Goal: Task Accomplishment & Management: Use online tool/utility

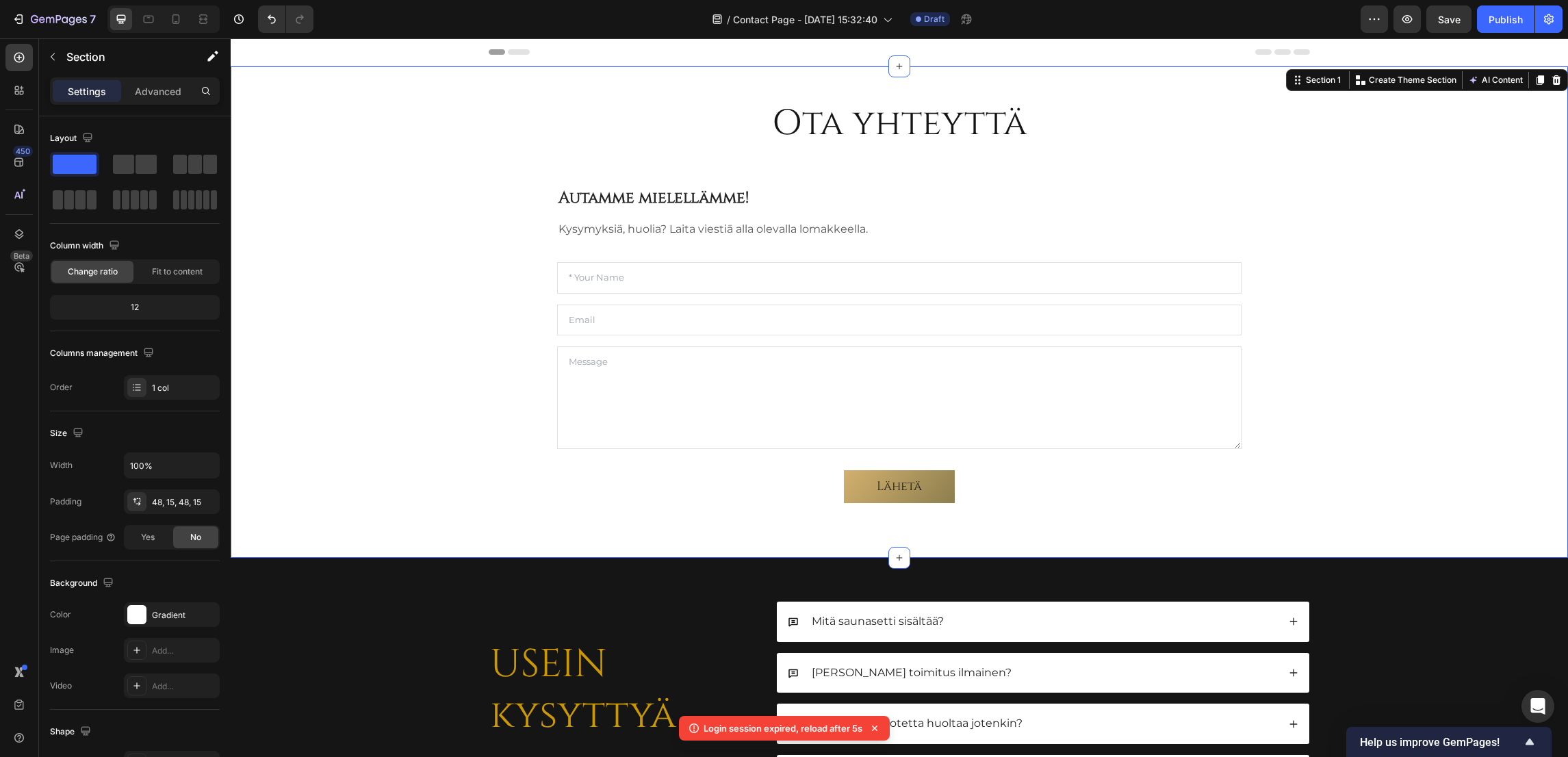
scroll to position [155, 0]
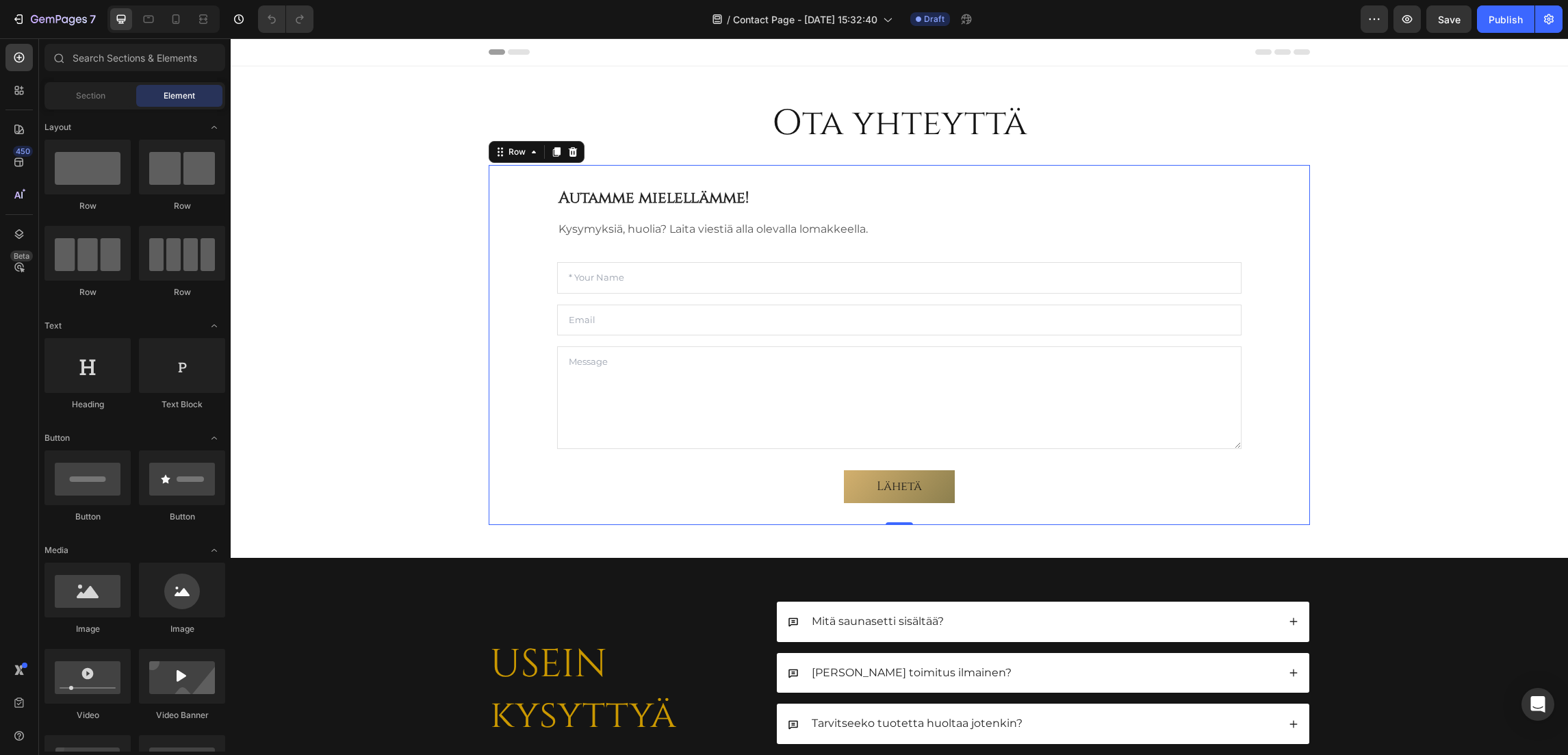
click at [516, 282] on div "Autamme mielellämme! Heading Kysymyksiä, huolia? Laita viestiä alla olevalla lo…" at bounding box center [899, 345] width 821 height 360
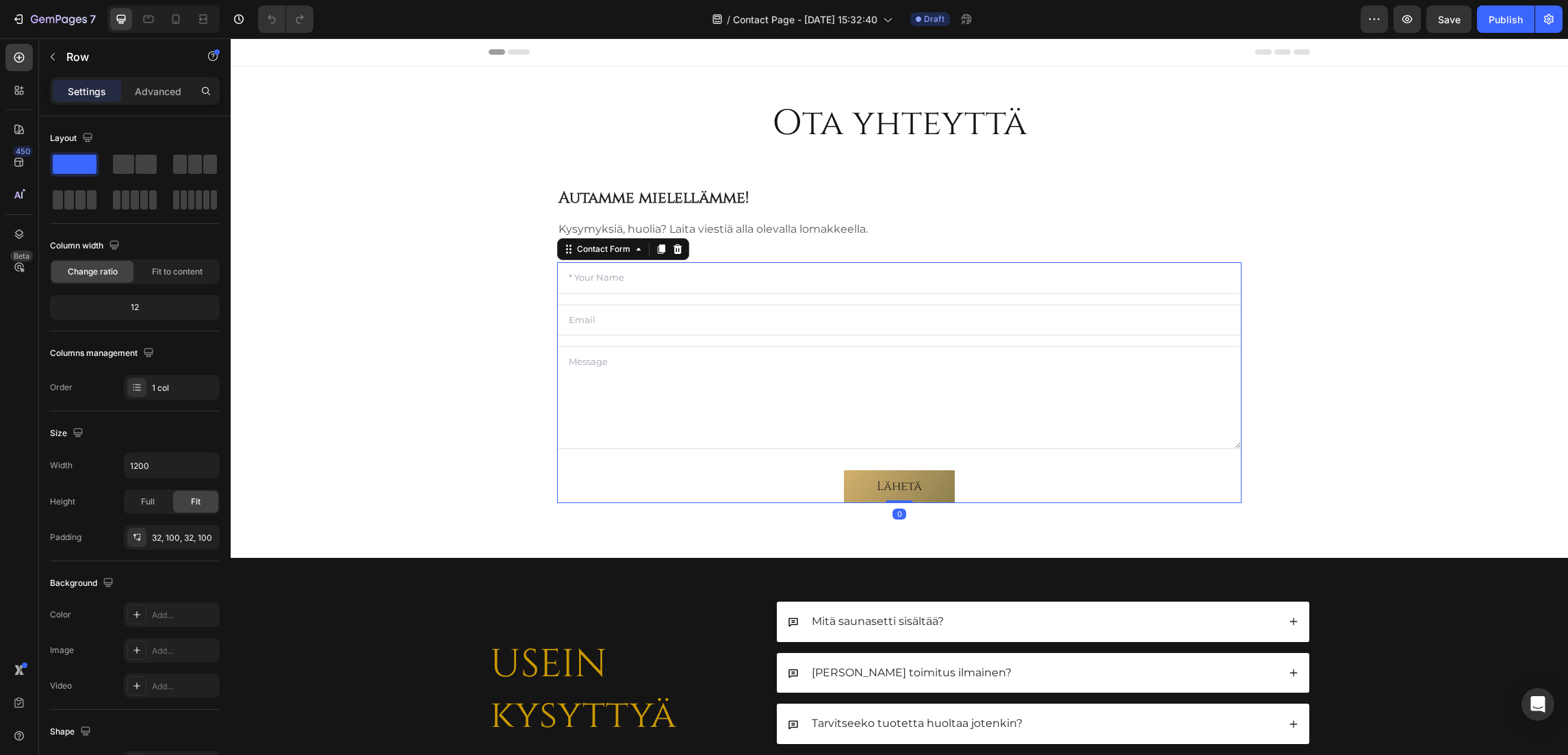
click at [570, 296] on div "Text Field Email Field Text Area Lähetä Submit Button Contact Form 0" at bounding box center [899, 382] width 684 height 240
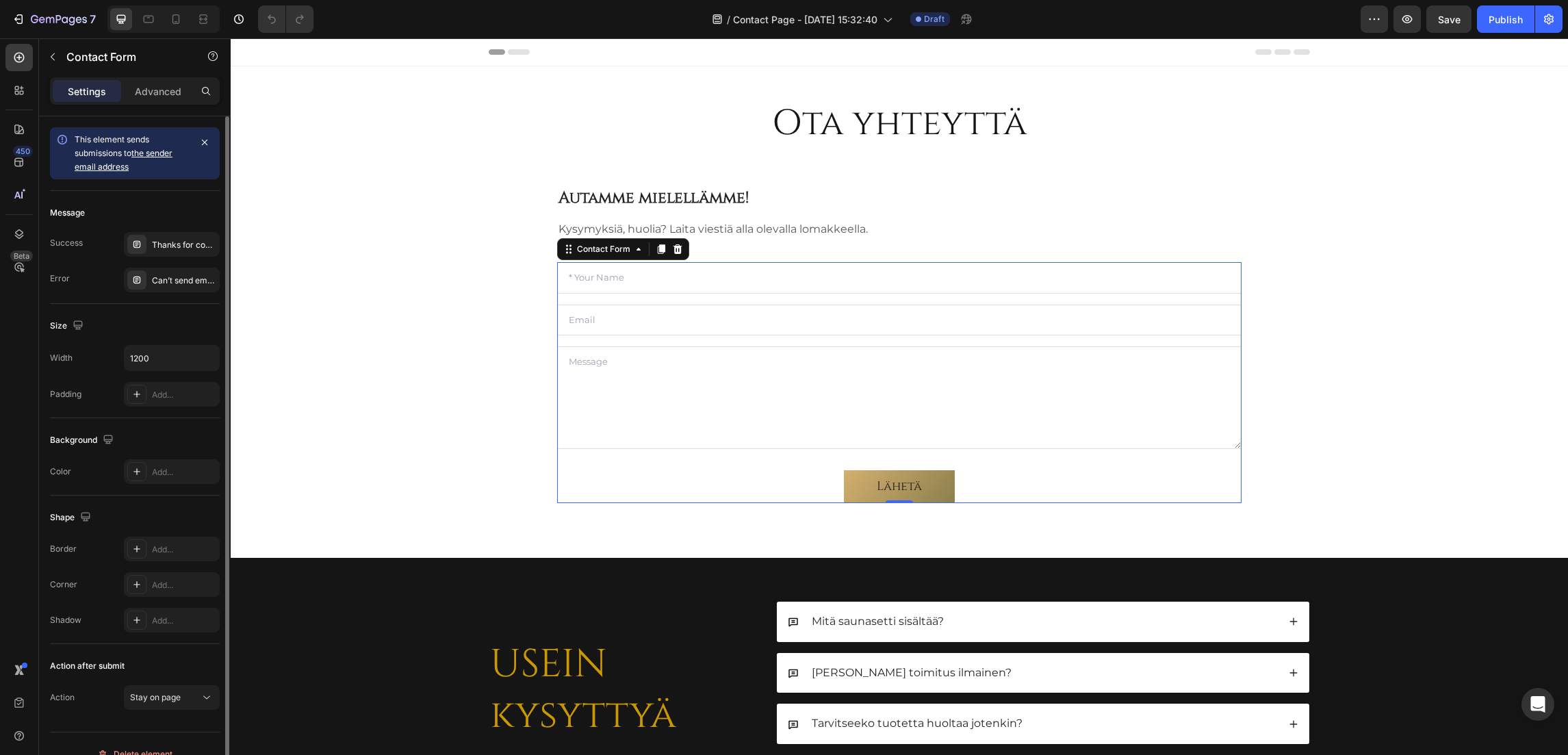
click at [157, 149] on link "the sender email address" at bounding box center [123, 160] width 97 height 24
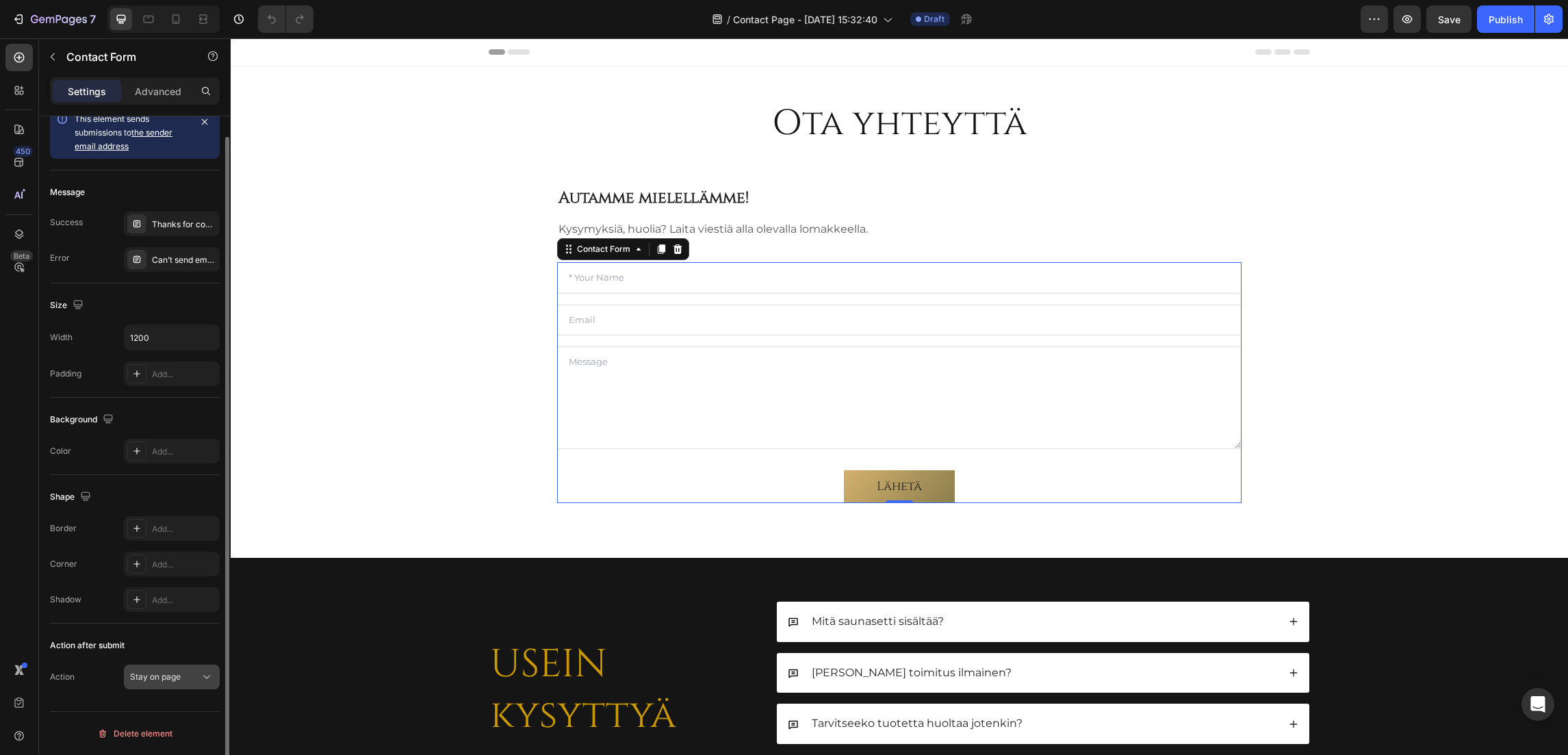
click at [189, 675] on div "Stay on page" at bounding box center [165, 677] width 70 height 12
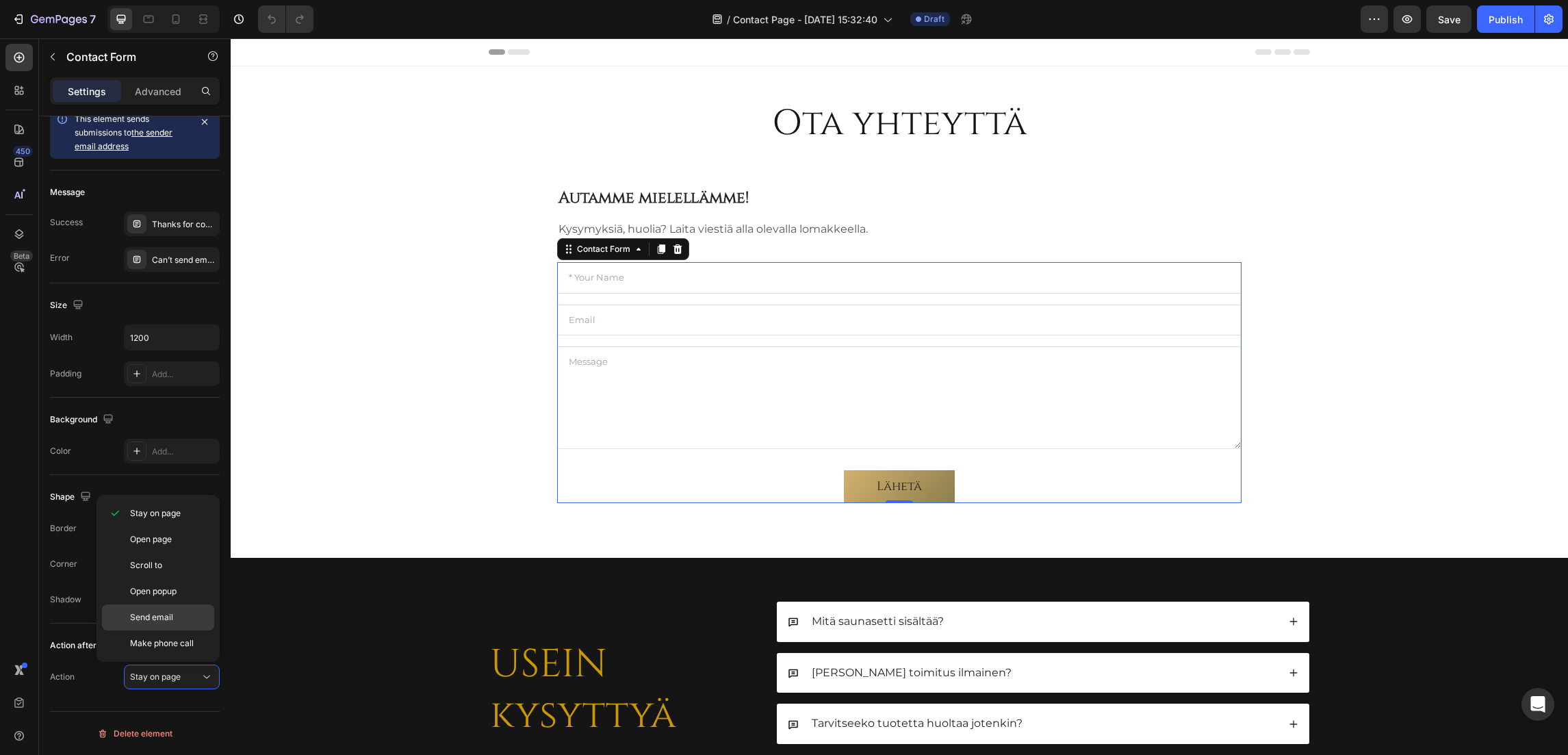
click at [170, 616] on span "Send email" at bounding box center [151, 618] width 43 height 12
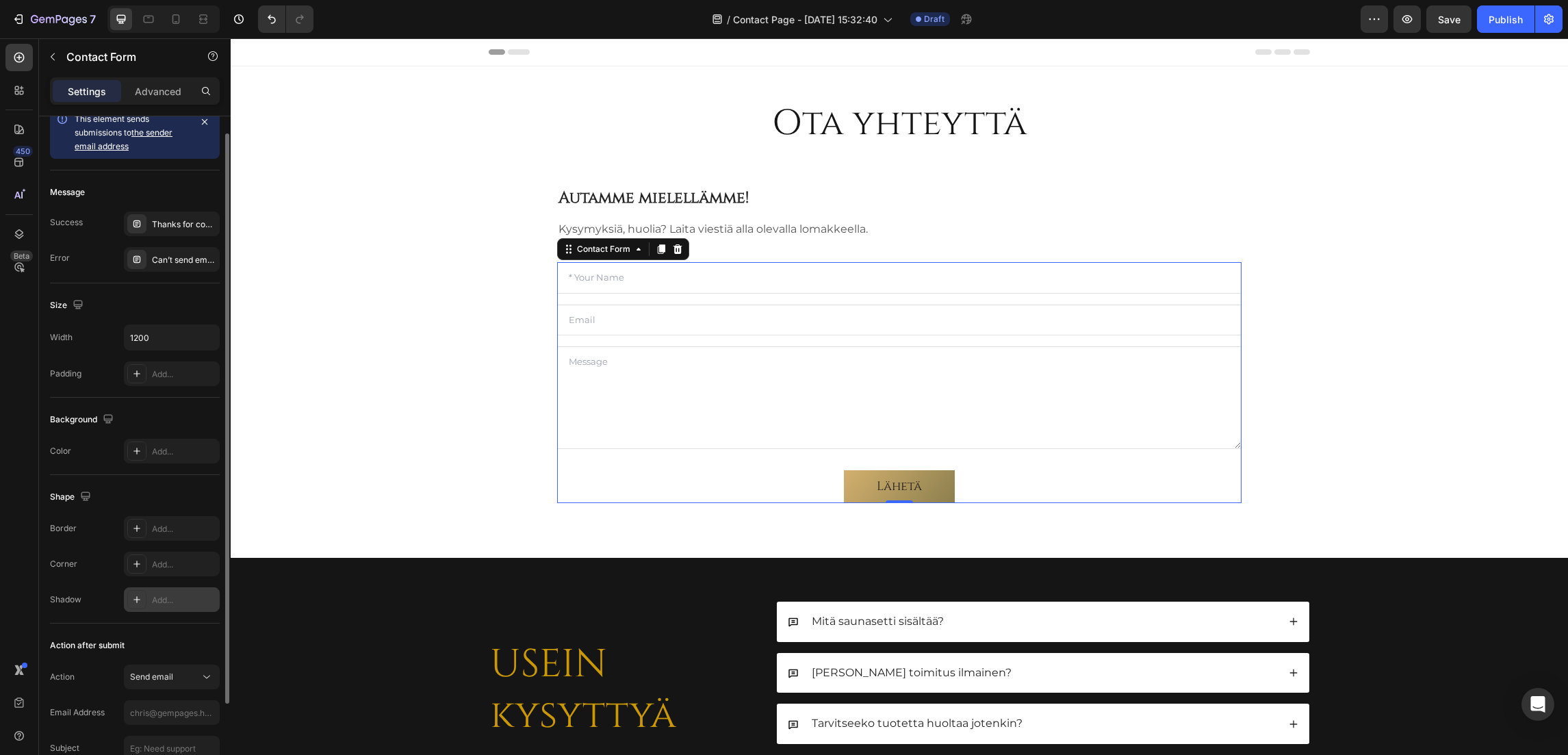
scroll to position [128, 0]
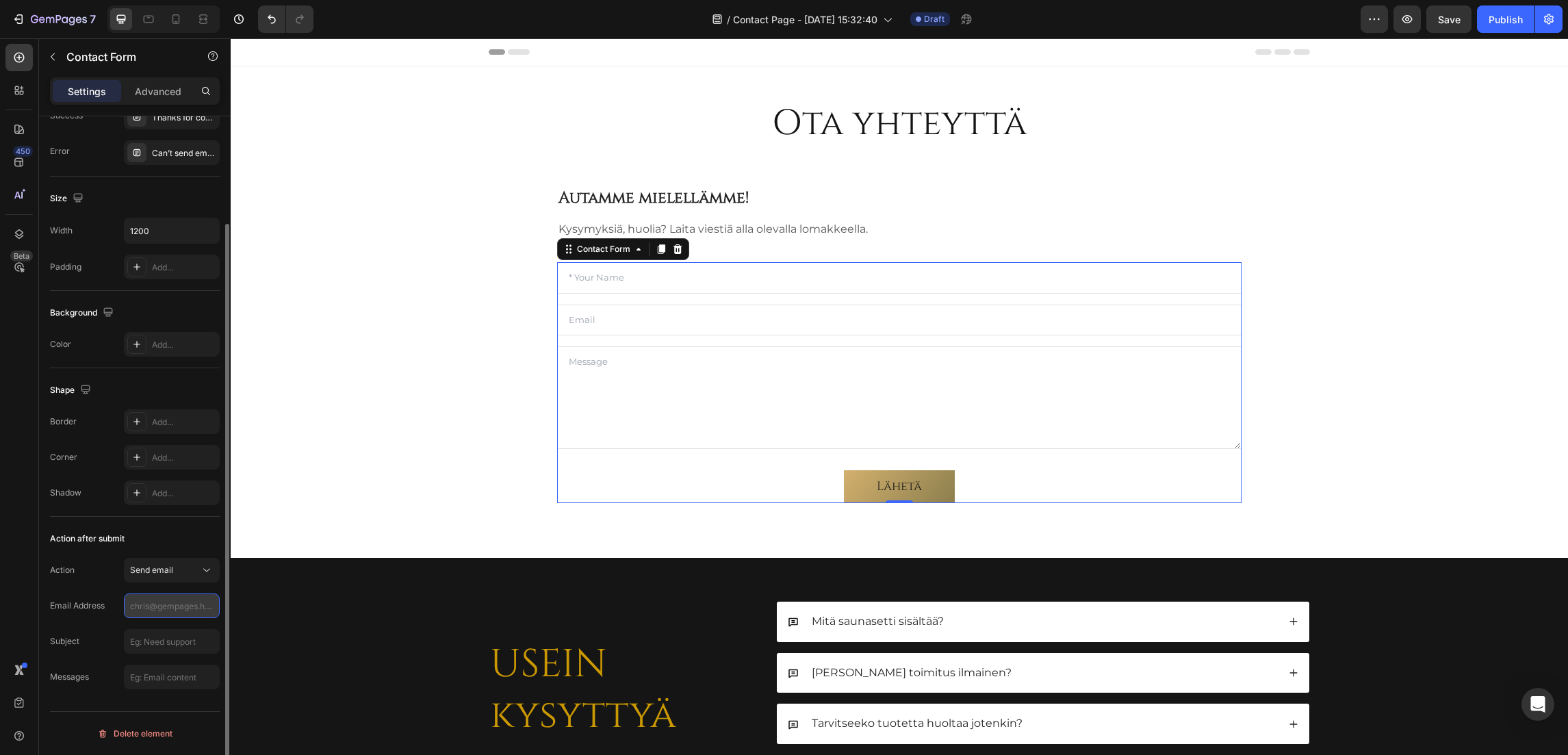
click at [177, 606] on input "text" at bounding box center [172, 606] width 96 height 25
click at [173, 564] on span "Send email" at bounding box center [151, 570] width 43 height 11
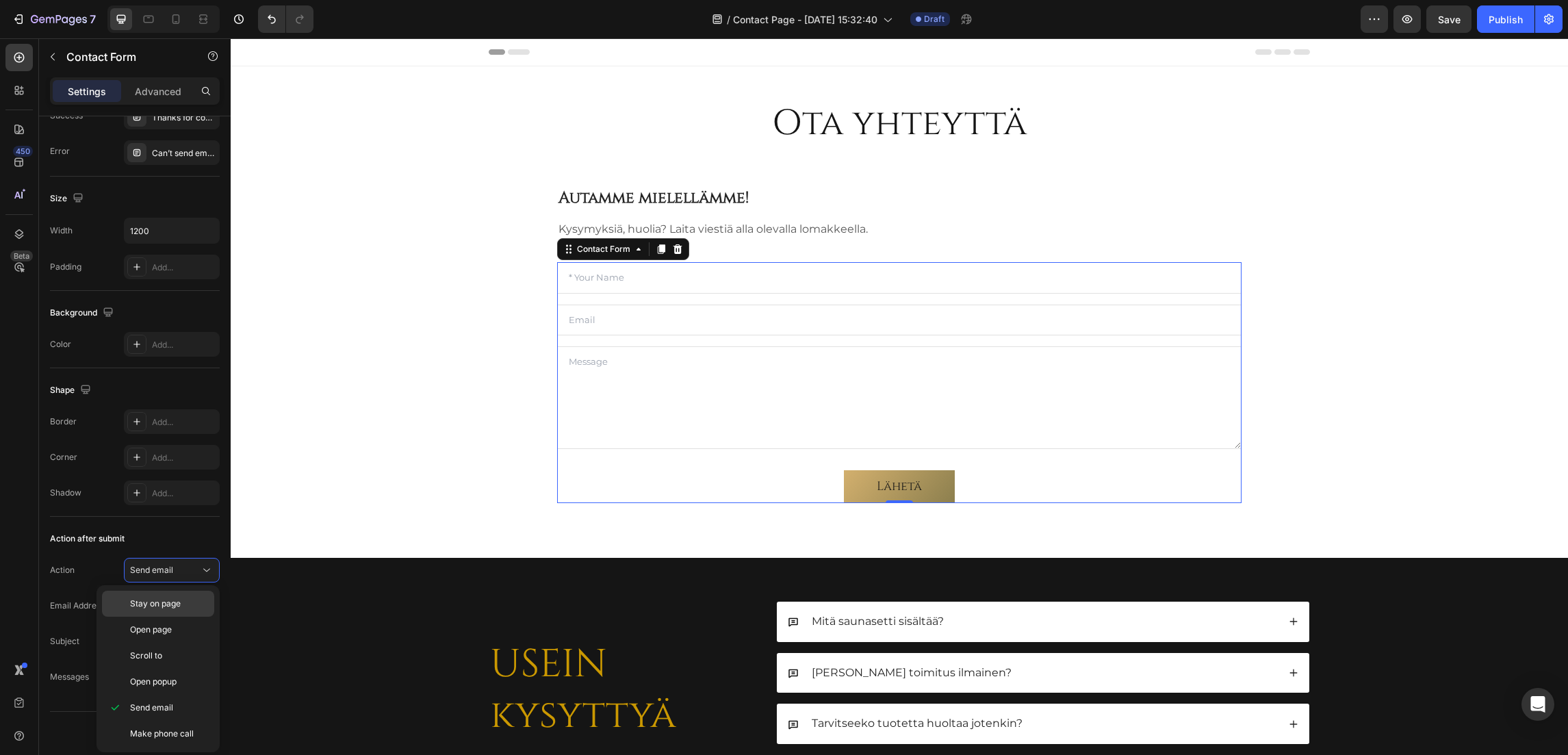
click at [170, 604] on span "Stay on page" at bounding box center [155, 603] width 50 height 12
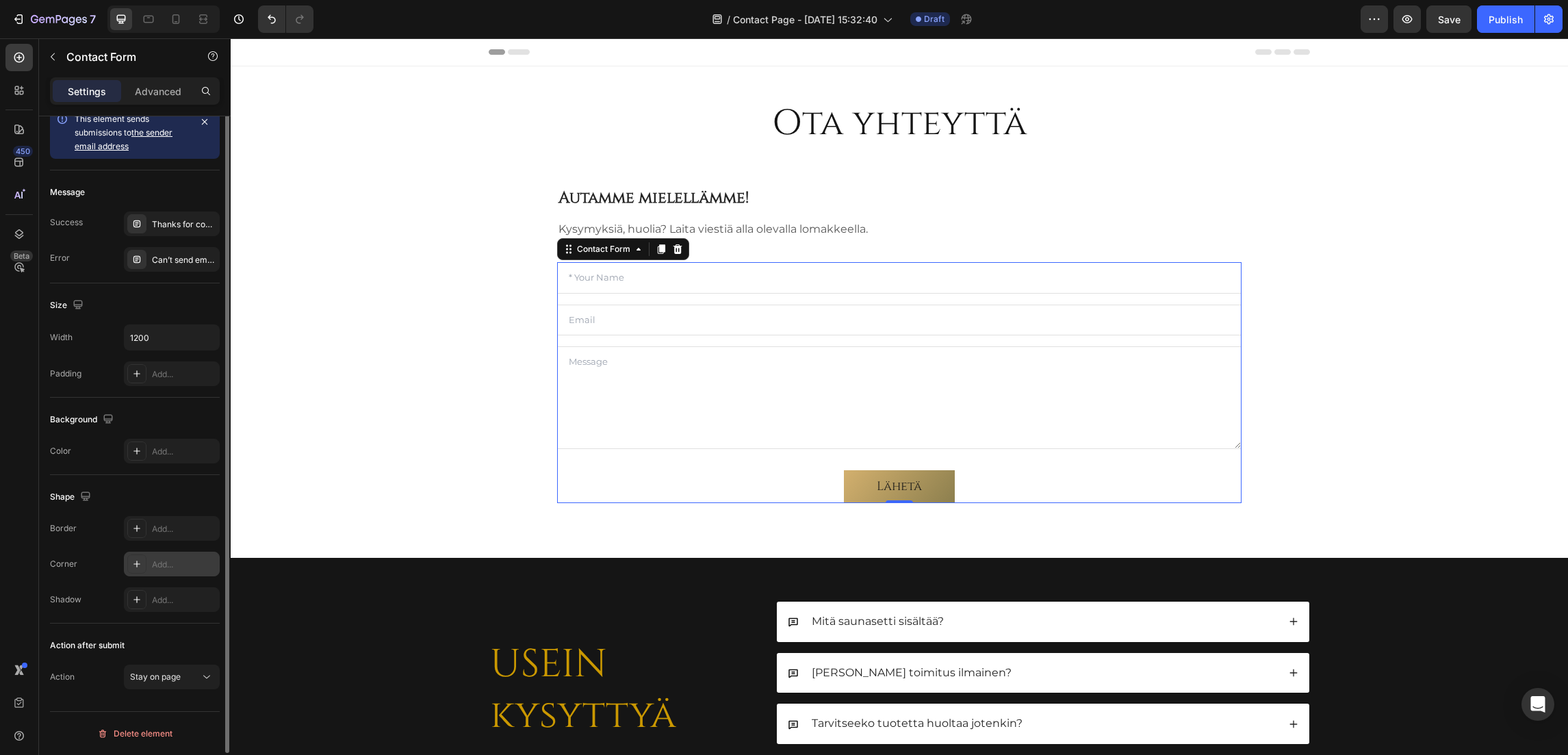
scroll to position [0, 0]
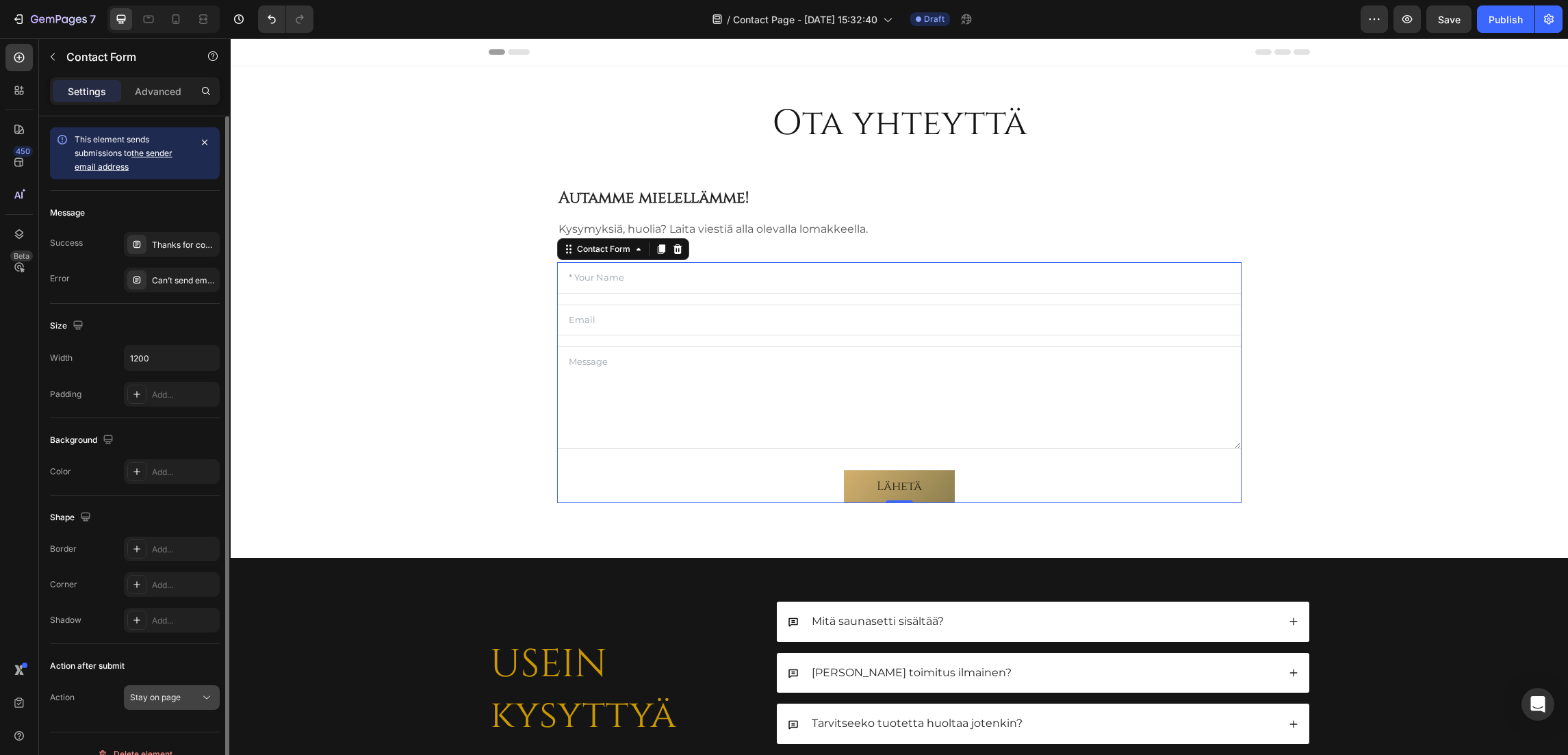
click at [173, 692] on span "Stay on page" at bounding box center [155, 697] width 50 height 11
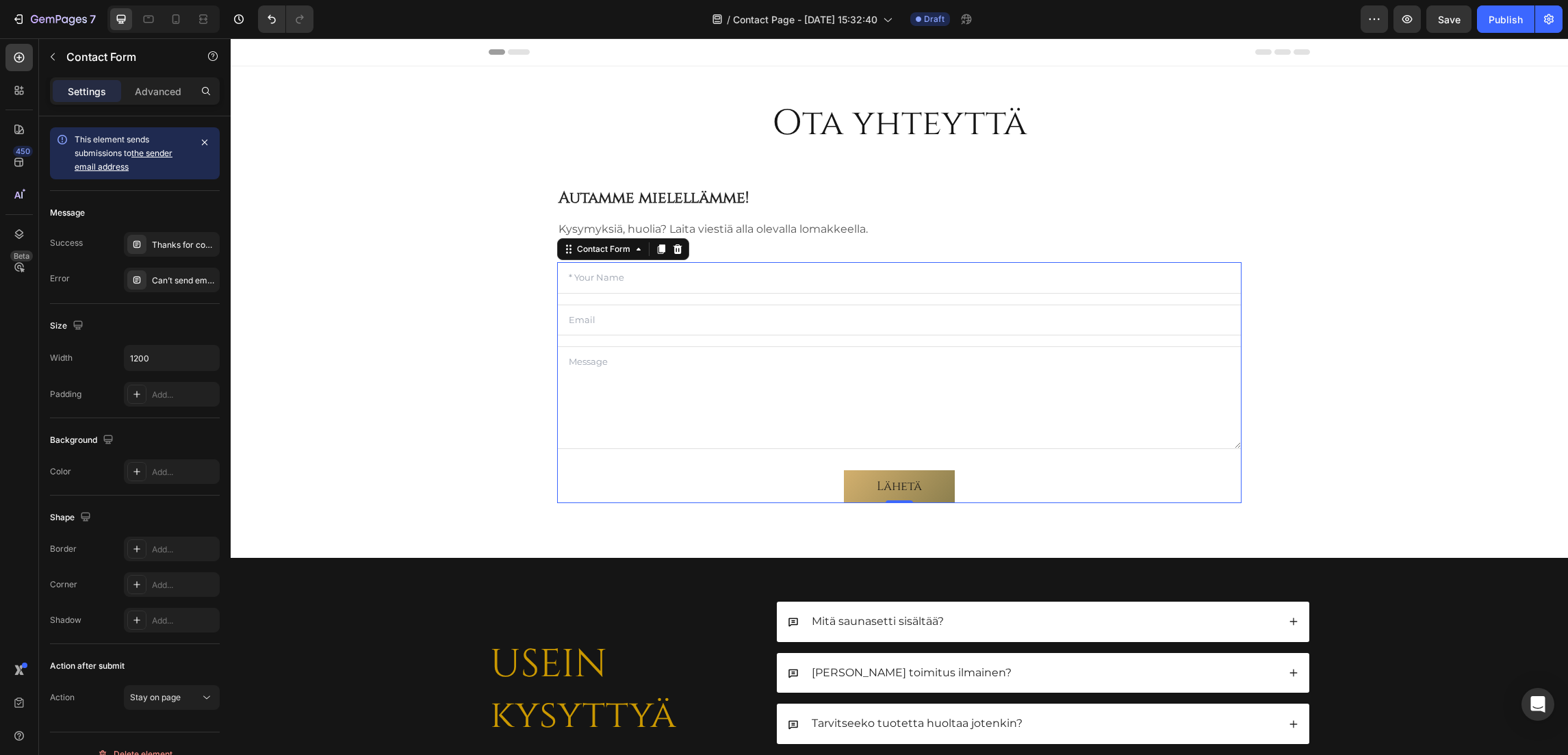
click at [35, 470] on div "450 Beta" at bounding box center [19, 396] width 39 height 717
click at [67, 59] on p "Contact Form" at bounding box center [124, 57] width 116 height 17
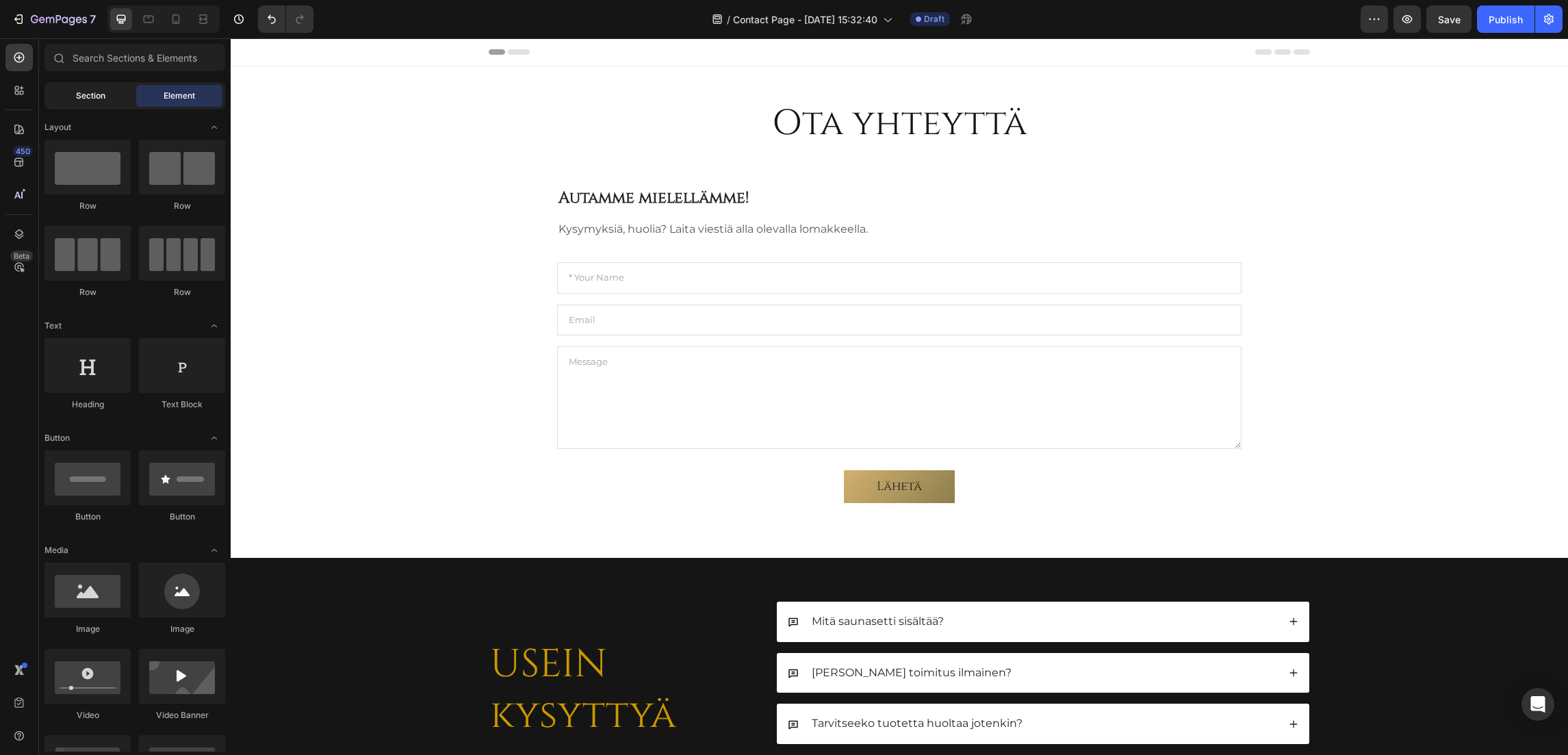
click at [103, 92] on span "Section" at bounding box center [90, 96] width 29 height 12
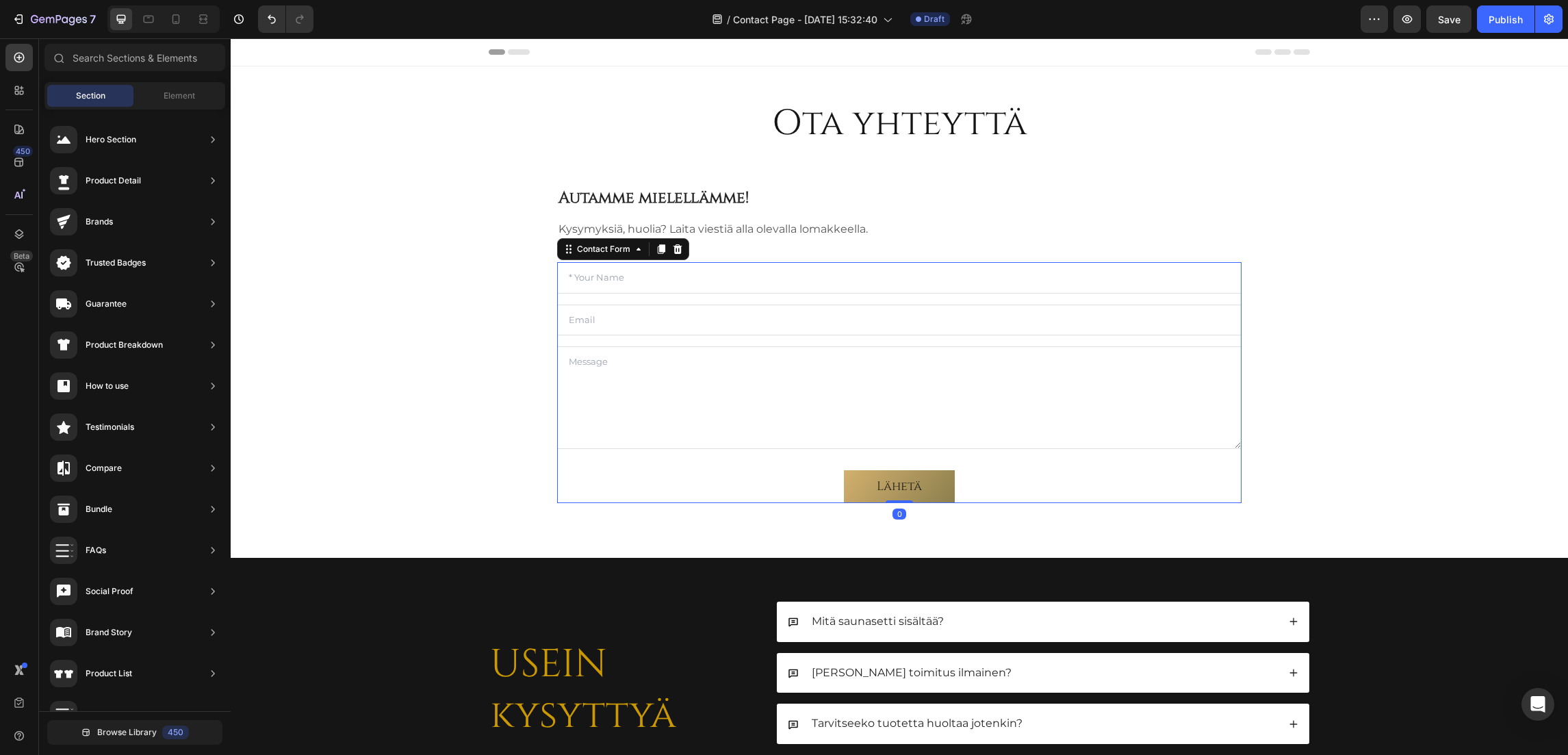
click at [624, 296] on div "Text Field Email Field Text Area Lähetä Submit Button Contact Form 0" at bounding box center [899, 382] width 684 height 240
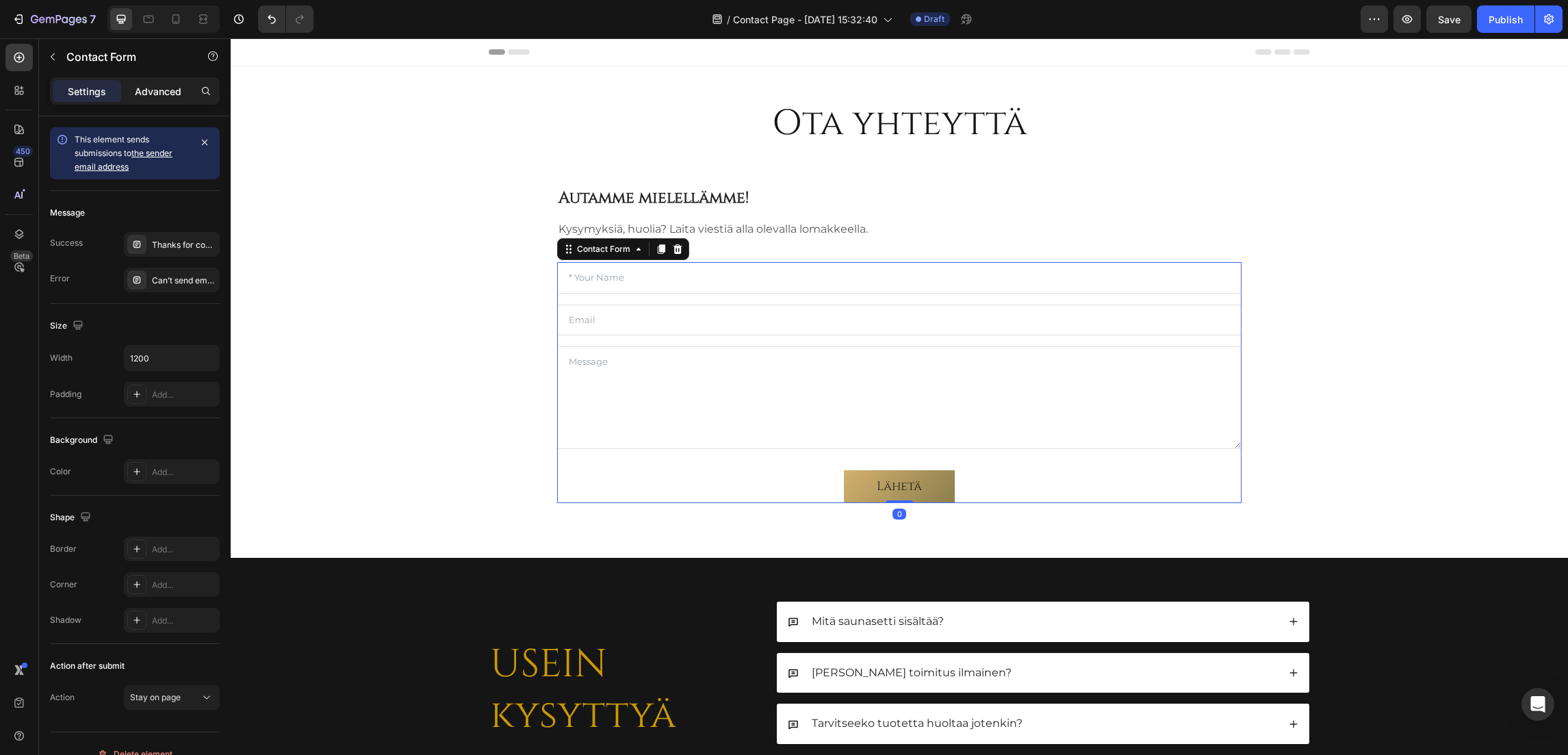
click at [156, 97] on p "Advanced" at bounding box center [158, 91] width 47 height 14
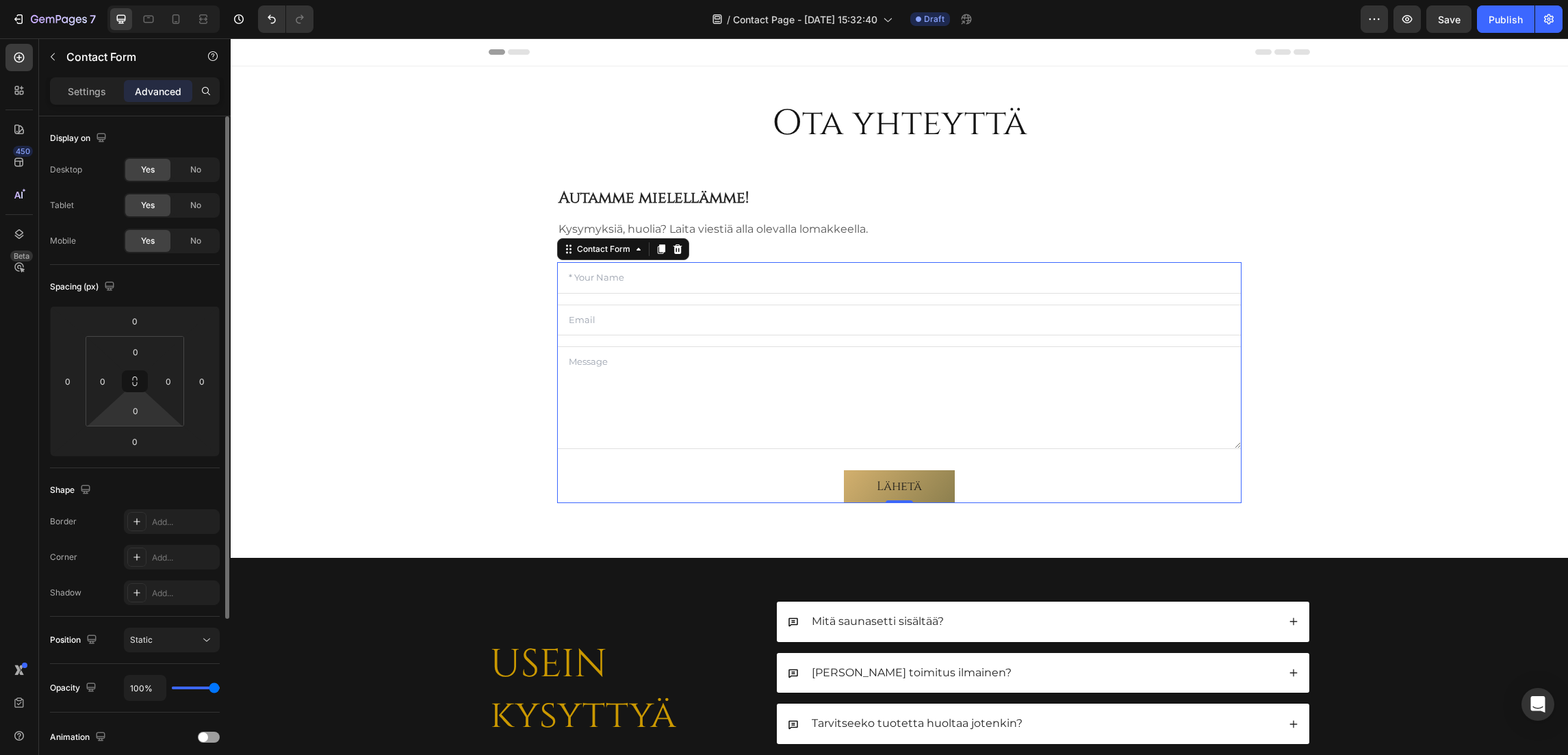
scroll to position [236, 0]
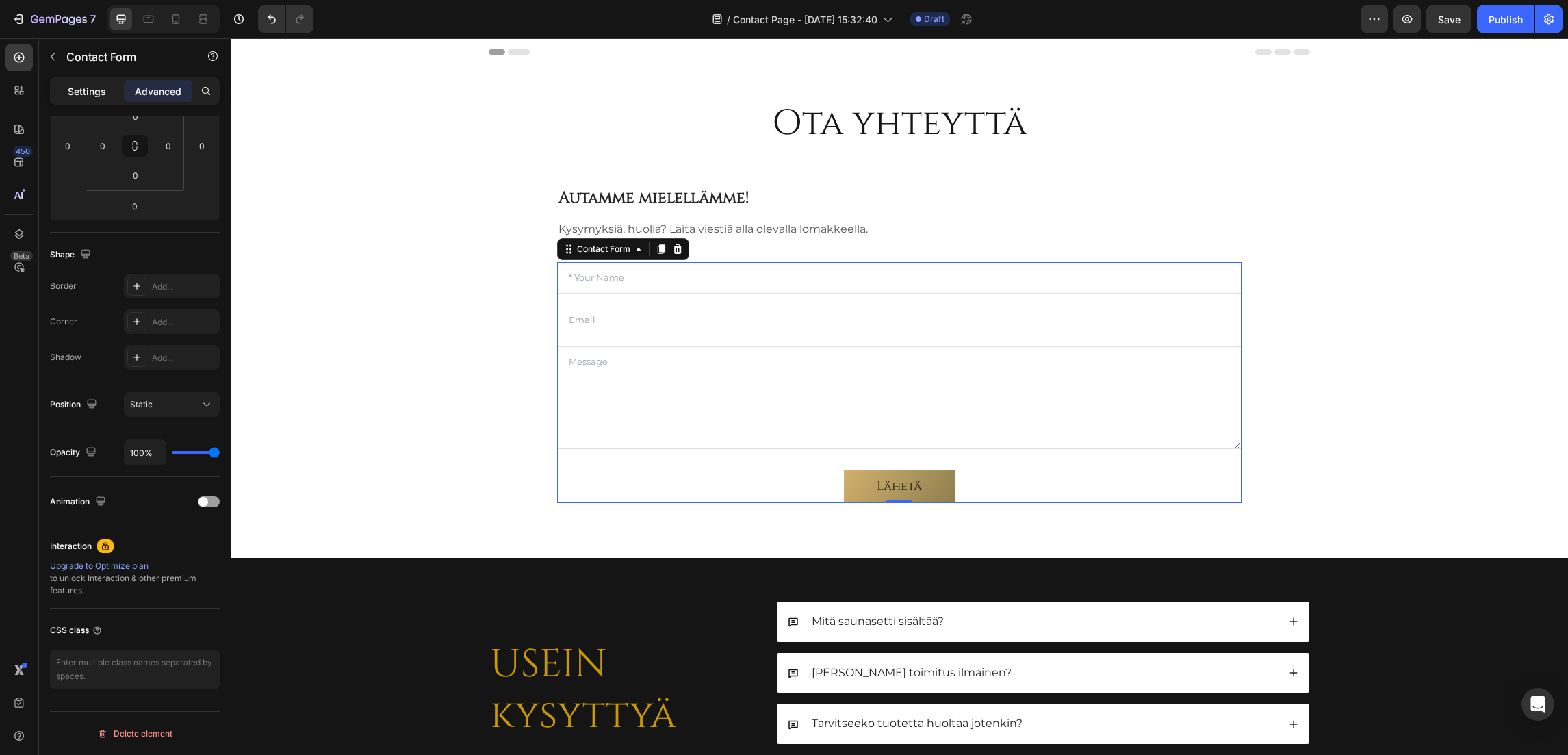
click at [97, 89] on p "Settings" at bounding box center [86, 91] width 38 height 14
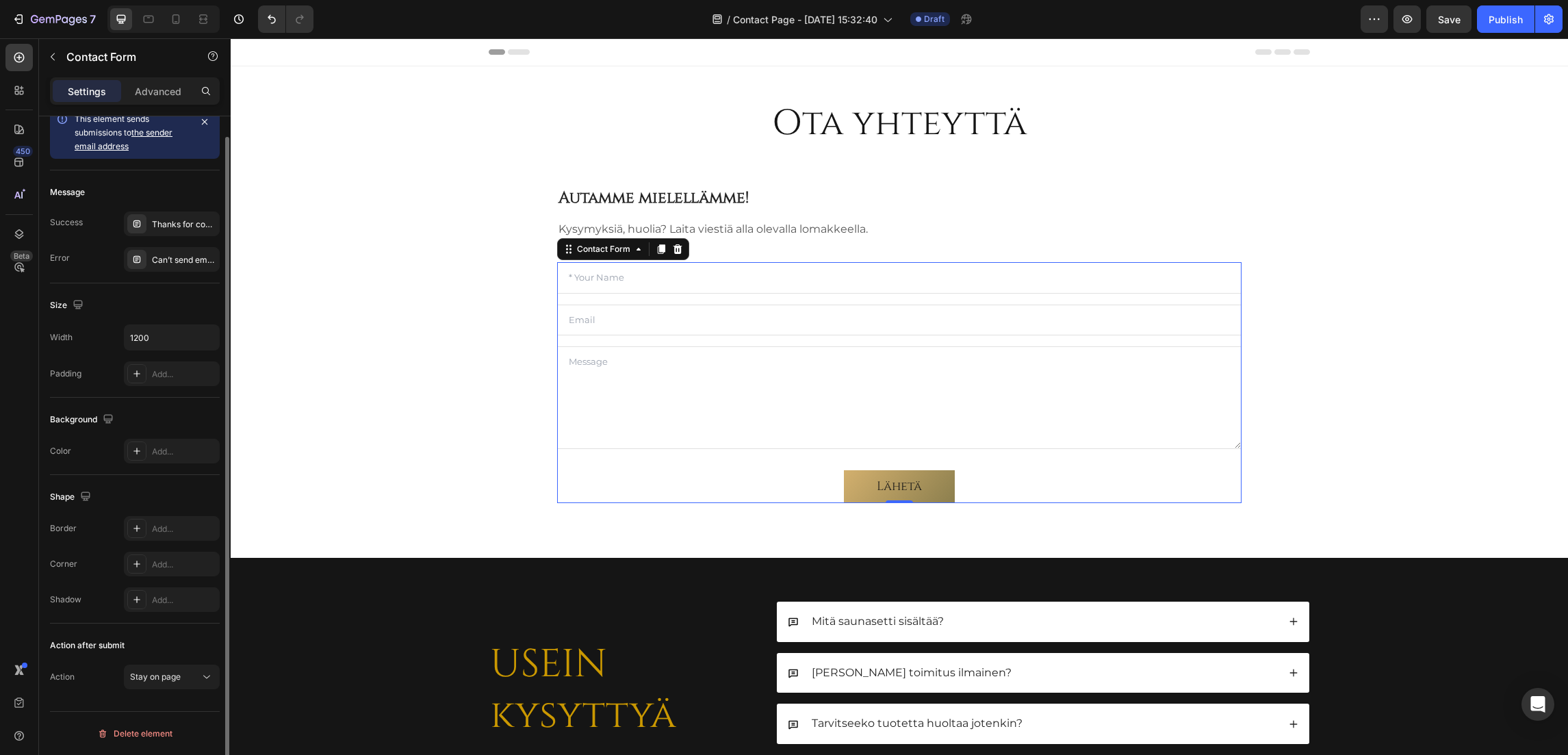
scroll to position [20, 0]
click at [175, 222] on div "Thanks for contacting us. We'll get back to you as soon as possible." at bounding box center [183, 224] width 65 height 12
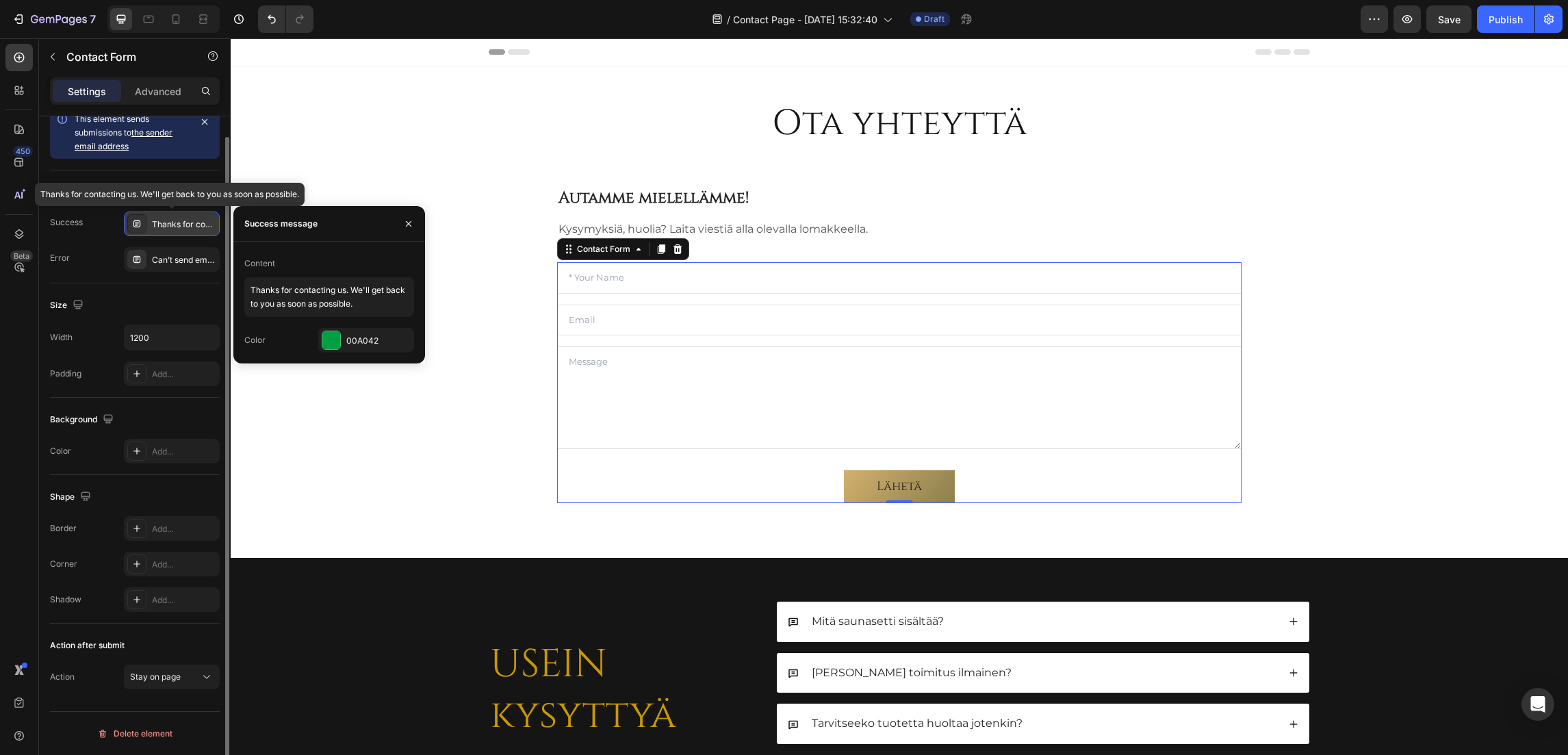
click at [175, 222] on div "Thanks for contacting us. We'll get back to you as soon as possible." at bounding box center [183, 224] width 65 height 12
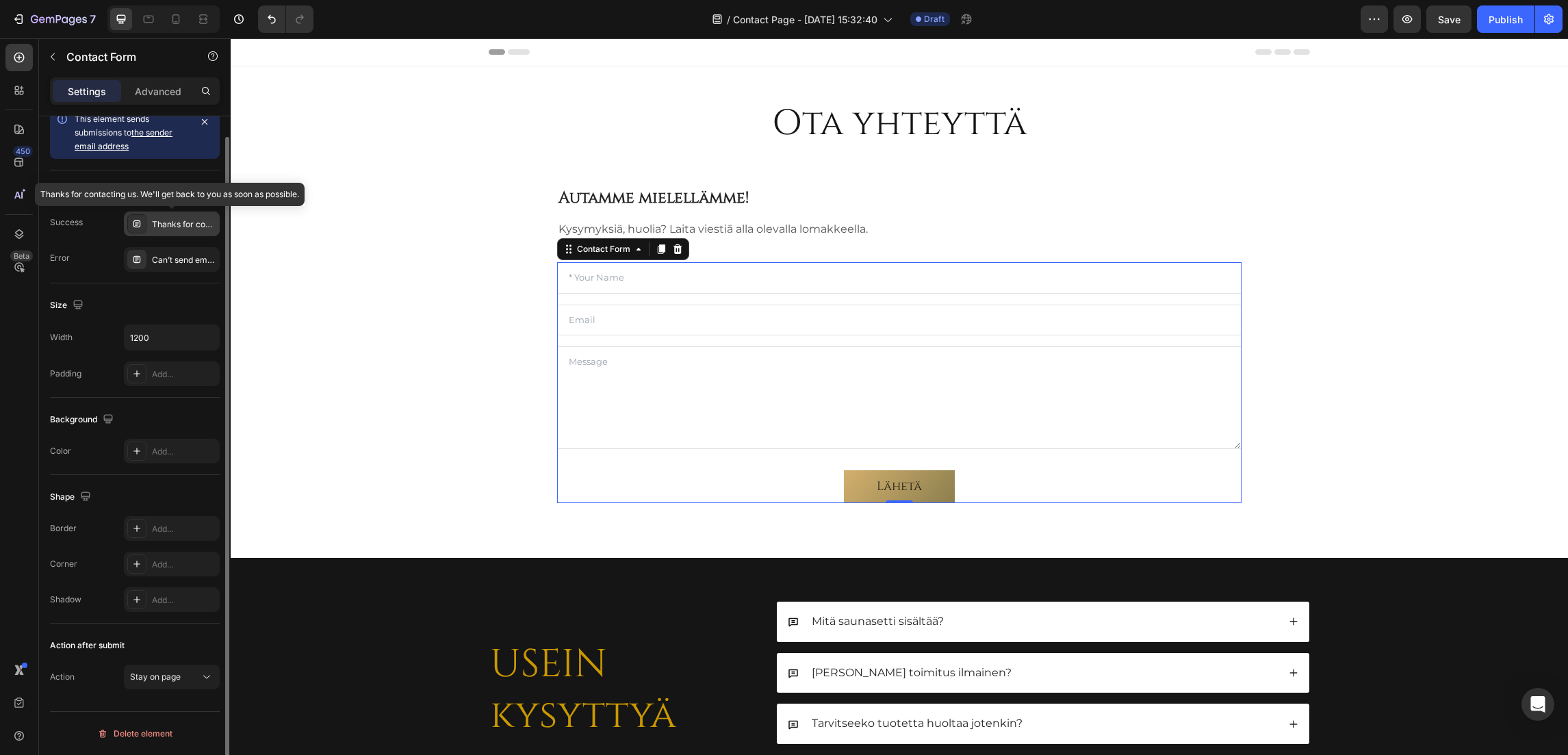
drag, startPoint x: 175, startPoint y: 222, endPoint x: 2, endPoint y: 212, distance: 173.3
click at [175, 222] on div "Thanks for contacting us. We'll get back to you as soon as possible." at bounding box center [183, 224] width 65 height 12
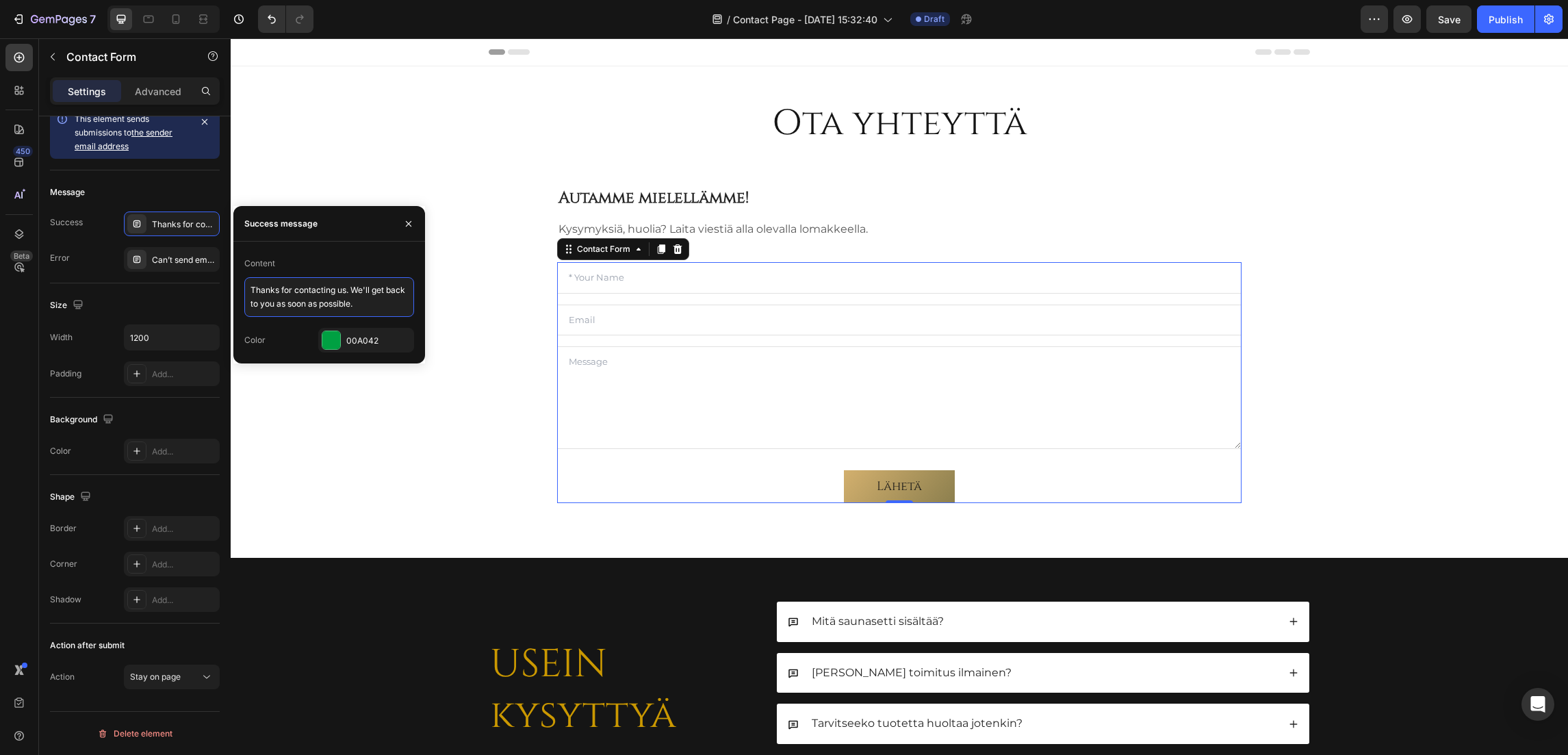
drag, startPoint x: 376, startPoint y: 304, endPoint x: 228, endPoint y: 278, distance: 150.3
click at [228, 278] on div "450 Beta Sections(18) Elements(83) Section Element Hero Section Product Detail …" at bounding box center [115, 396] width 230 height 717
type textarea "Kiitos yhteydenotostasi. Olemme sinuun yhteydessä mahdollisimman pian."
click at [338, 226] on div "Success message" at bounding box center [329, 223] width 191 height 35
click at [333, 333] on div at bounding box center [331, 340] width 18 height 18
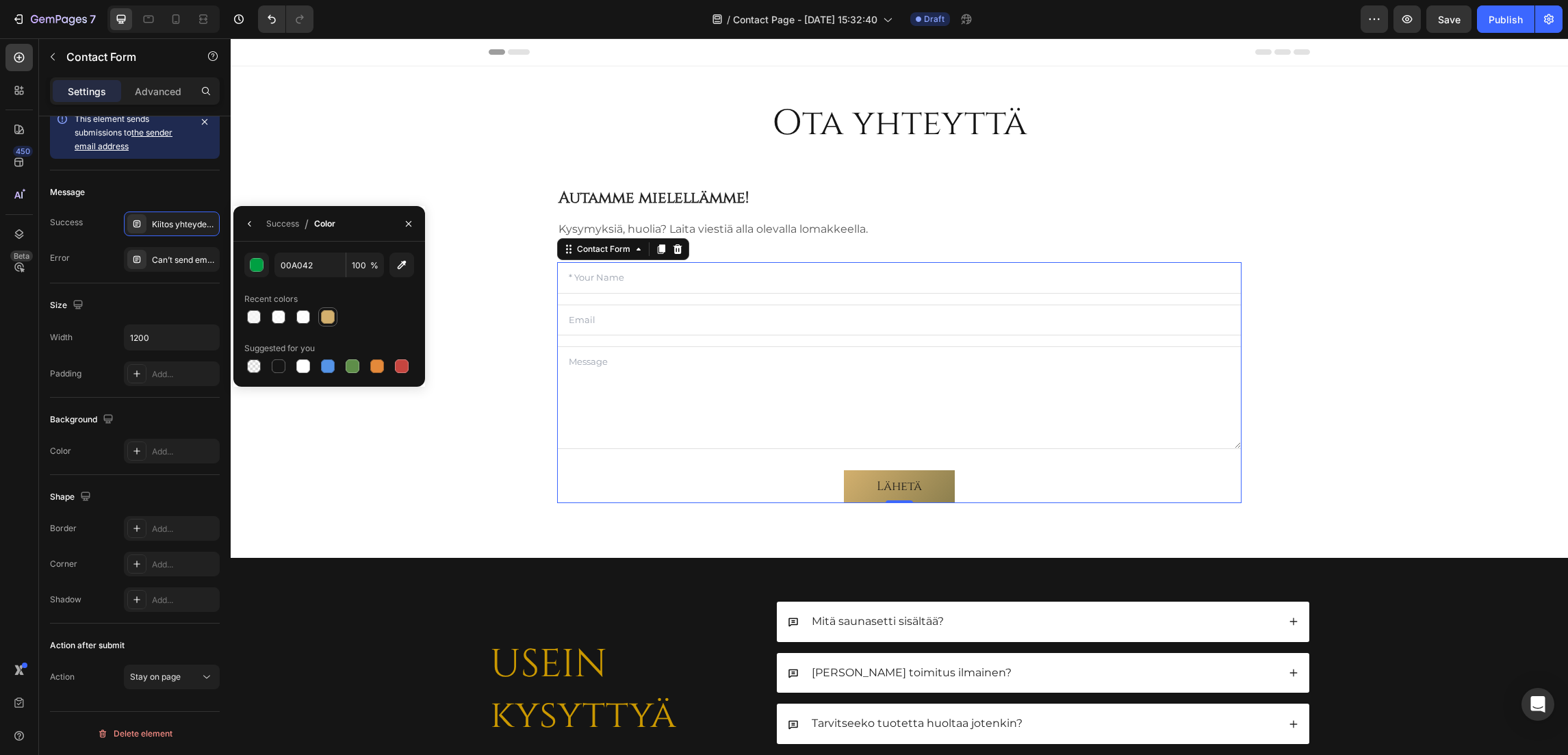
click at [330, 314] on div at bounding box center [327, 316] width 13 height 13
type input "D3B06E"
click at [377, 215] on div "Success / Color" at bounding box center [329, 223] width 191 height 35
drag, startPoint x: 408, startPoint y: 220, endPoint x: 177, endPoint y: 182, distance: 234.1
click at [408, 220] on icon "button" at bounding box center [408, 223] width 11 height 11
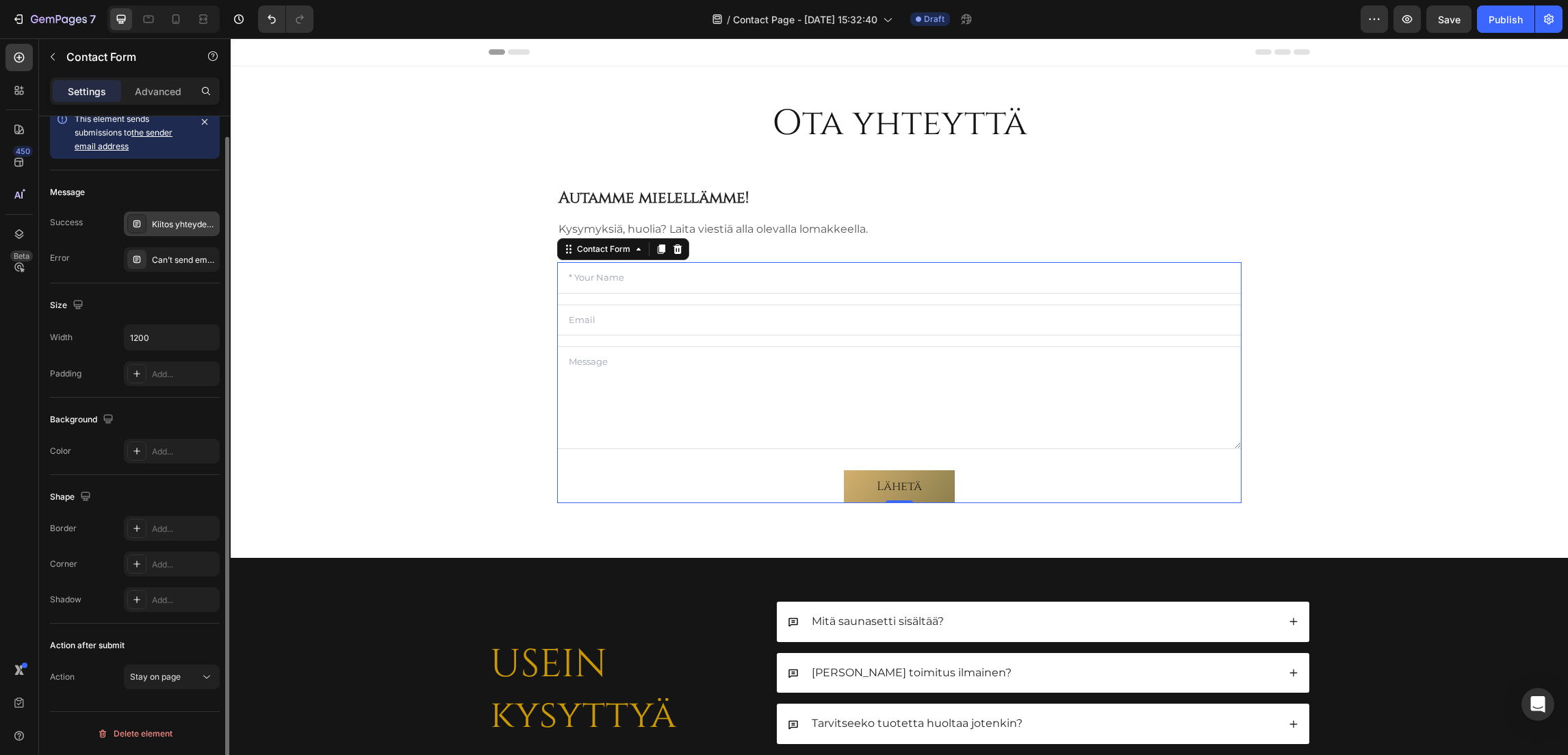
click at [166, 216] on div "Kiitos yhteydenotostasi. Olemme sinuun yhteydessä mahdollisimman pian." at bounding box center [172, 224] width 96 height 25
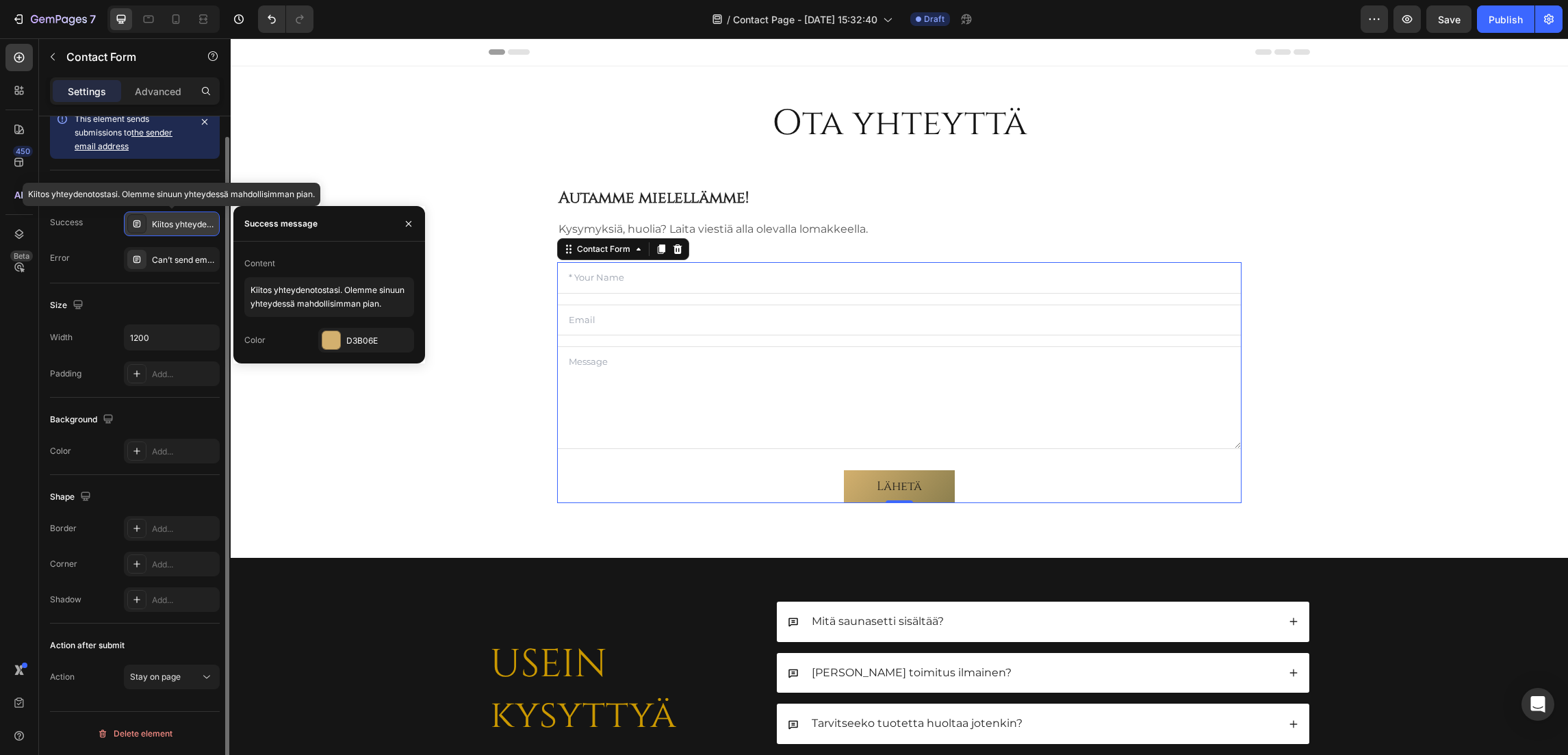
click at [166, 216] on div "Kiitos yhteydenotostasi. Olemme sinuun yhteydessä mahdollisimman pian." at bounding box center [172, 224] width 96 height 25
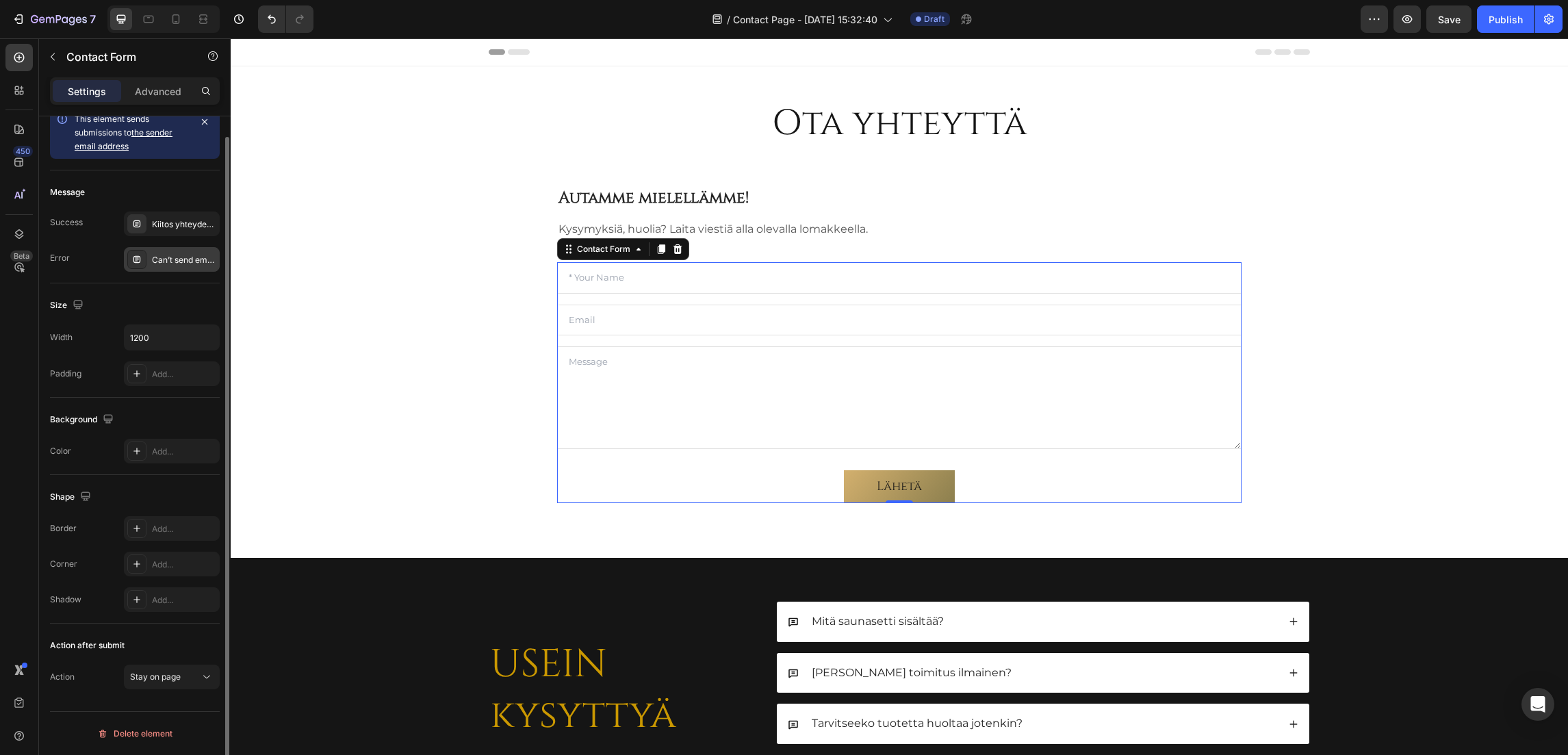
click at [171, 259] on div "Can’t send email. Please try again later." at bounding box center [183, 261] width 65 height 12
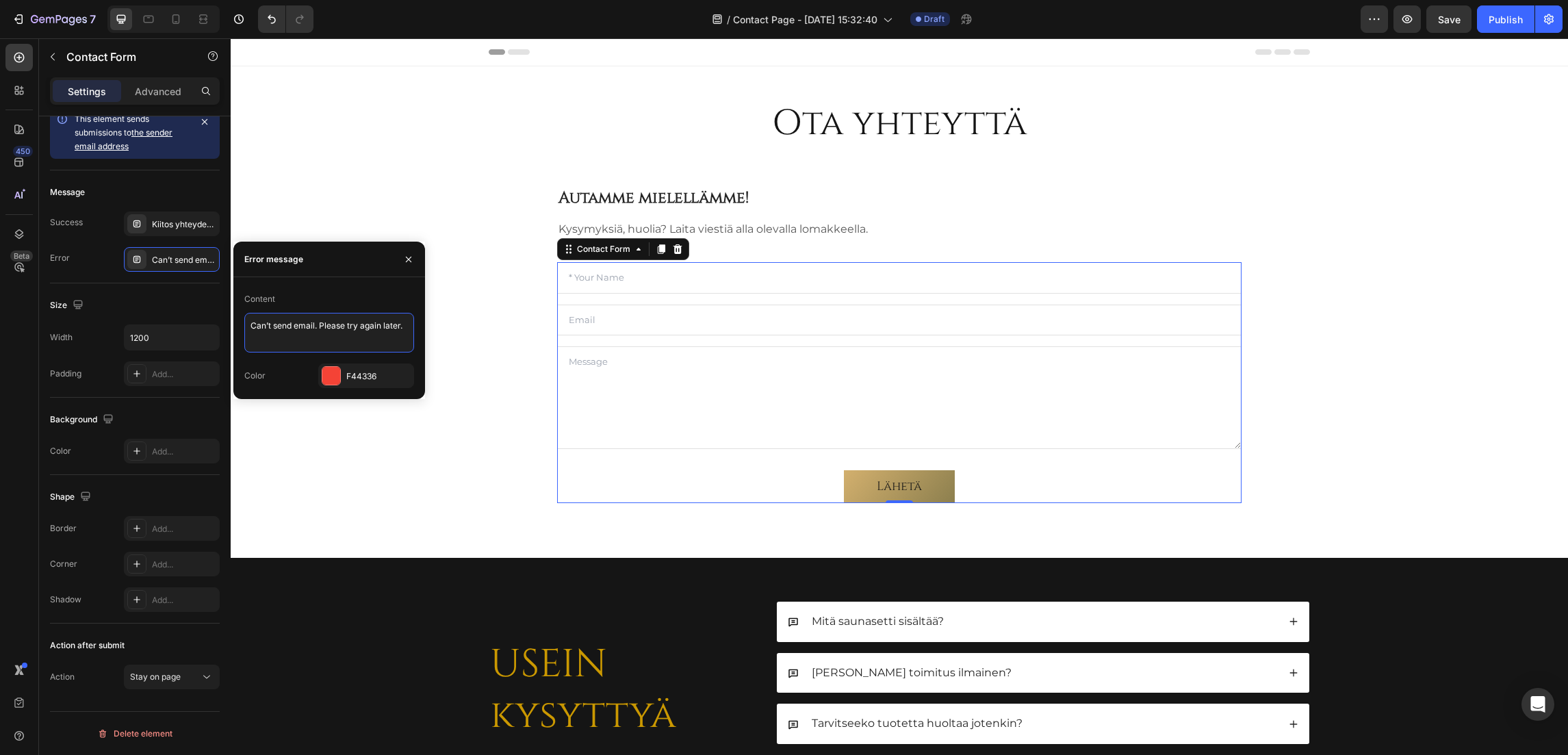
click at [368, 332] on textarea "Can’t send email. Please try again later." at bounding box center [330, 332] width 170 height 40
type textarea "Viestin lähetys epäonnistui. Yritä uudelleen myöhemmin."
click at [350, 259] on div "Error message" at bounding box center [329, 260] width 191 height 35
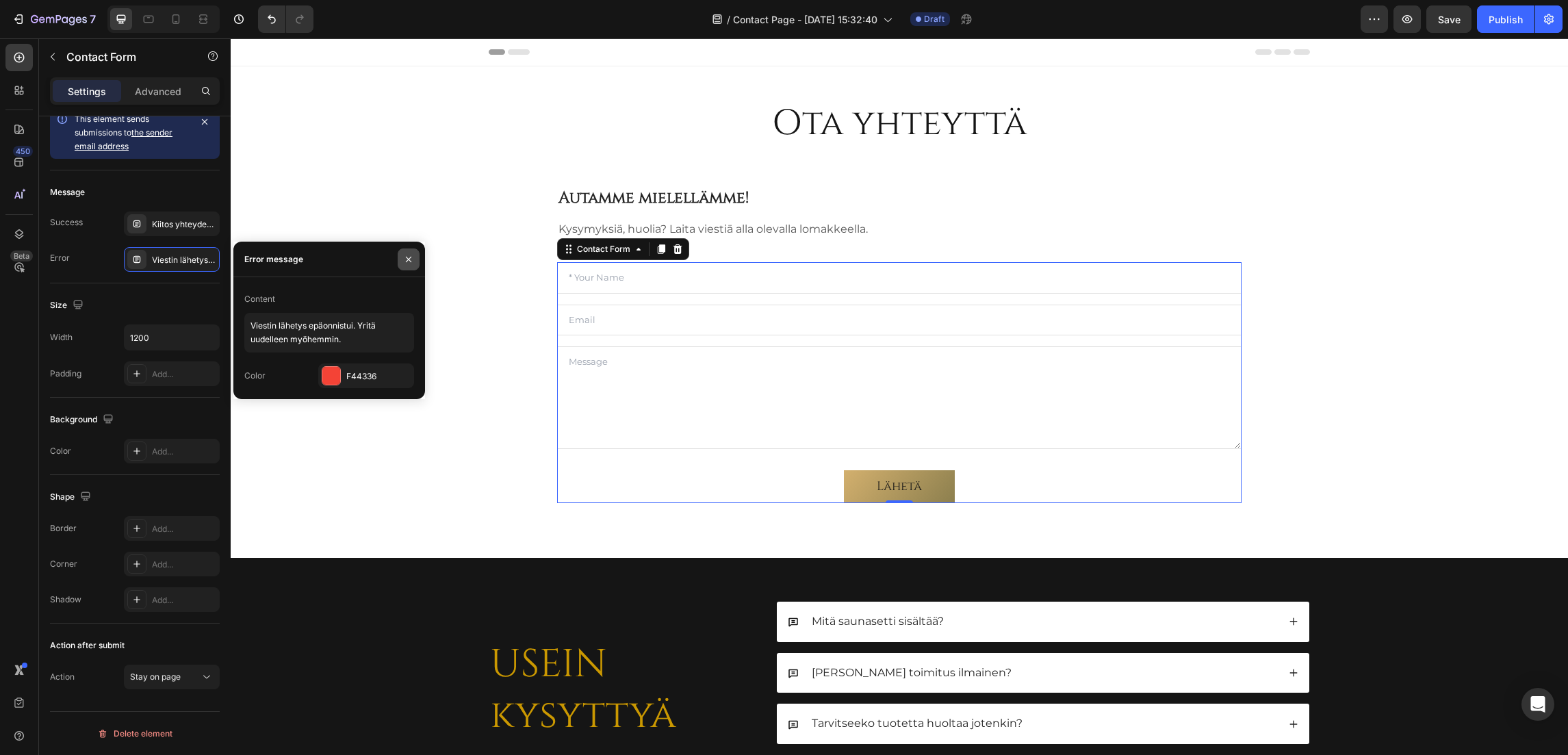
click at [402, 254] on button "button" at bounding box center [408, 259] width 22 height 22
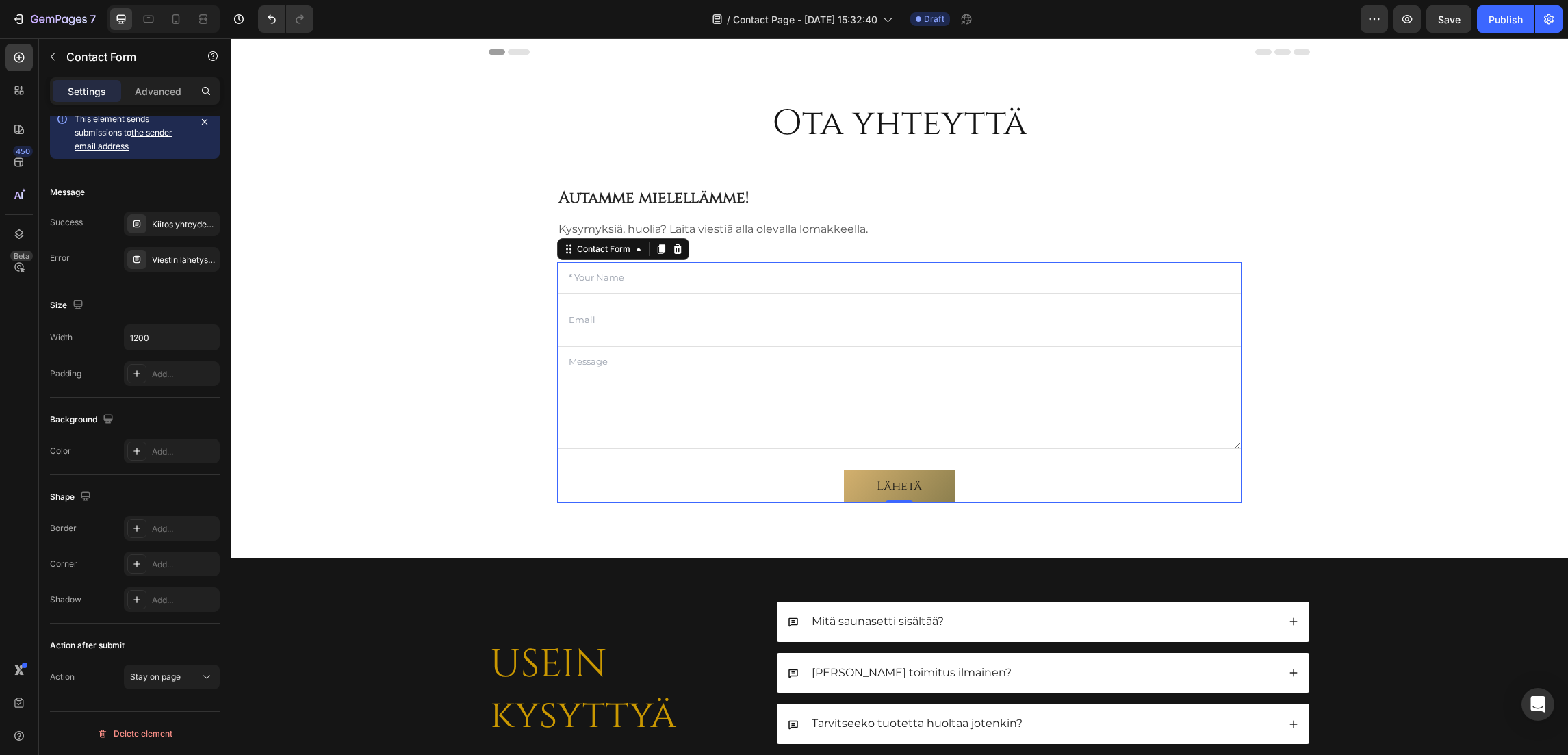
click at [607, 296] on div "Text Field Email Field Text Area Lähetä Submit Button Contact Form 0" at bounding box center [899, 382] width 684 height 240
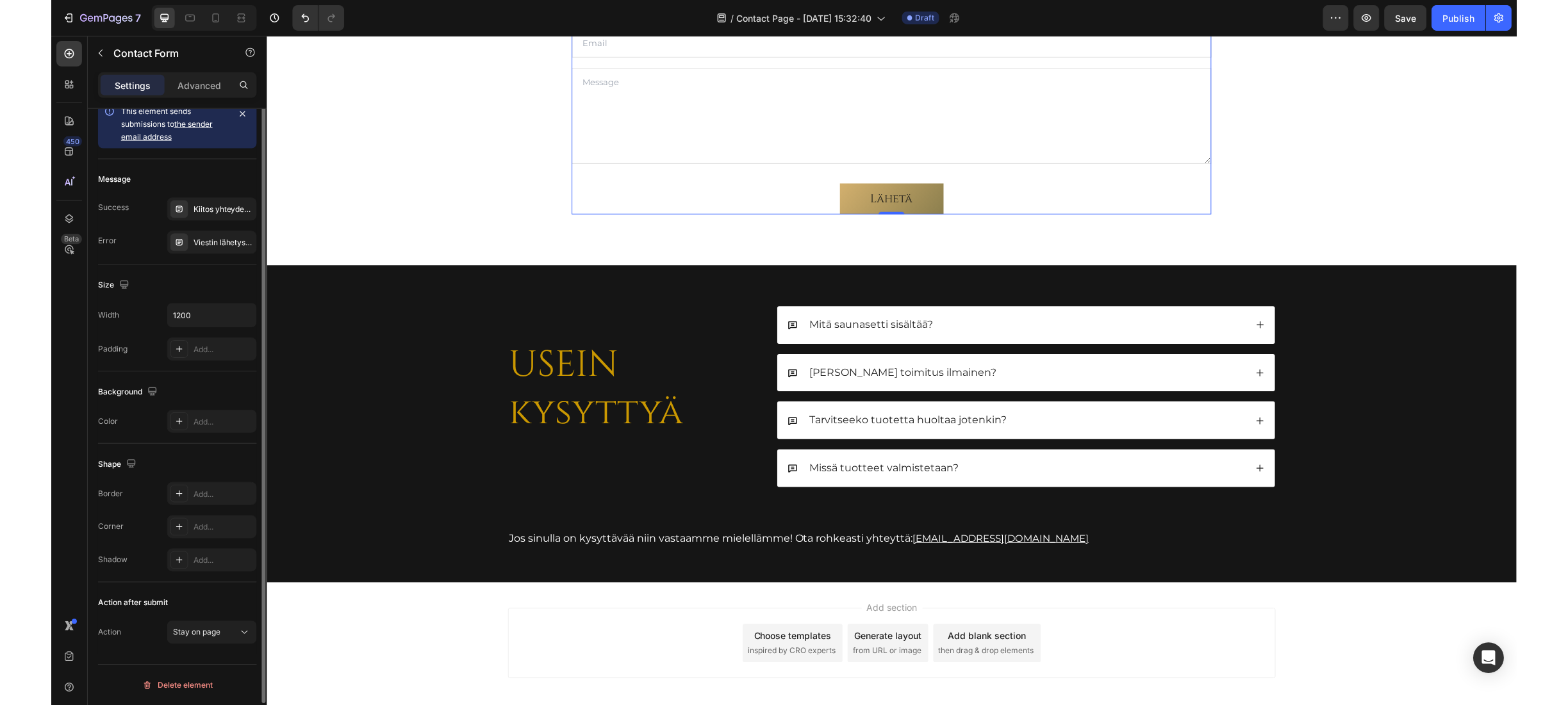
scroll to position [0, 0]
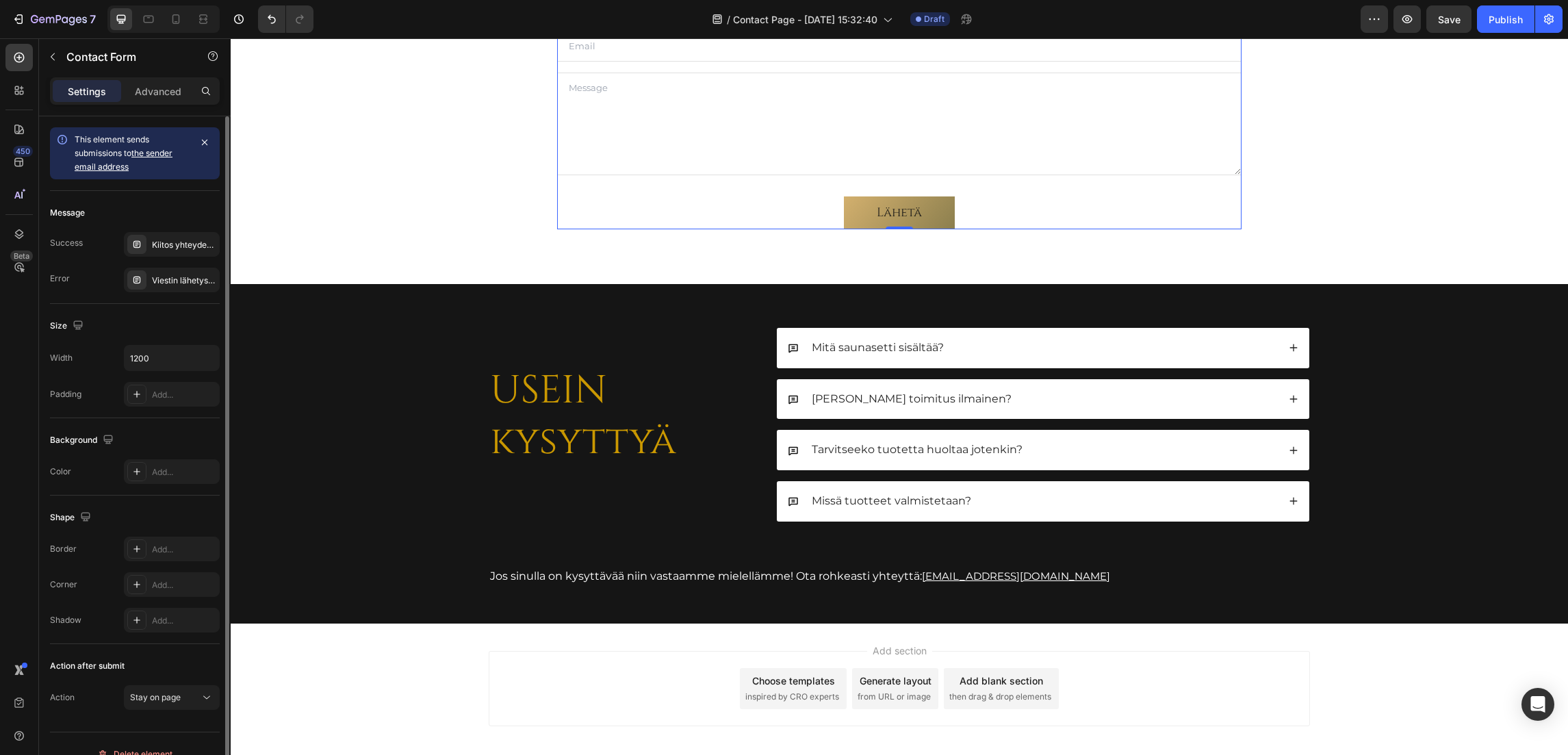
click at [119, 167] on link "the sender email address" at bounding box center [123, 160] width 97 height 24
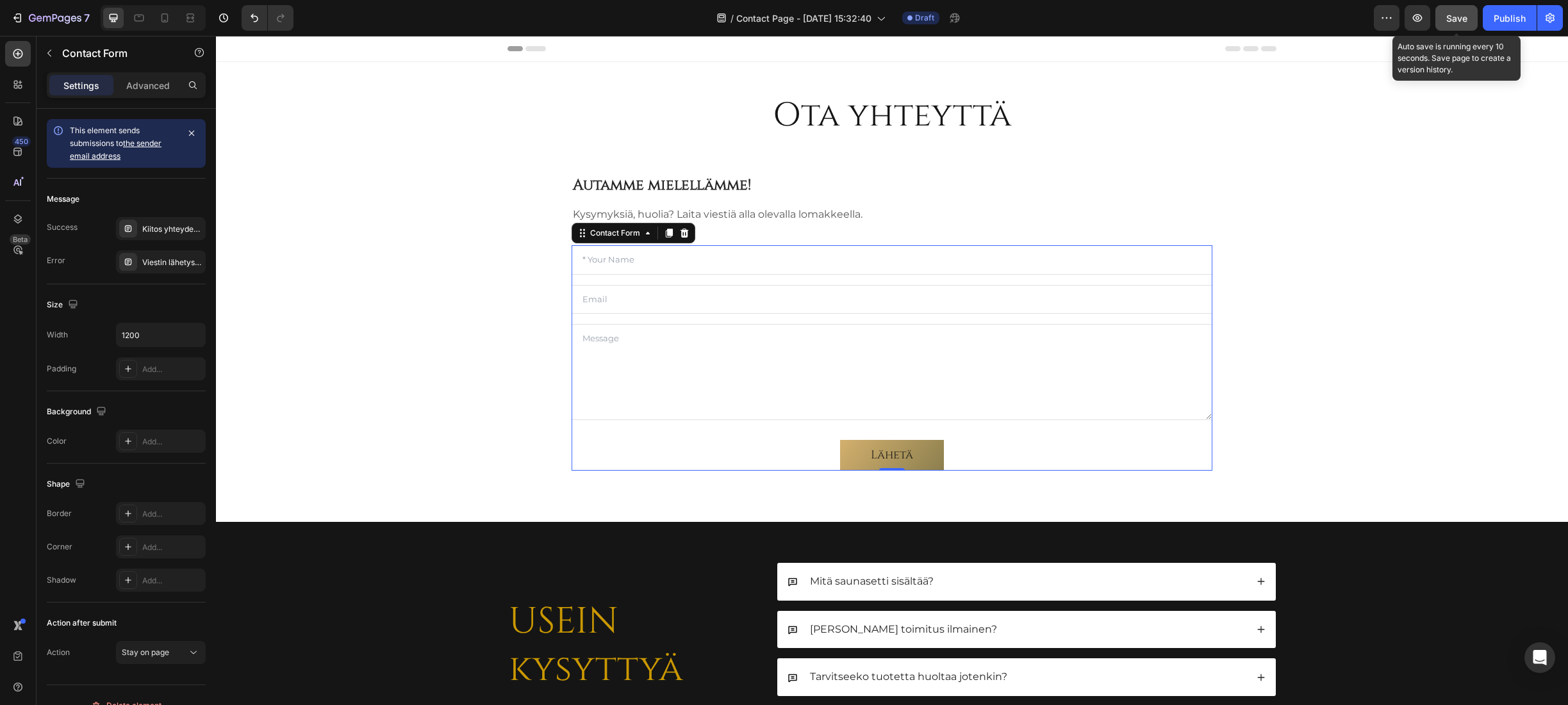
click at [1465, 22] on span "Save" at bounding box center [1456, 17] width 21 height 11
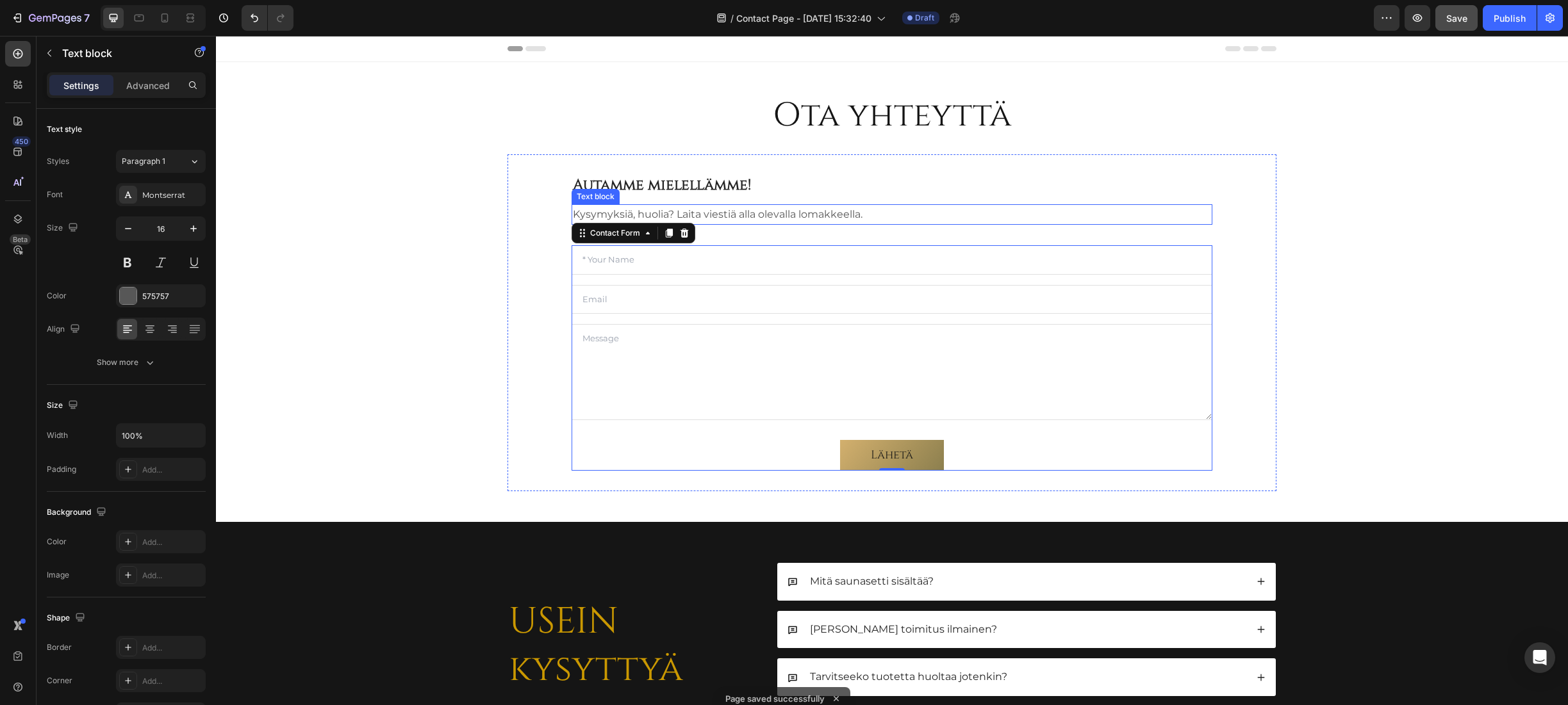
click at [635, 212] on p "Kysymyksiä, huolia? Laita viestiä alla olevalla lomakkeella." at bounding box center [892, 215] width 638 height 18
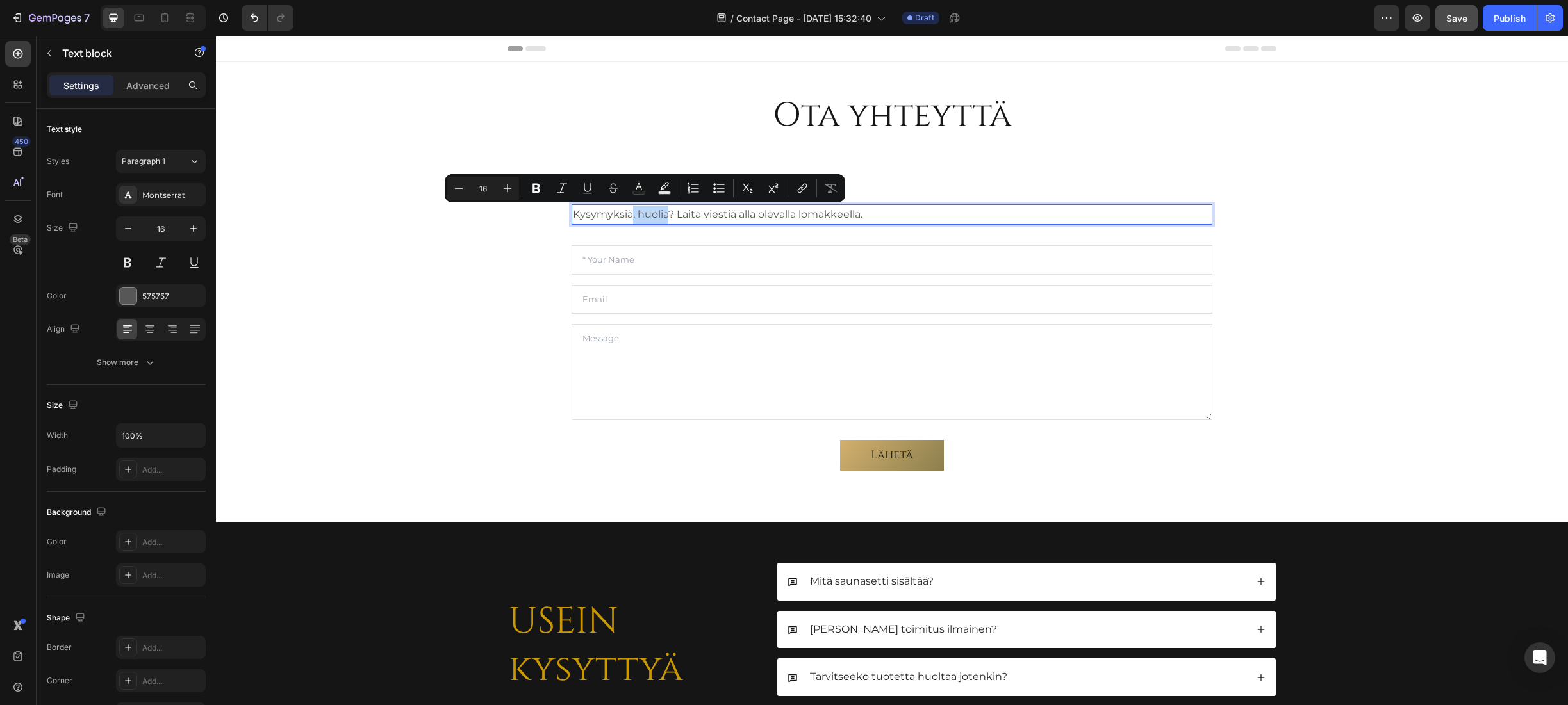
drag, startPoint x: 627, startPoint y: 212, endPoint x: 666, endPoint y: 213, distance: 39.0
click at [666, 213] on p "Kysymyksiä, huolia? Laita viestiä alla olevalla lomakkeella." at bounding box center [892, 215] width 638 height 18
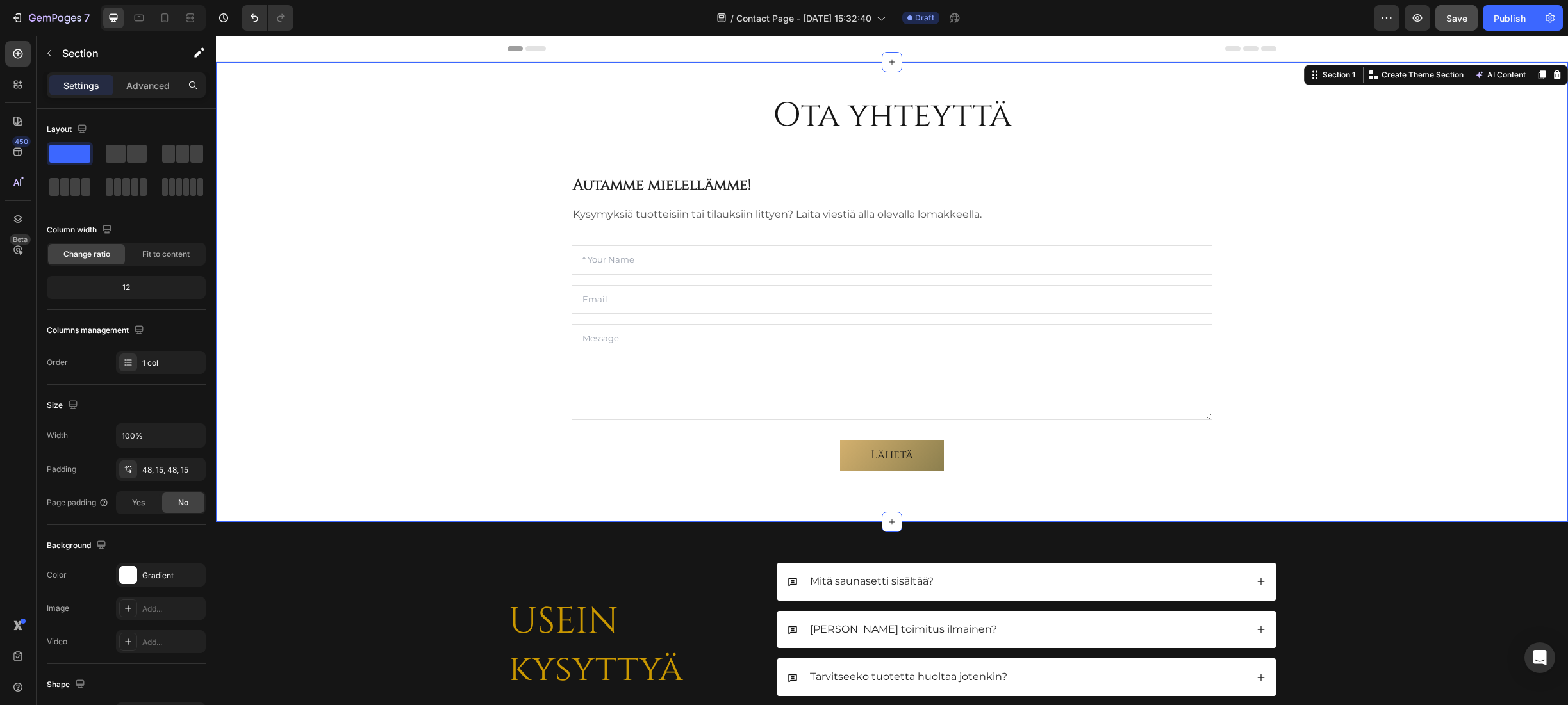
click at [1349, 235] on div "Ota yhteyttä Heading Autamme mielellämme! Heading Kysymyksiä tuotteisiin tai ti…" at bounding box center [892, 292] width 1333 height 398
click at [1132, 121] on h1 "Ota yhteyttä" at bounding box center [892, 116] width 1333 height 46
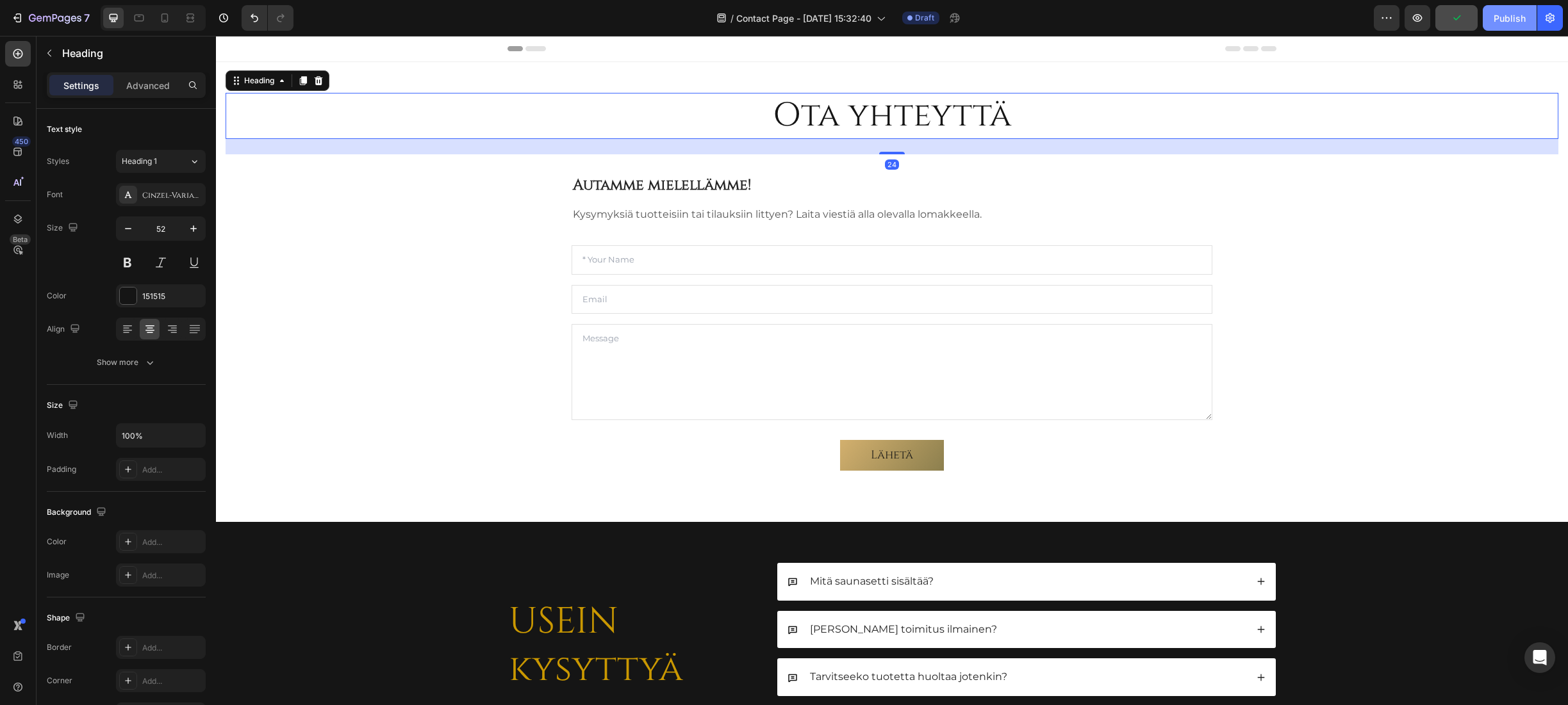
click at [1468, 14] on div "Publish" at bounding box center [1510, 18] width 32 height 13
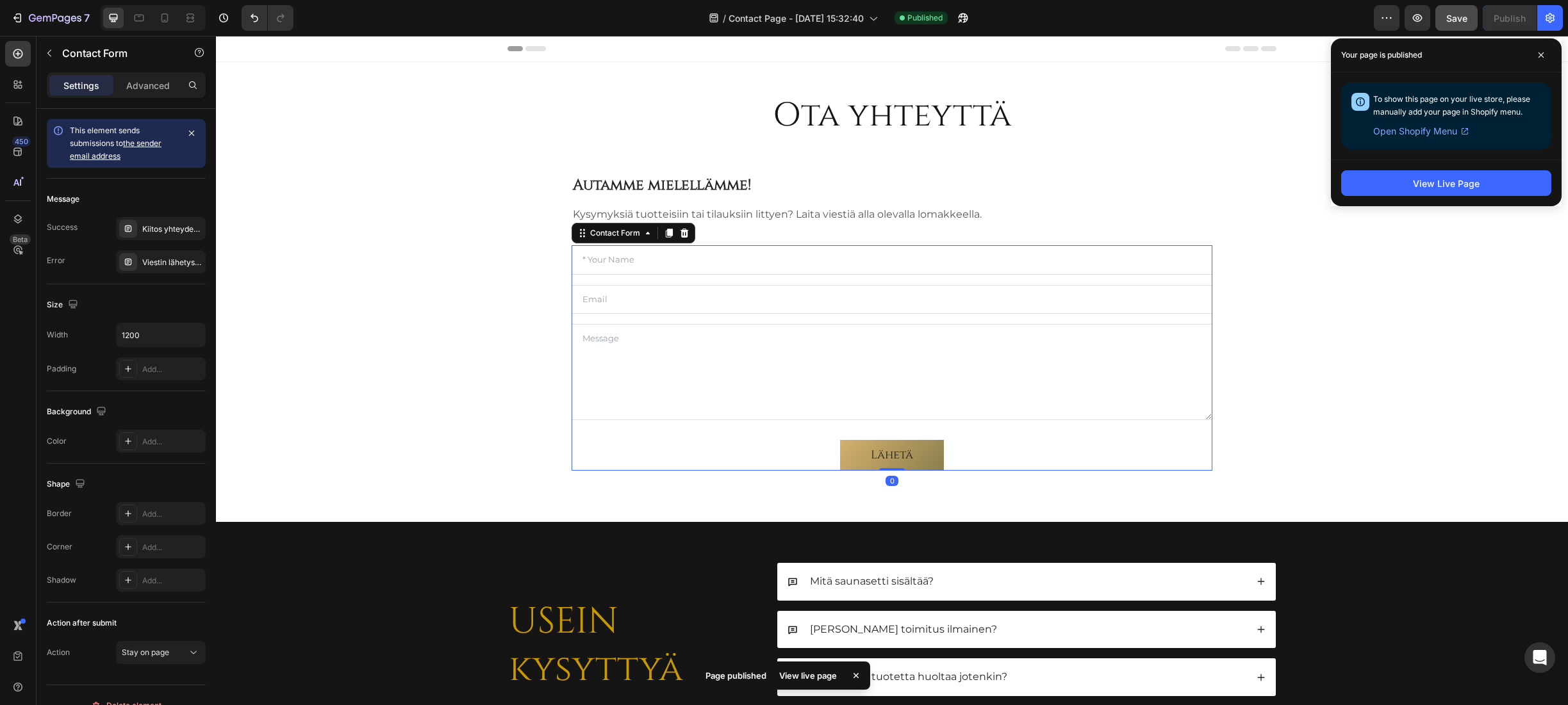
click at [651, 278] on div "Text Field Email Field Text Area Lähetä Submit Button Contact Form 0" at bounding box center [892, 357] width 640 height 225
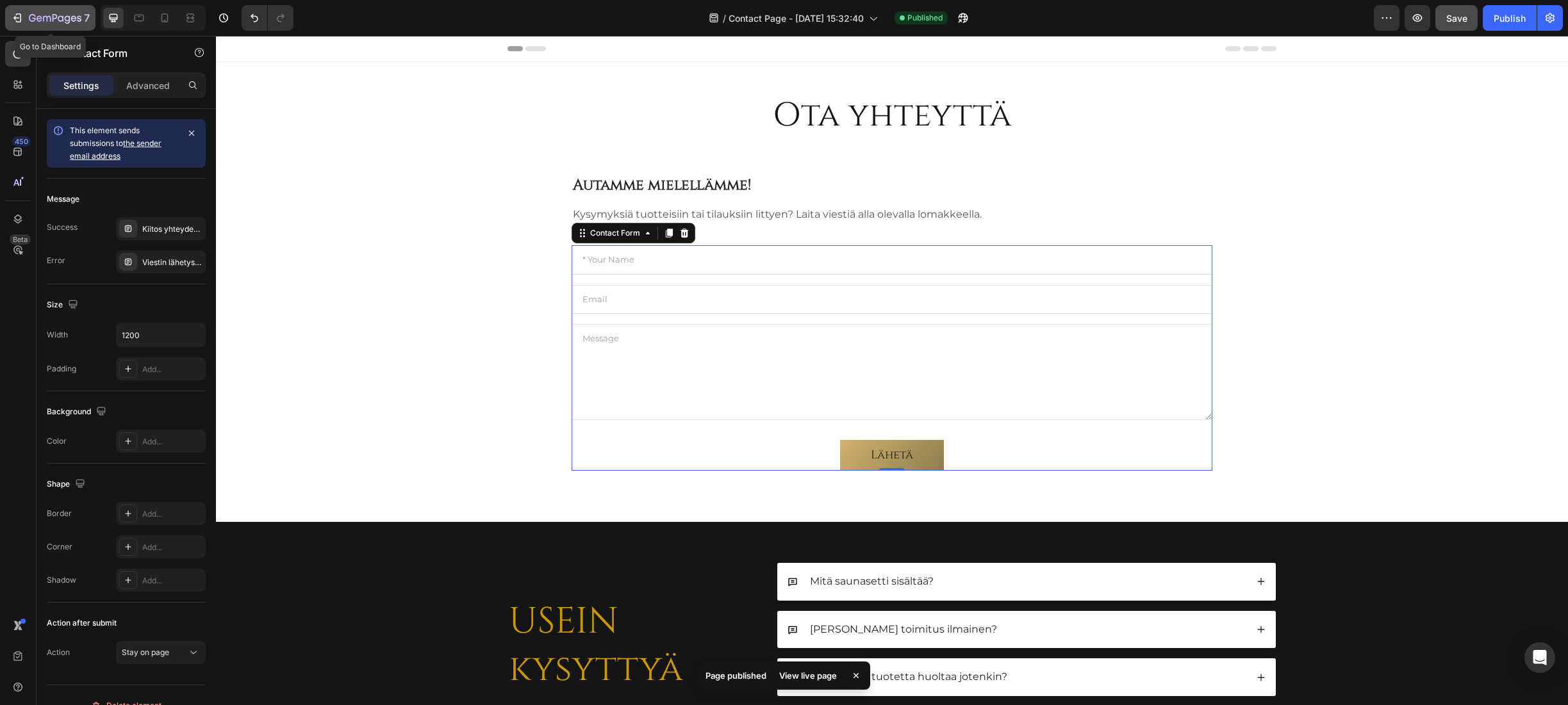
click at [55, 16] on icon "button" at bounding box center [55, 18] width 52 height 11
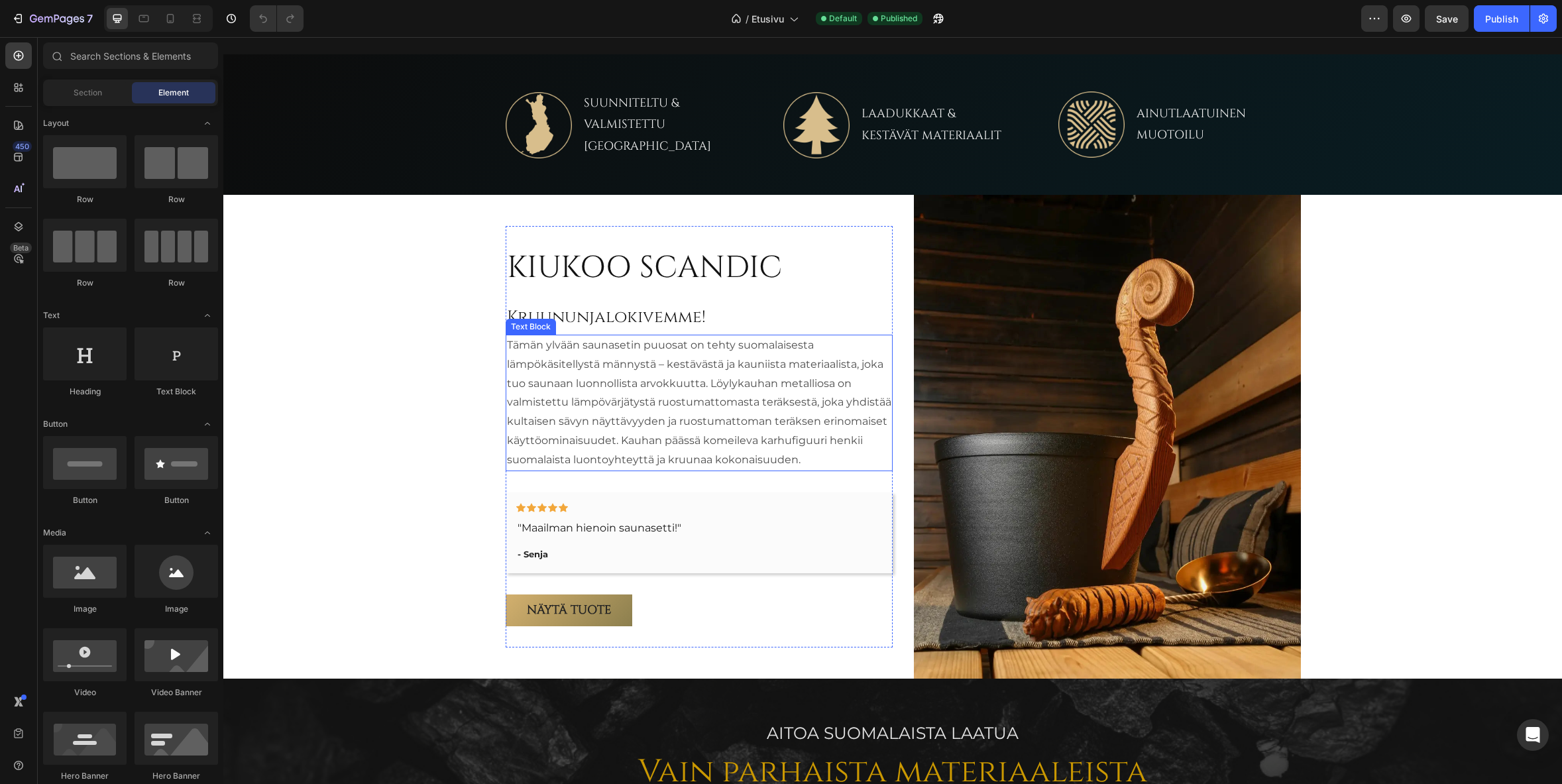
scroll to position [729, 0]
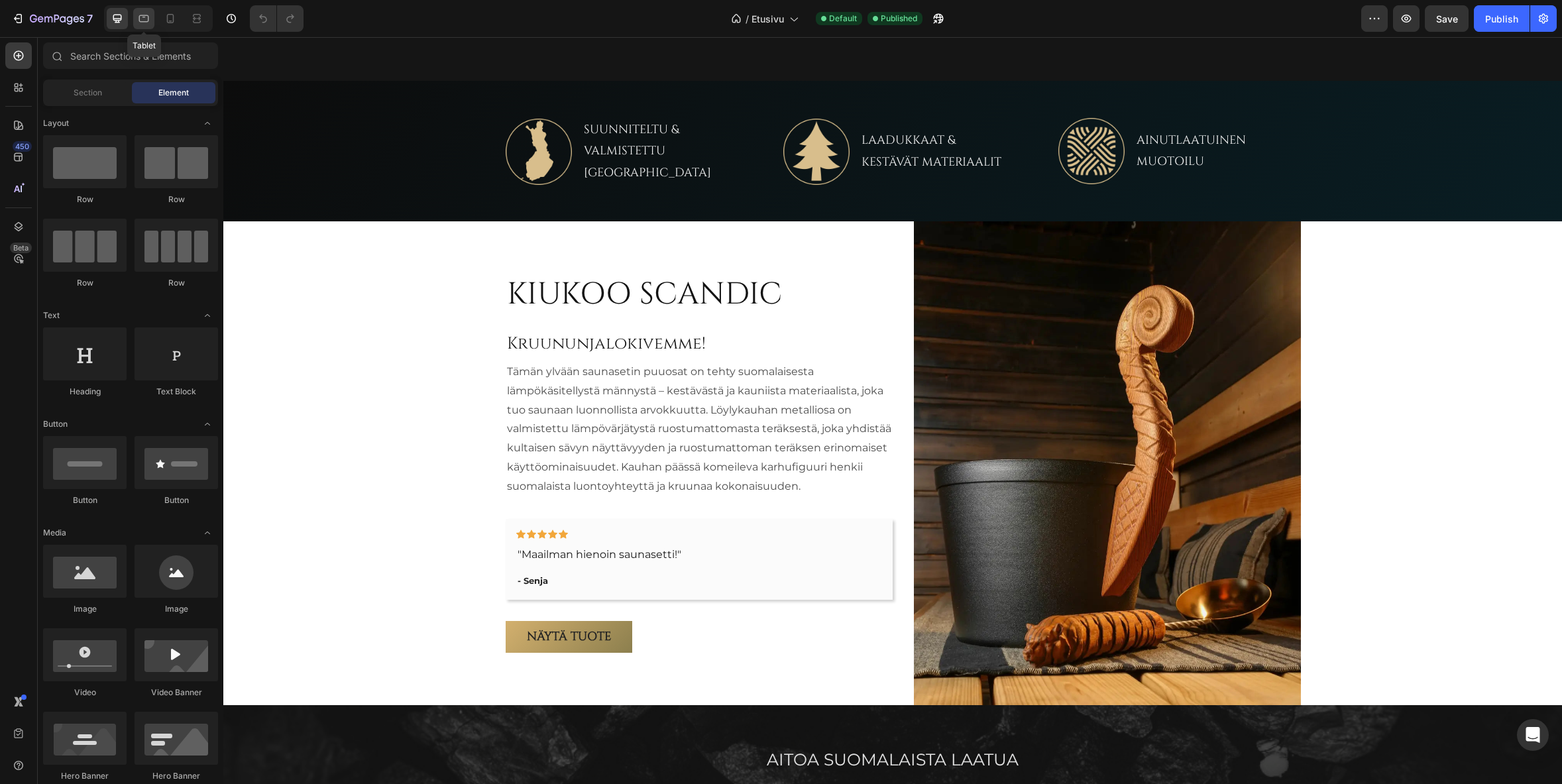
click at [145, 21] on icon at bounding box center [144, 19] width 10 height 7
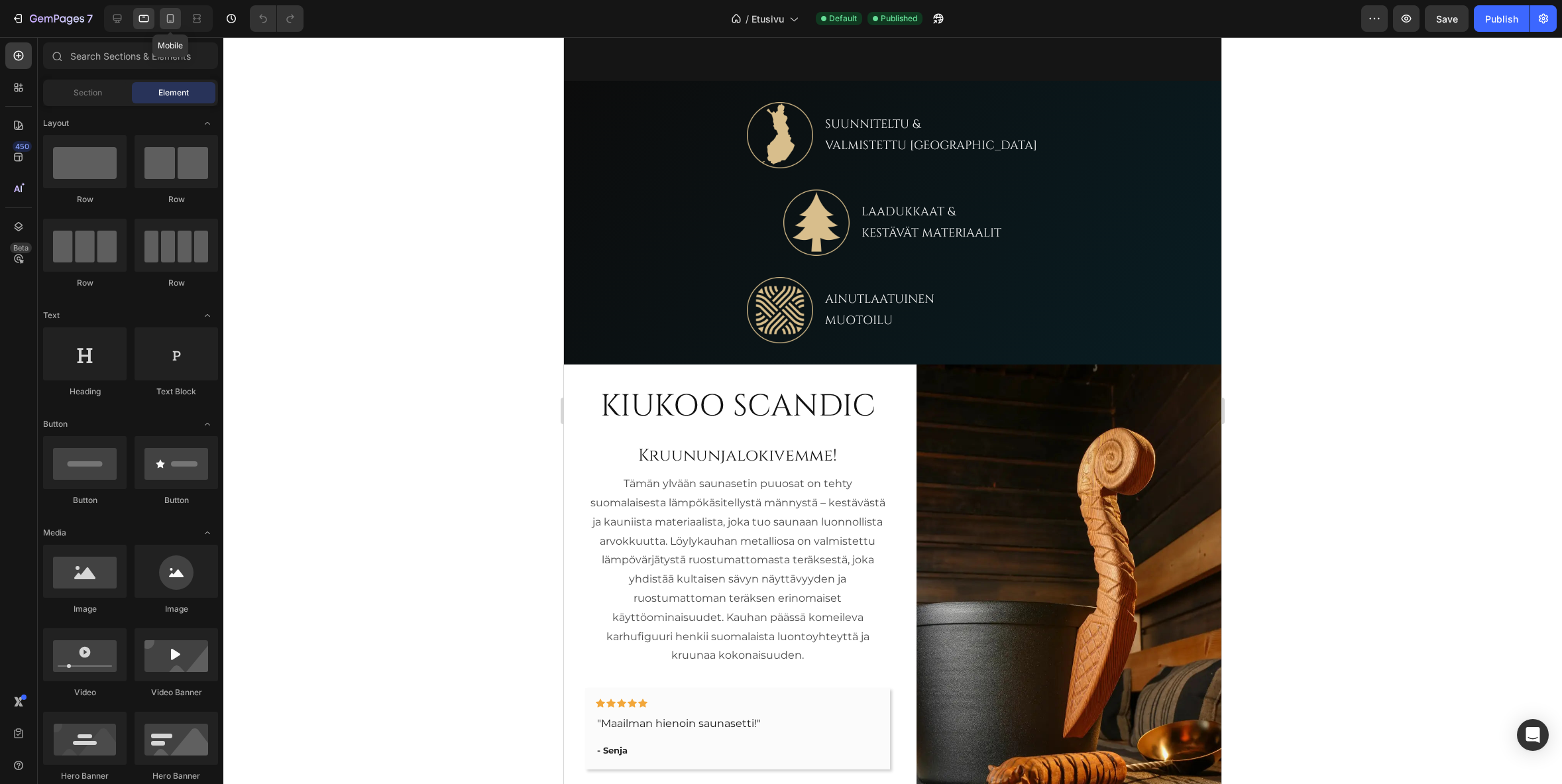
click at [169, 17] on icon at bounding box center [170, 18] width 13 height 13
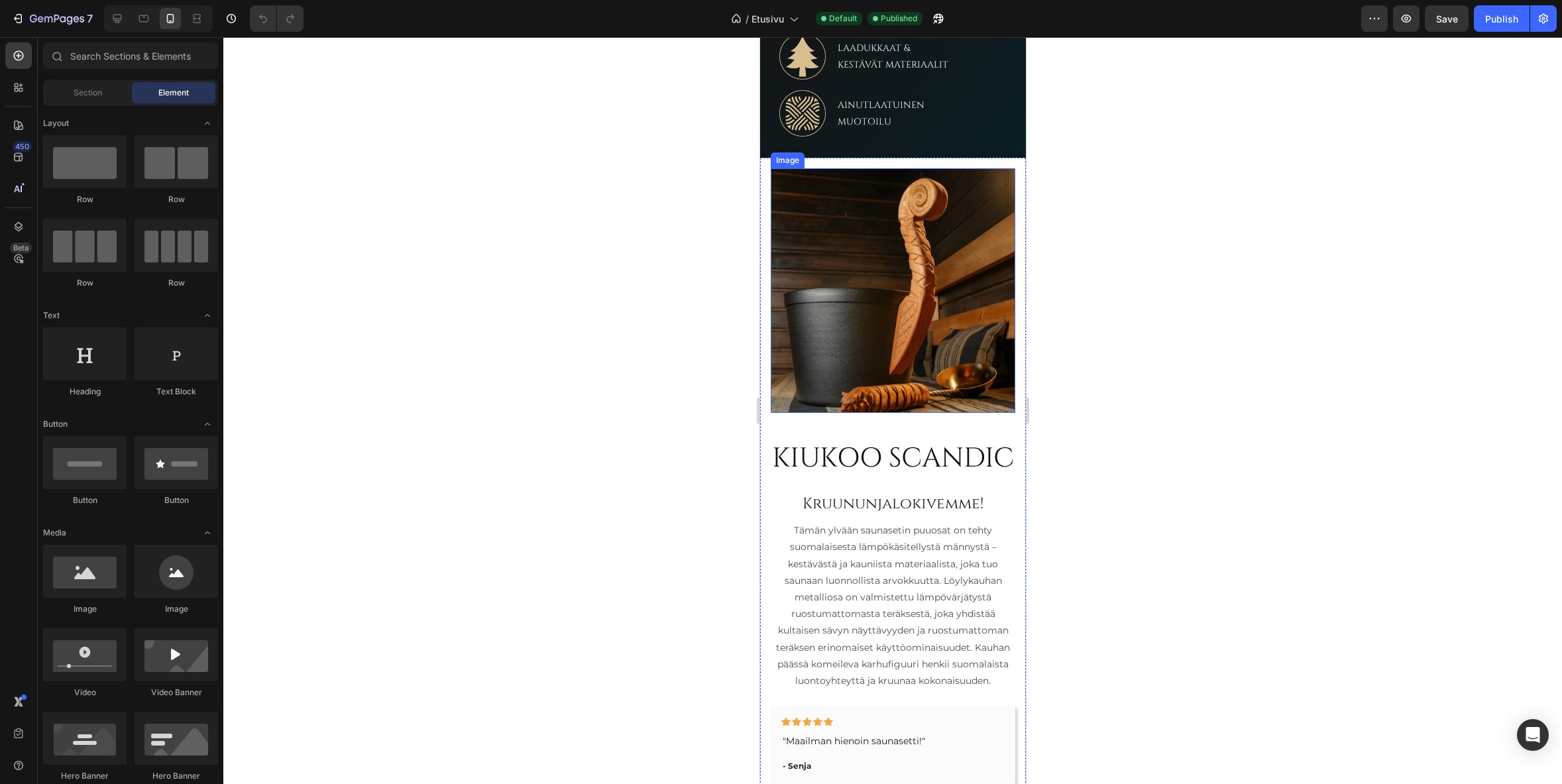
scroll to position [861, 0]
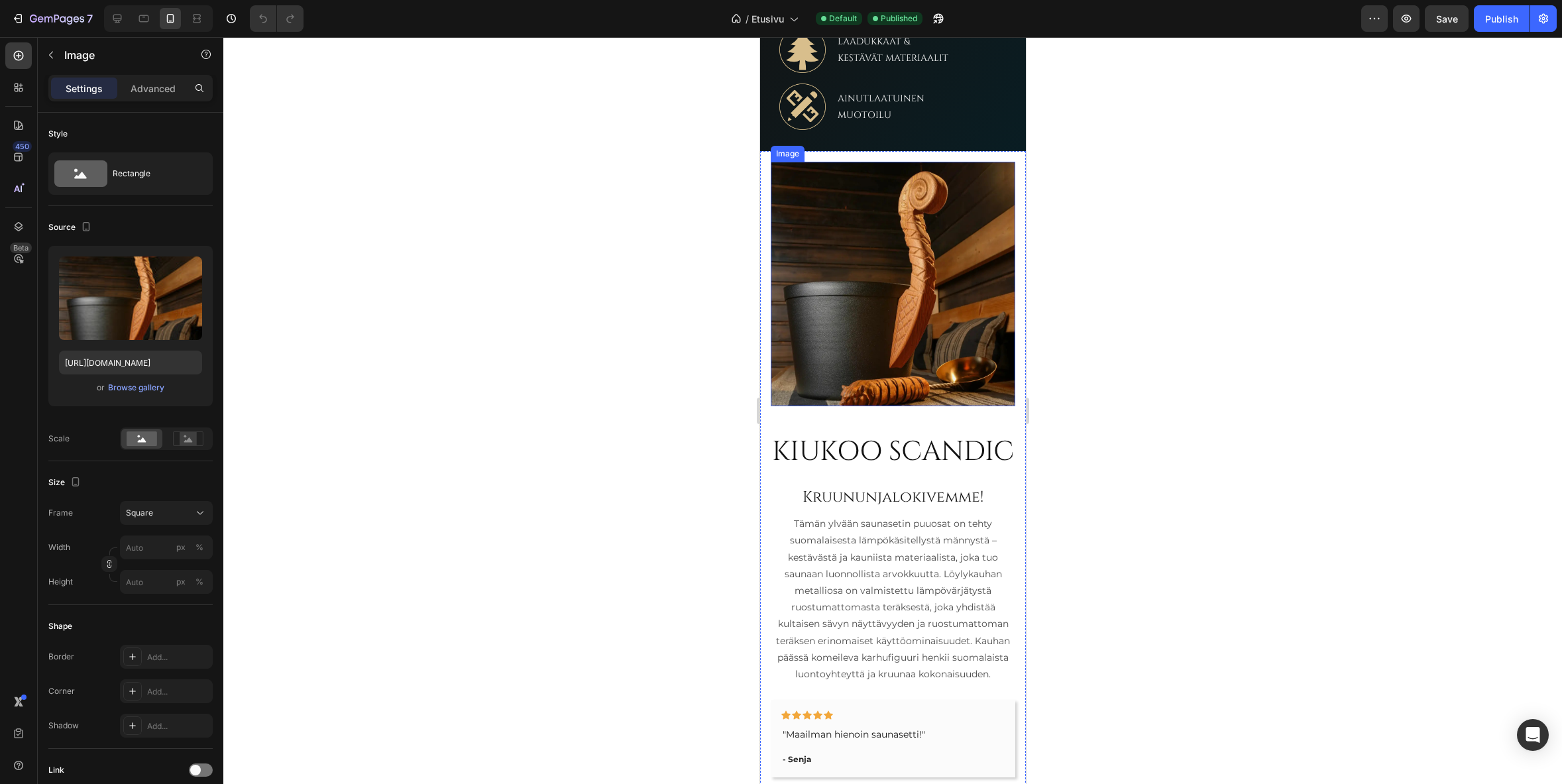
click at [895, 301] on img at bounding box center [892, 283] width 244 height 244
click at [167, 513] on div "Square" at bounding box center [159, 513] width 65 height 12
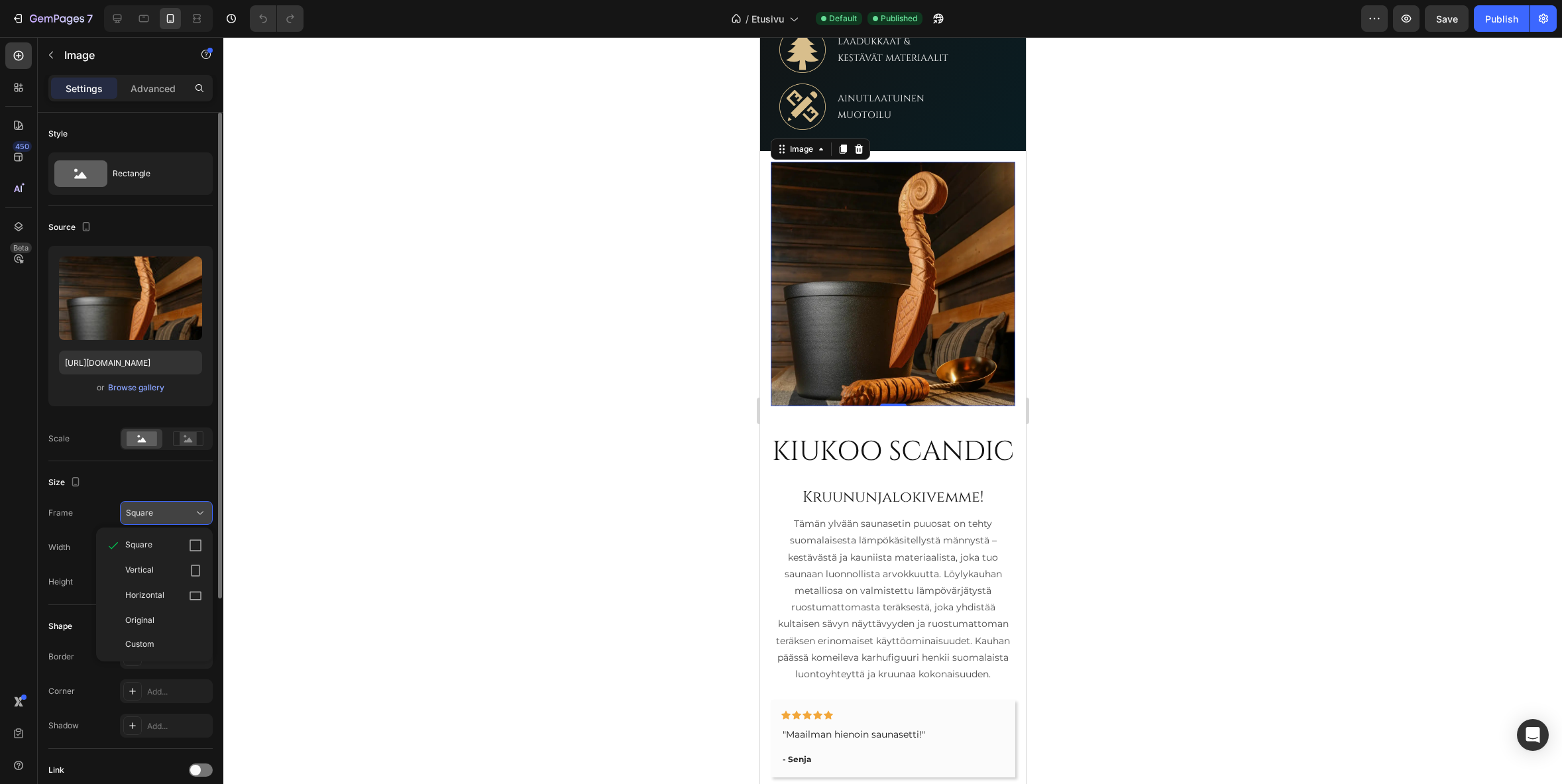
click at [167, 513] on div "Square" at bounding box center [159, 513] width 65 height 12
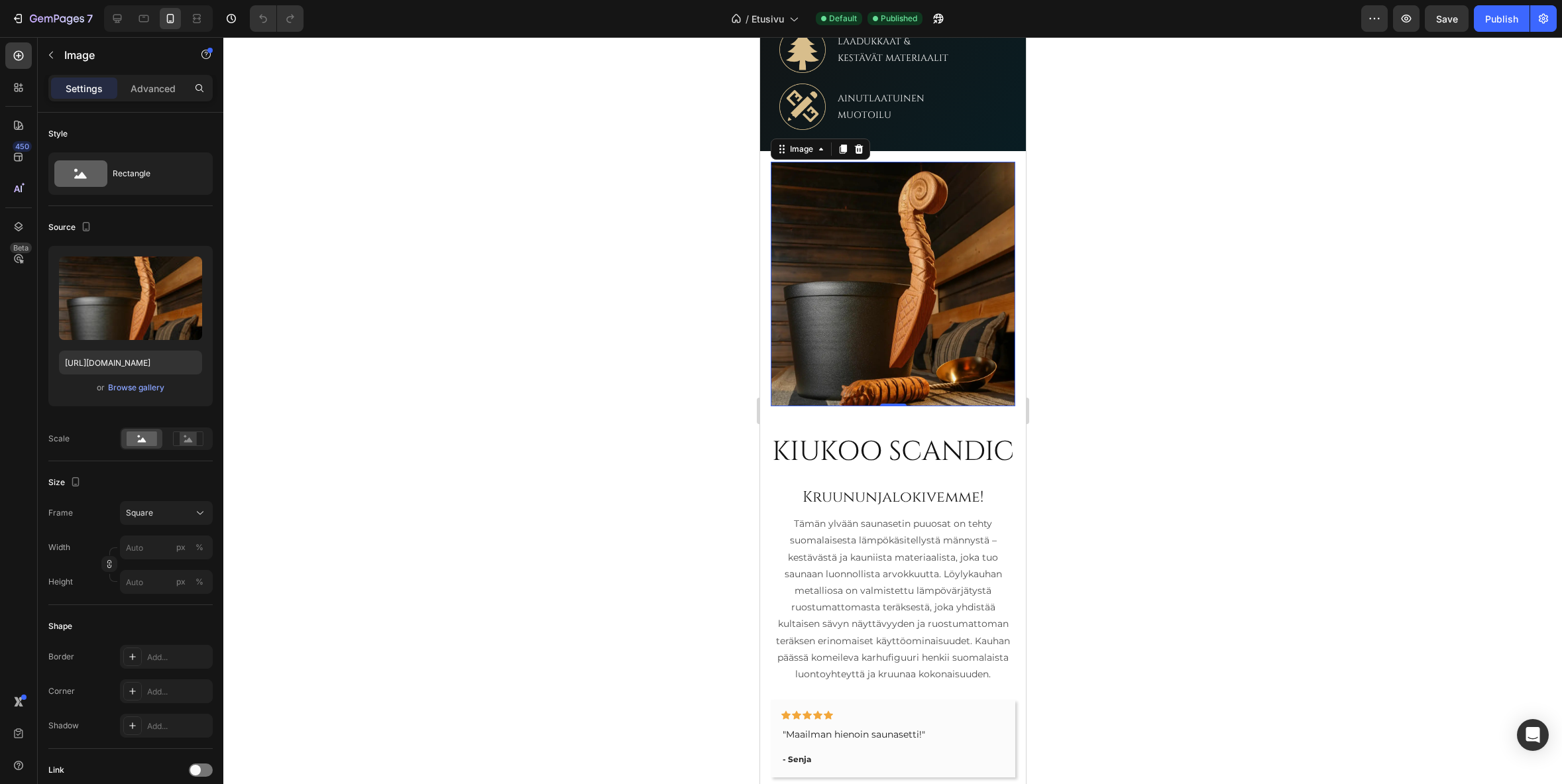
click at [854, 322] on img at bounding box center [892, 283] width 244 height 244
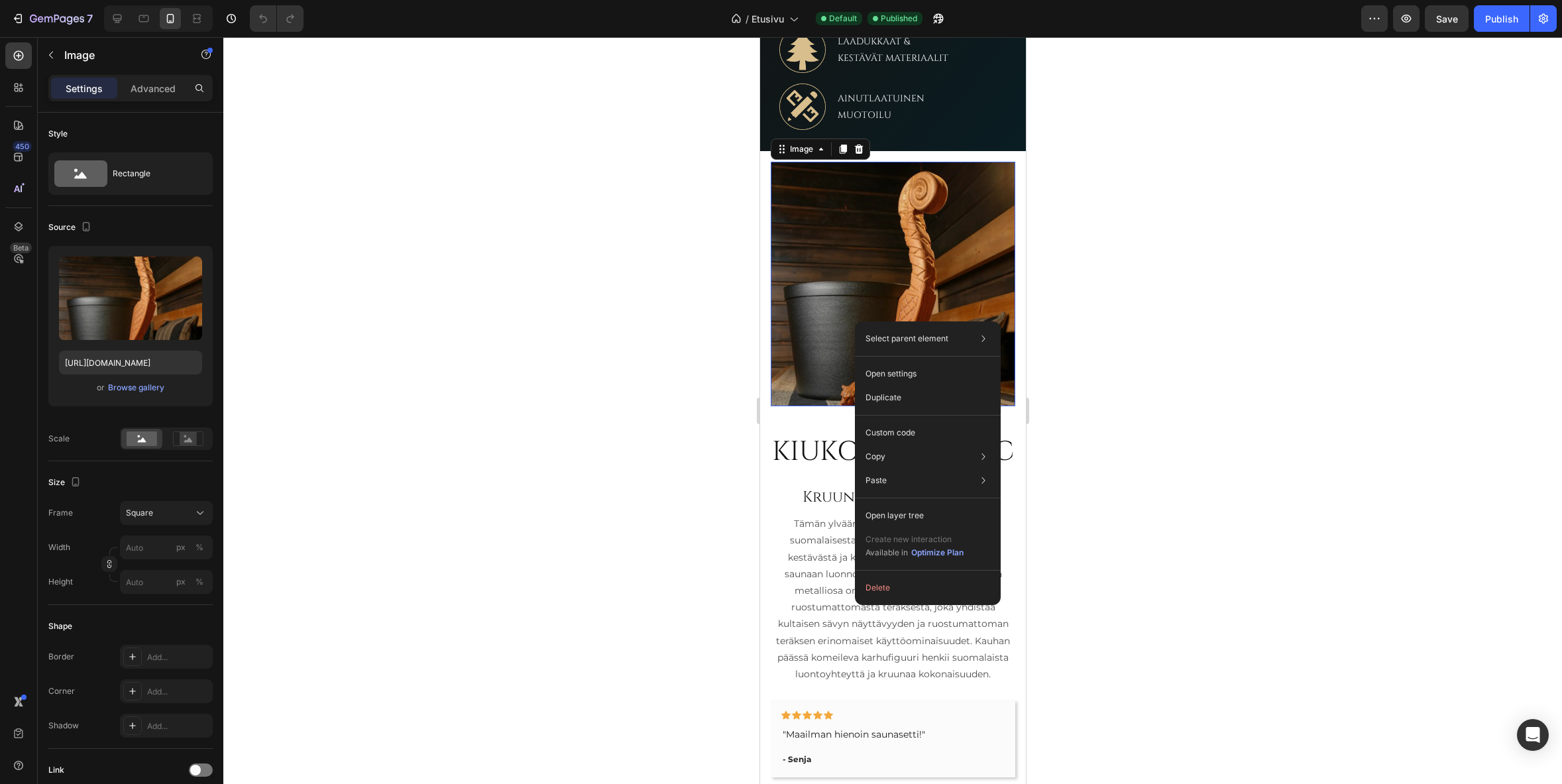
click at [565, 368] on div at bounding box center [892, 410] width 1338 height 747
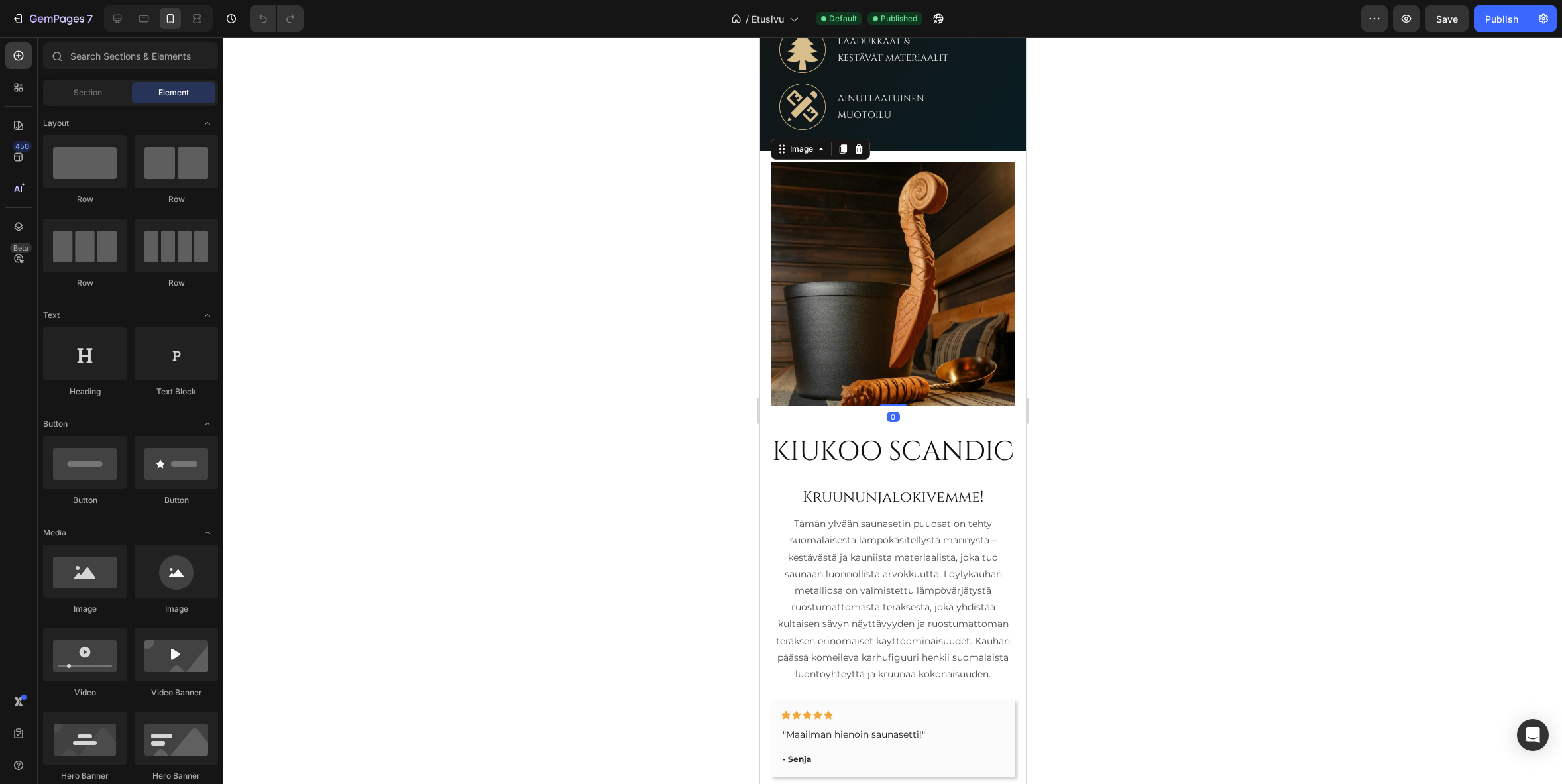
click at [794, 298] on img at bounding box center [892, 283] width 244 height 244
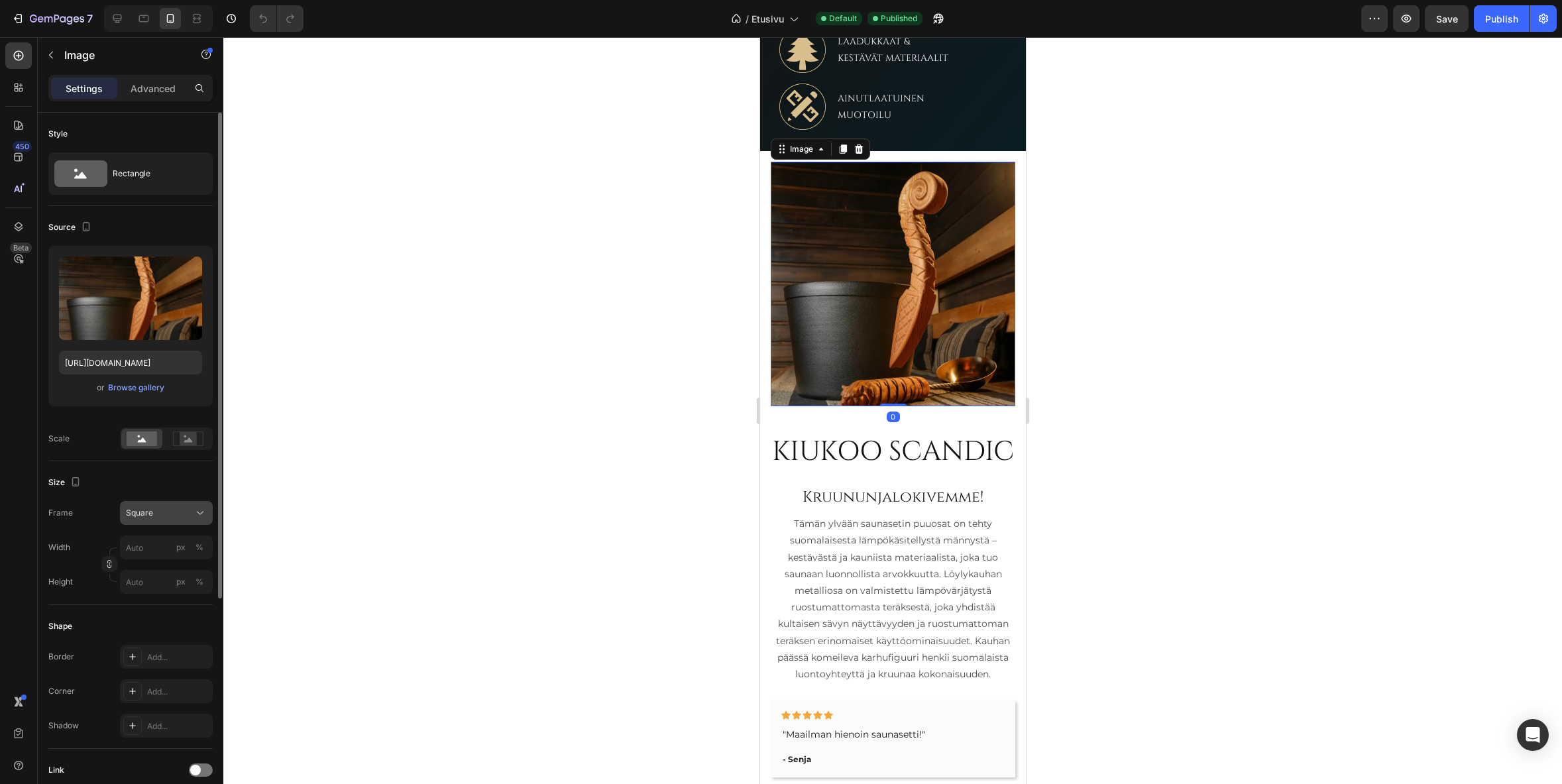
click at [185, 507] on div "Square" at bounding box center [159, 513] width 65 height 12
click at [162, 571] on div "Vertical" at bounding box center [164, 570] width 77 height 13
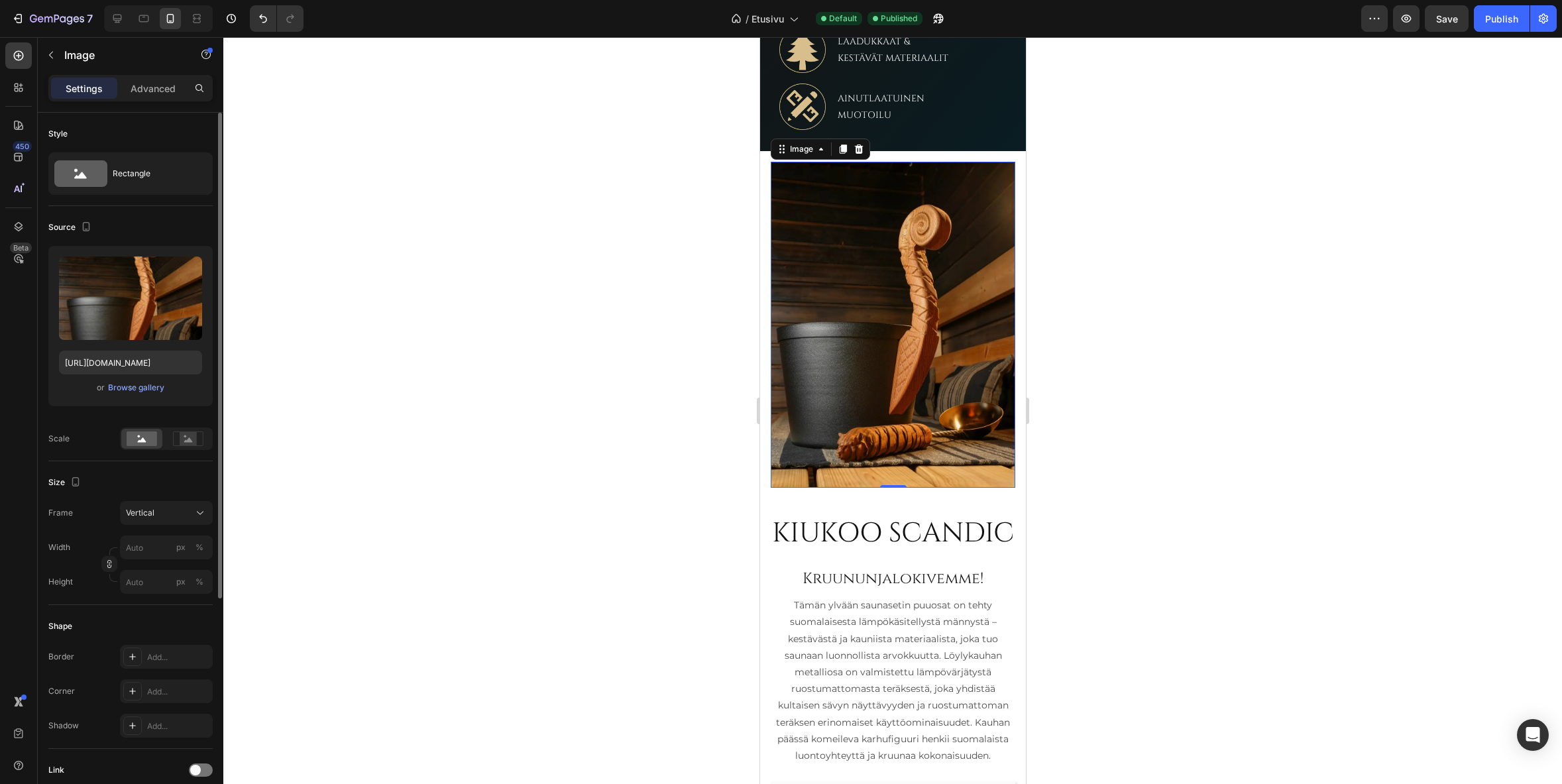
click at [553, 344] on div at bounding box center [892, 410] width 1338 height 747
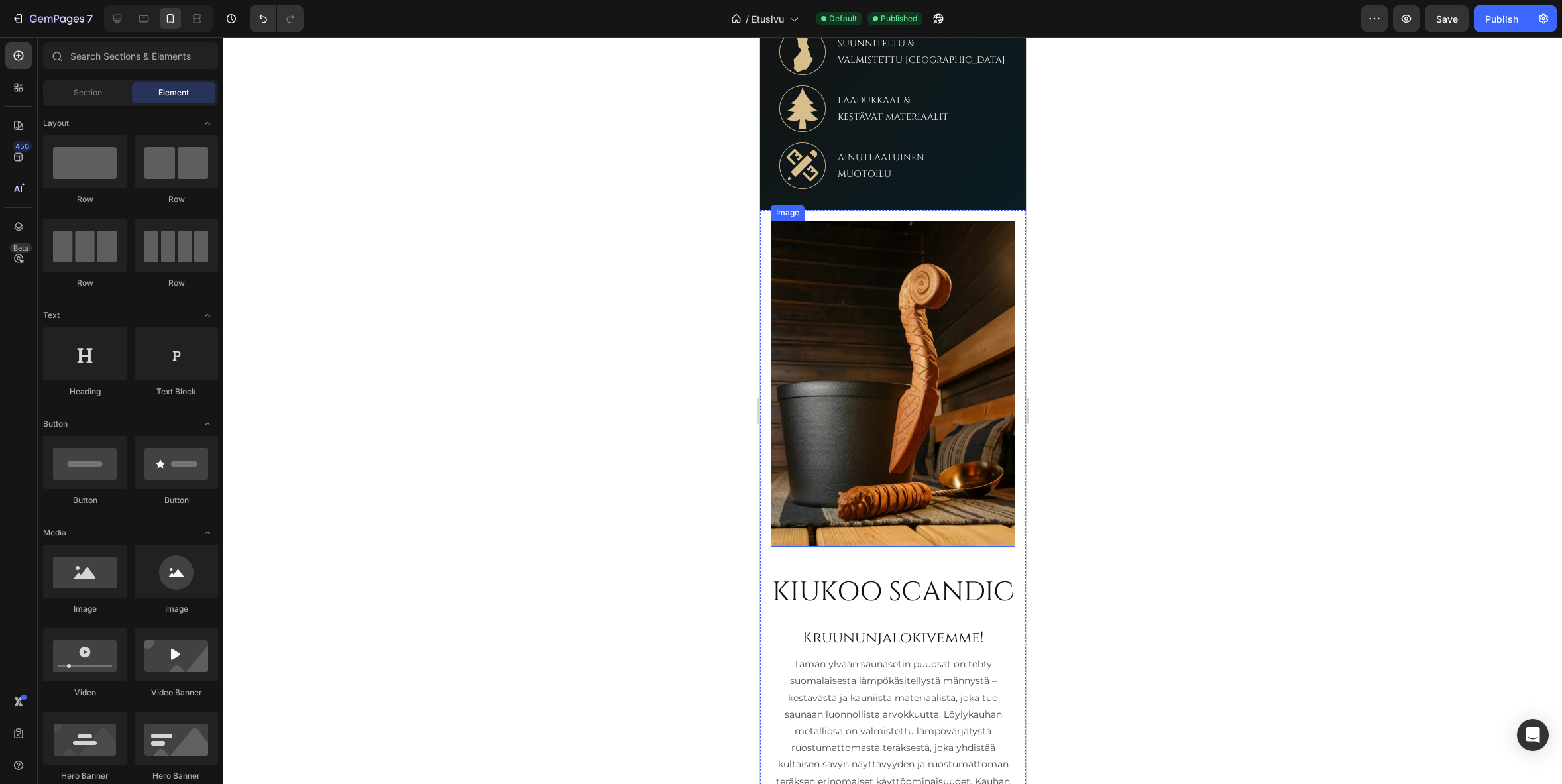
scroll to position [795, 0]
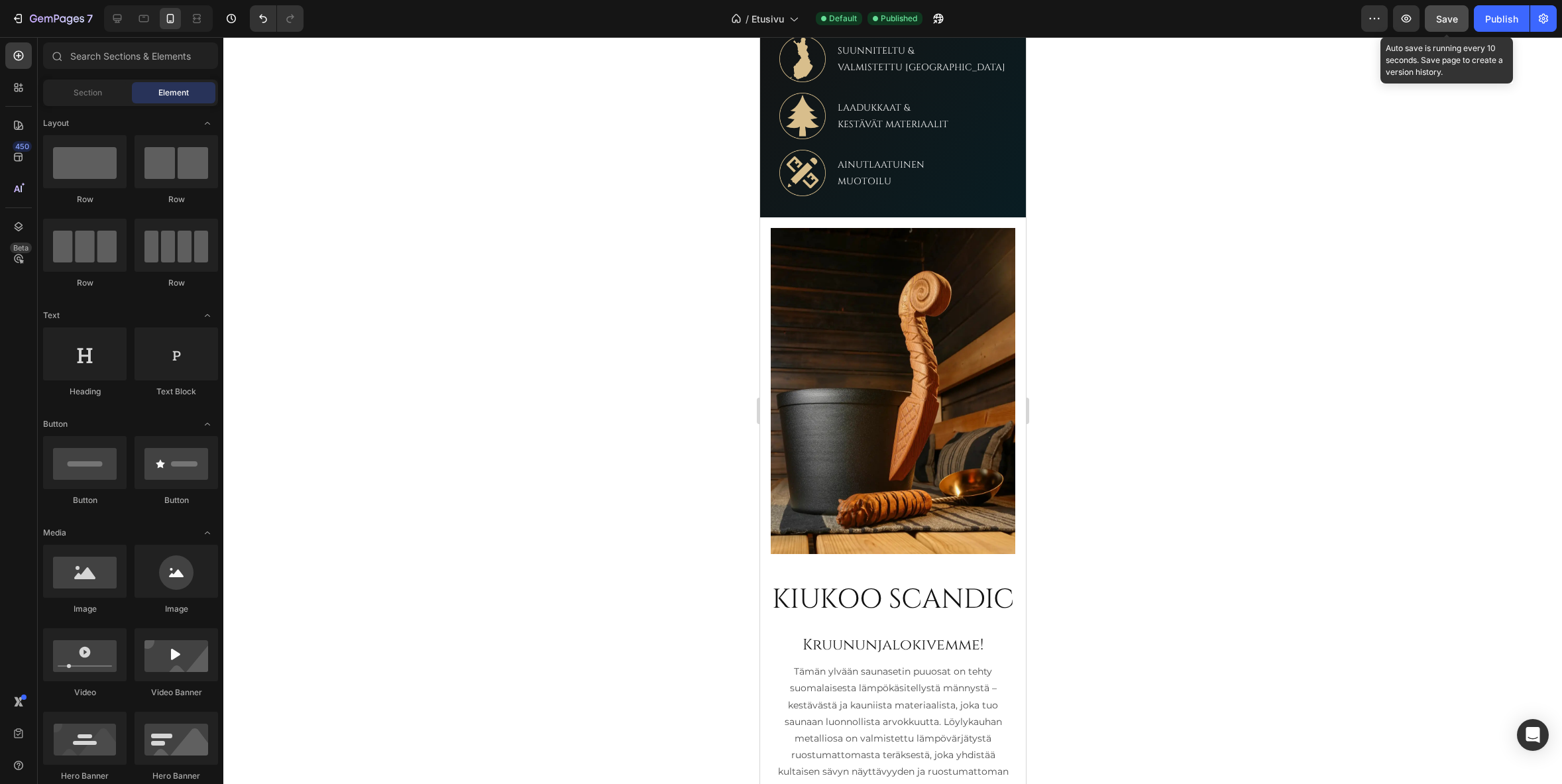
click at [1450, 15] on span "Save" at bounding box center [1446, 18] width 21 height 11
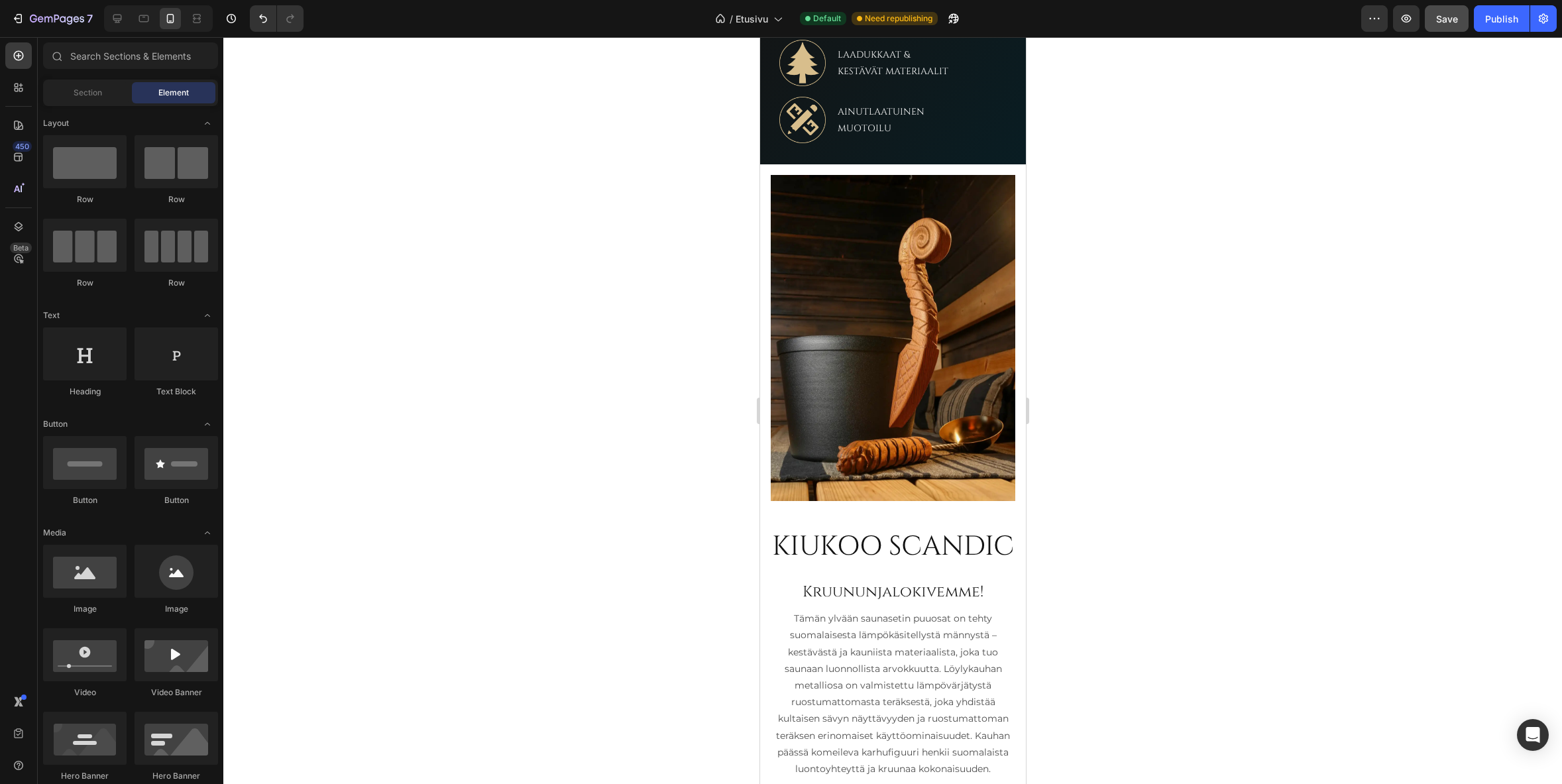
scroll to position [781, 0]
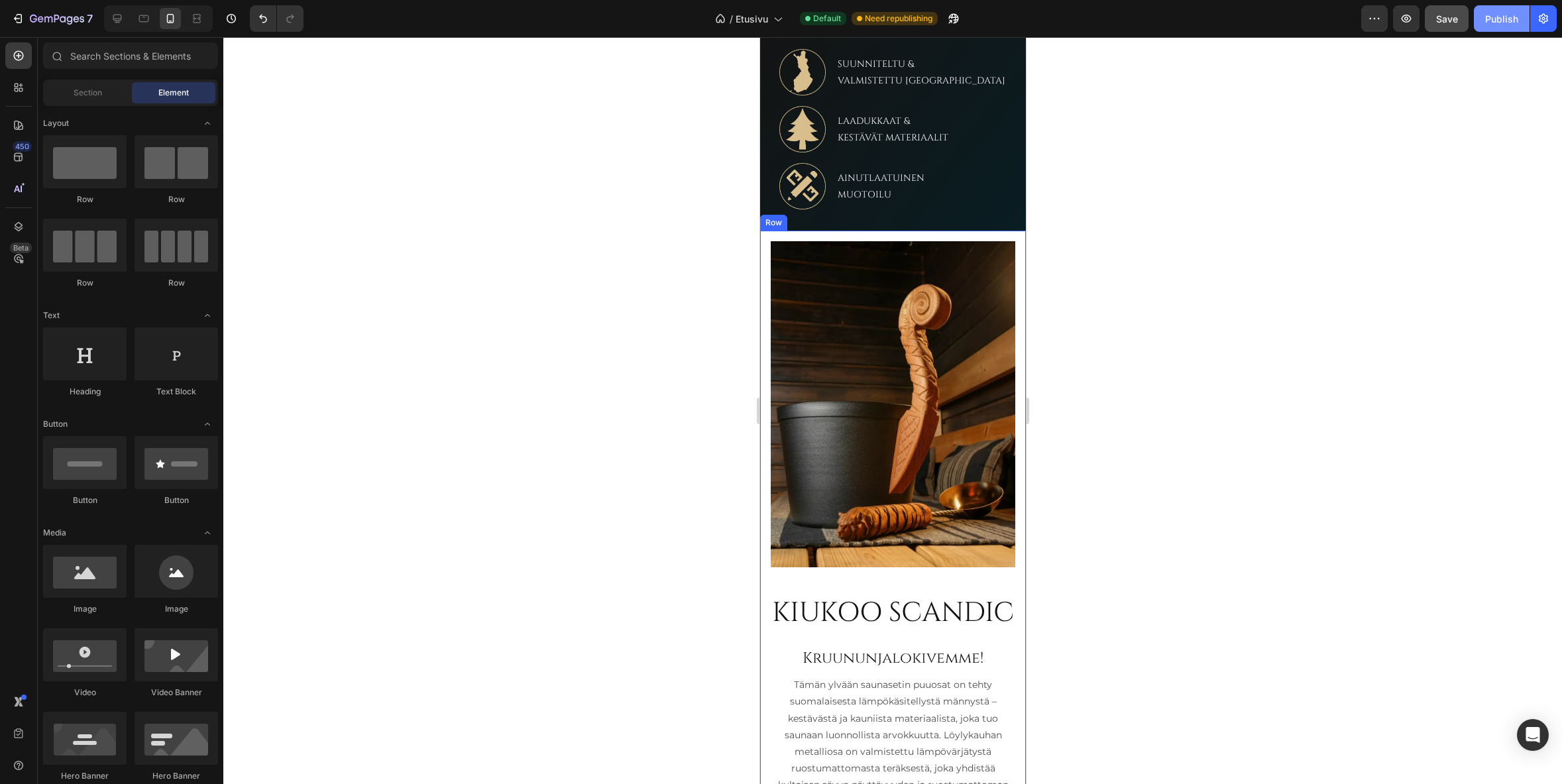
click at [1512, 13] on div "Publish" at bounding box center [1501, 19] width 33 height 14
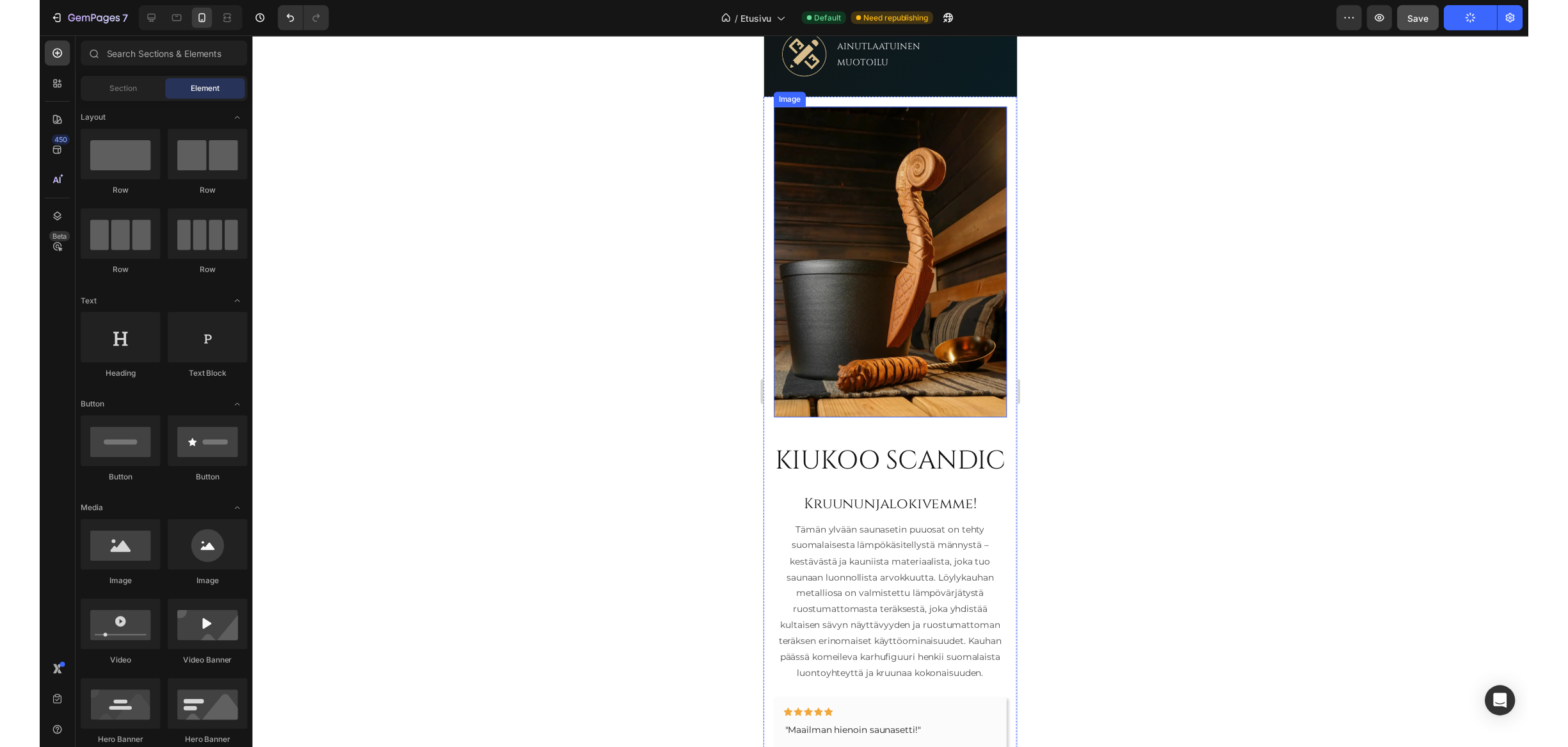
scroll to position [884, 0]
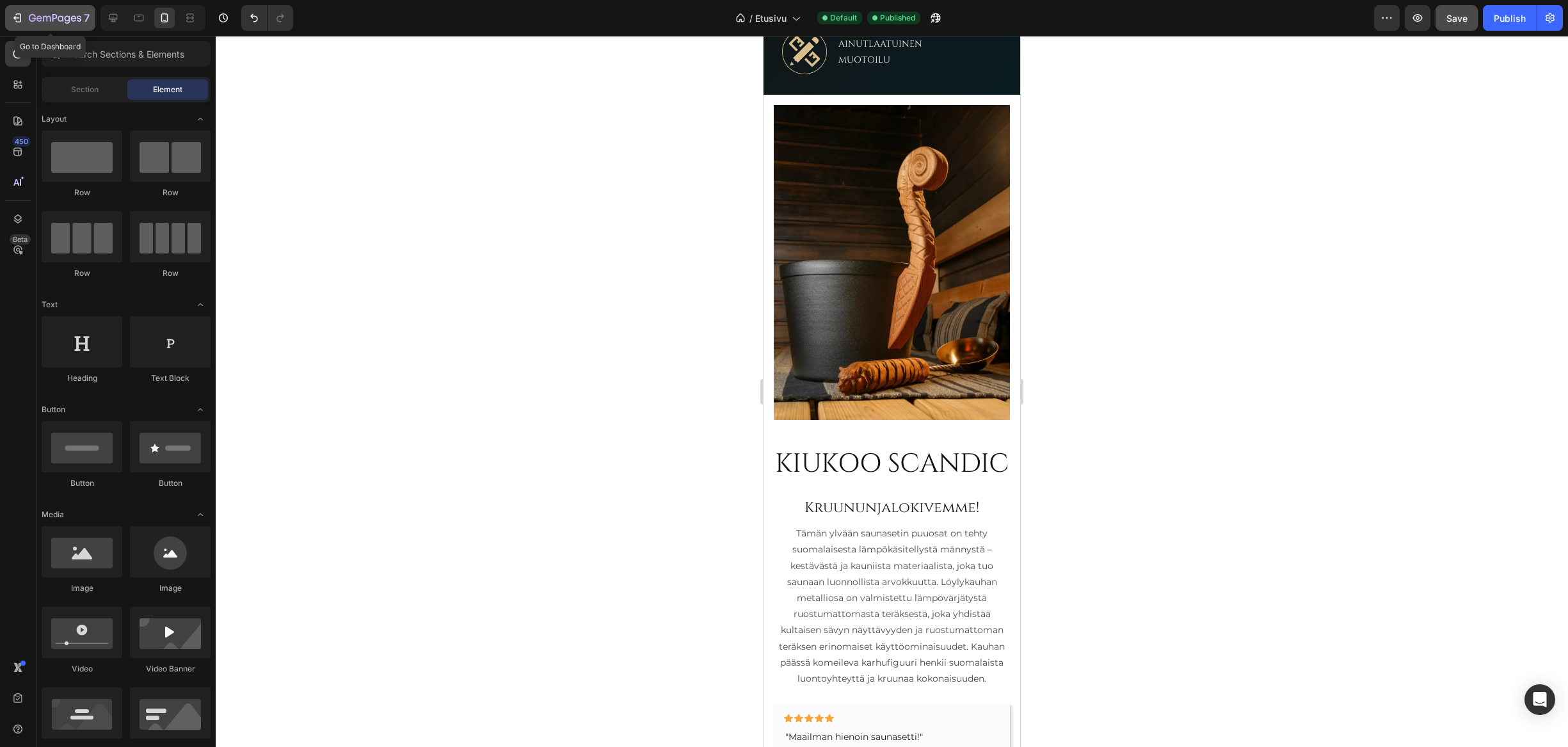
click at [58, 18] on icon "button" at bounding box center [60, 18] width 6 height 6
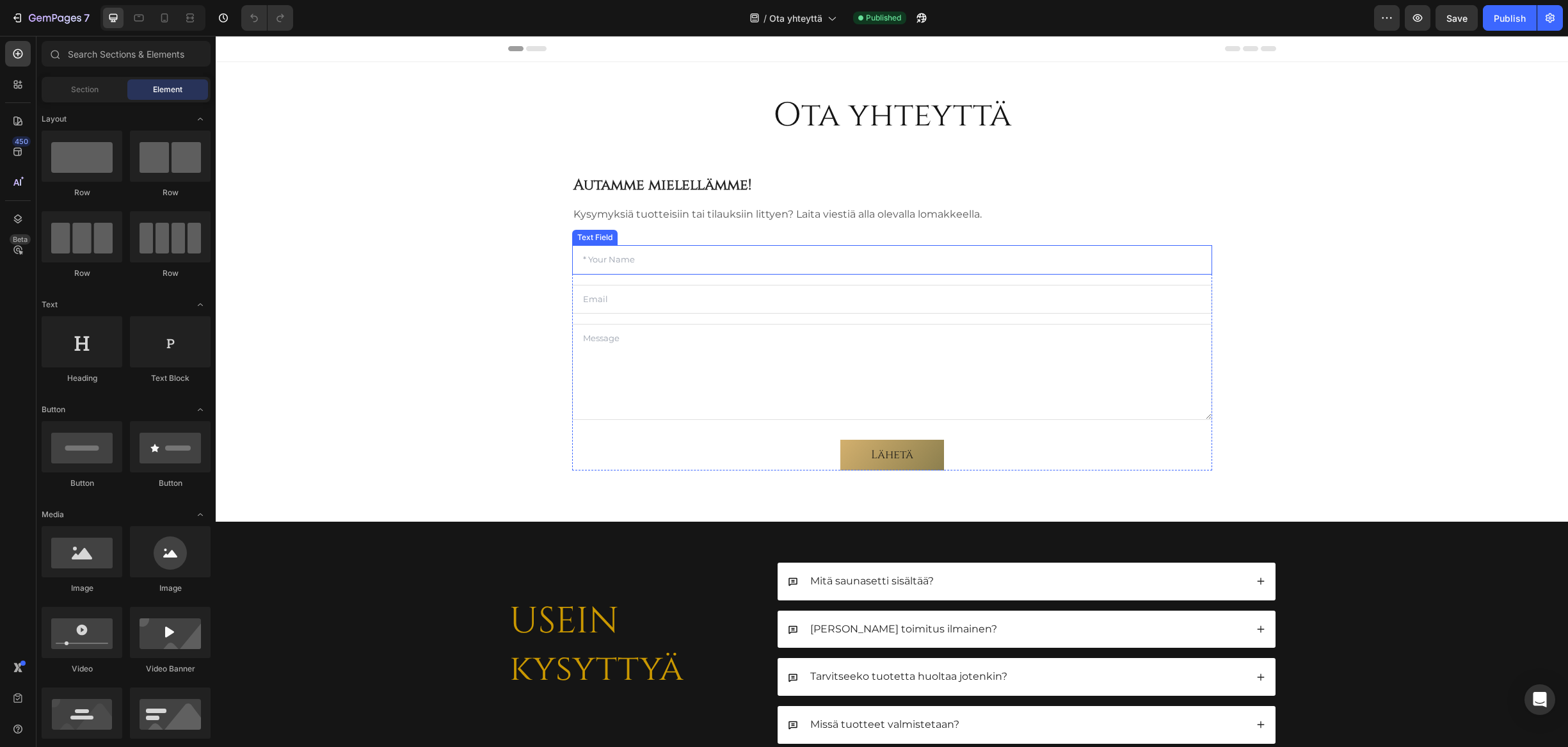
click at [624, 263] on input "text" at bounding box center [893, 260] width 640 height 30
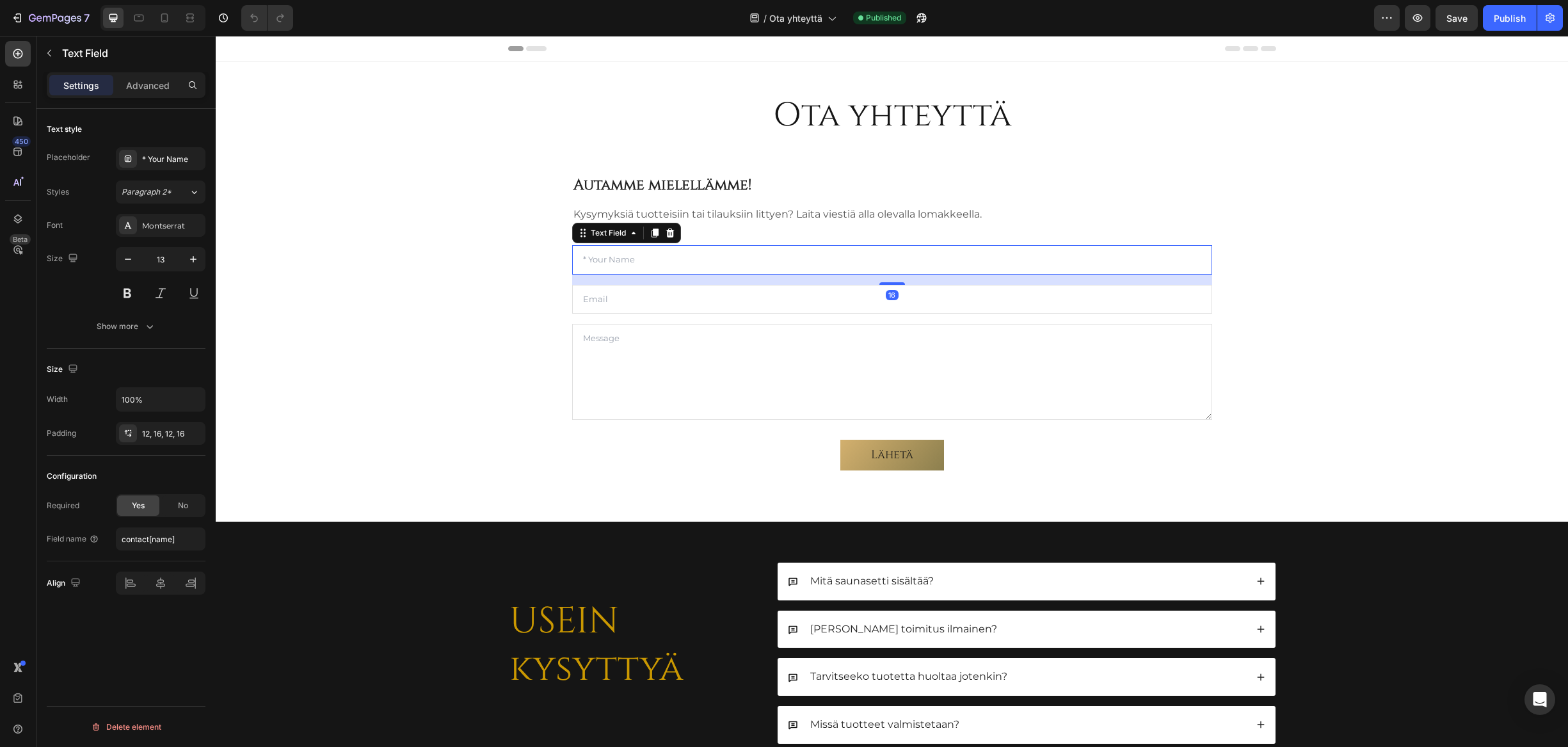
click at [624, 263] on input "text" at bounding box center [893, 260] width 640 height 30
click at [154, 161] on div "* Your Name" at bounding box center [172, 159] width 60 height 12
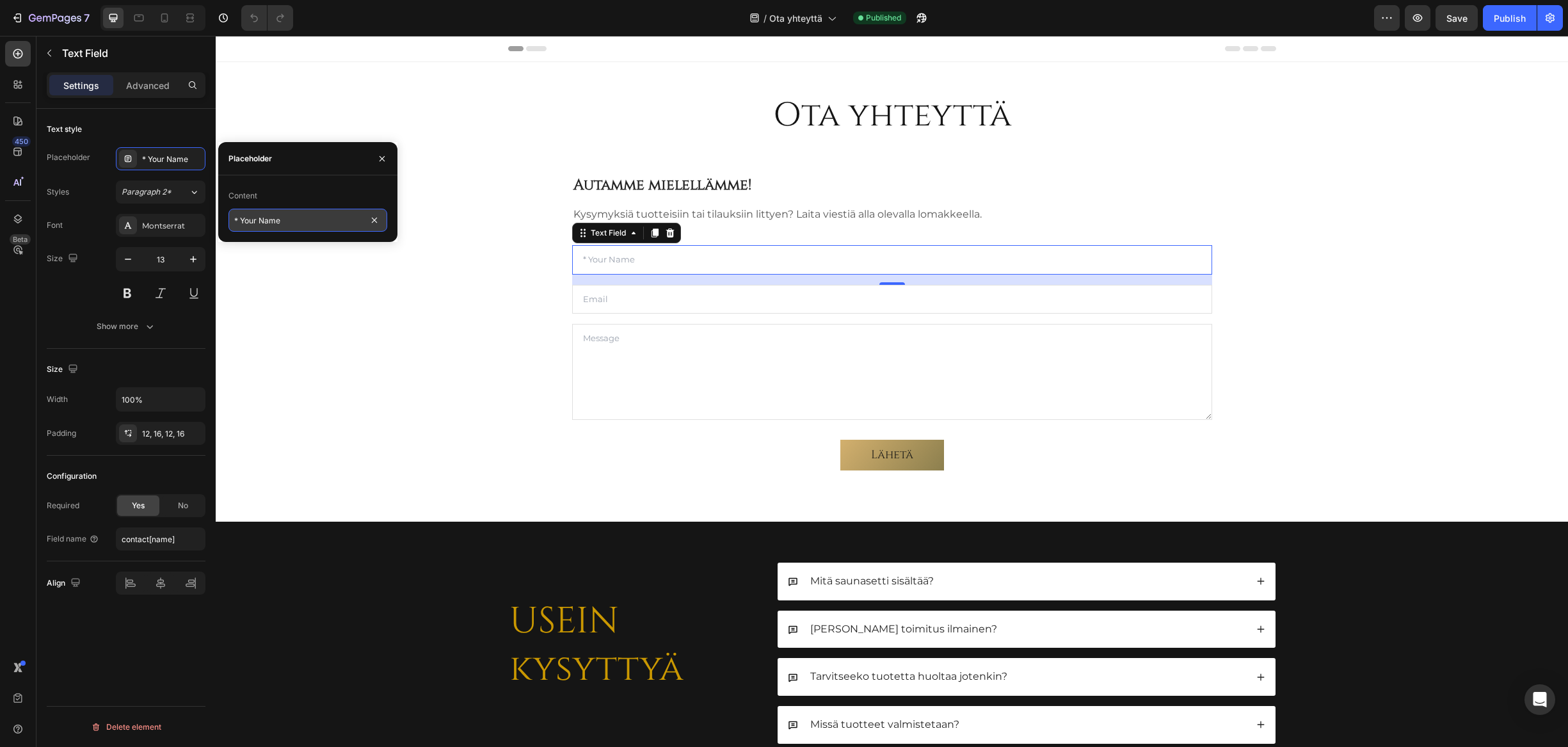
click at [296, 216] on input "* Your Name" at bounding box center [308, 221] width 159 height 23
click at [325, 164] on div "Placeholder" at bounding box center [307, 158] width 179 height 33
click at [277, 220] on input "* Nimesi" at bounding box center [308, 221] width 159 height 23
type input "* Nimi"
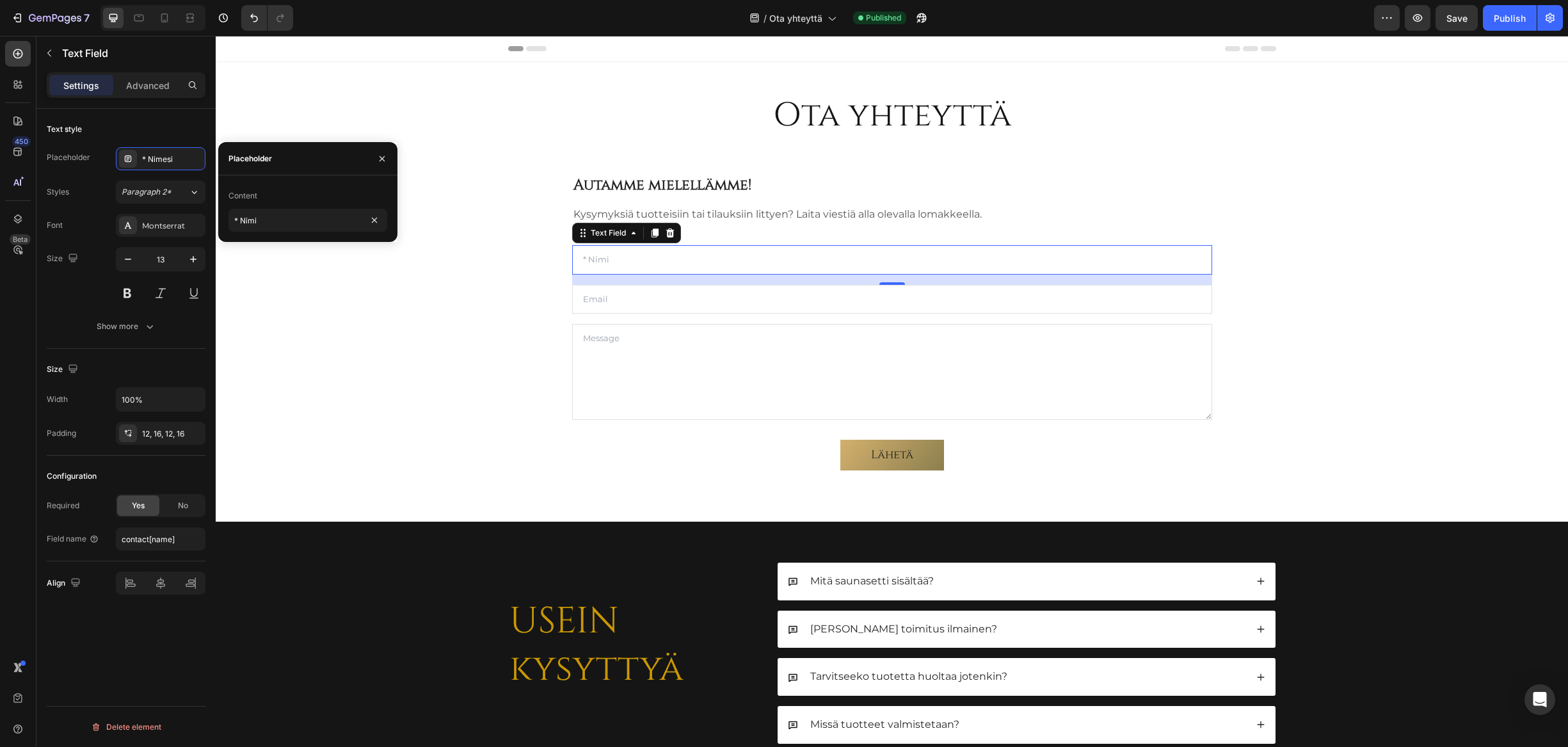
click at [317, 182] on div "Content * Nimi" at bounding box center [307, 209] width 179 height 66
click at [385, 159] on icon "button" at bounding box center [382, 158] width 10 height 10
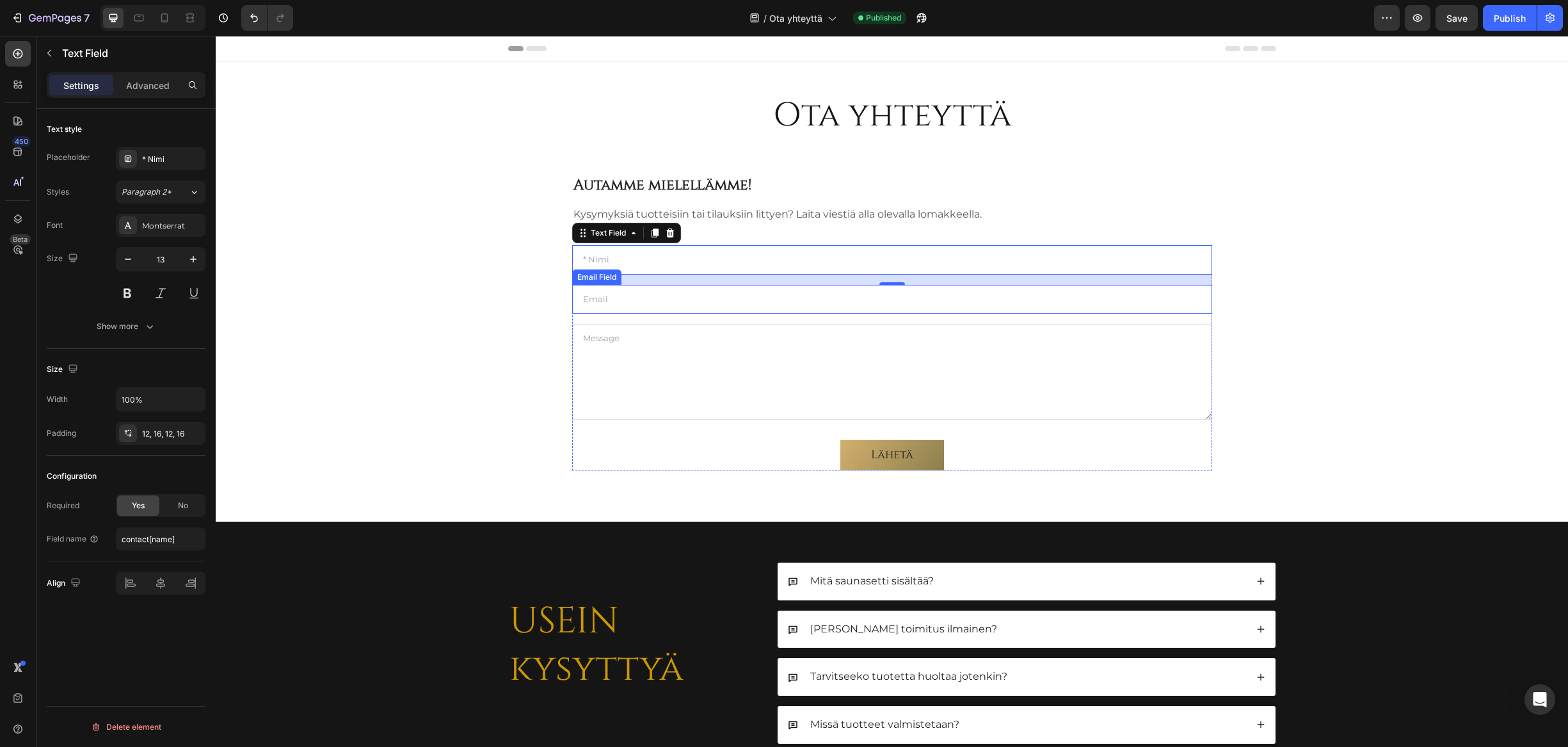
click at [603, 302] on input "email" at bounding box center [893, 300] width 640 height 30
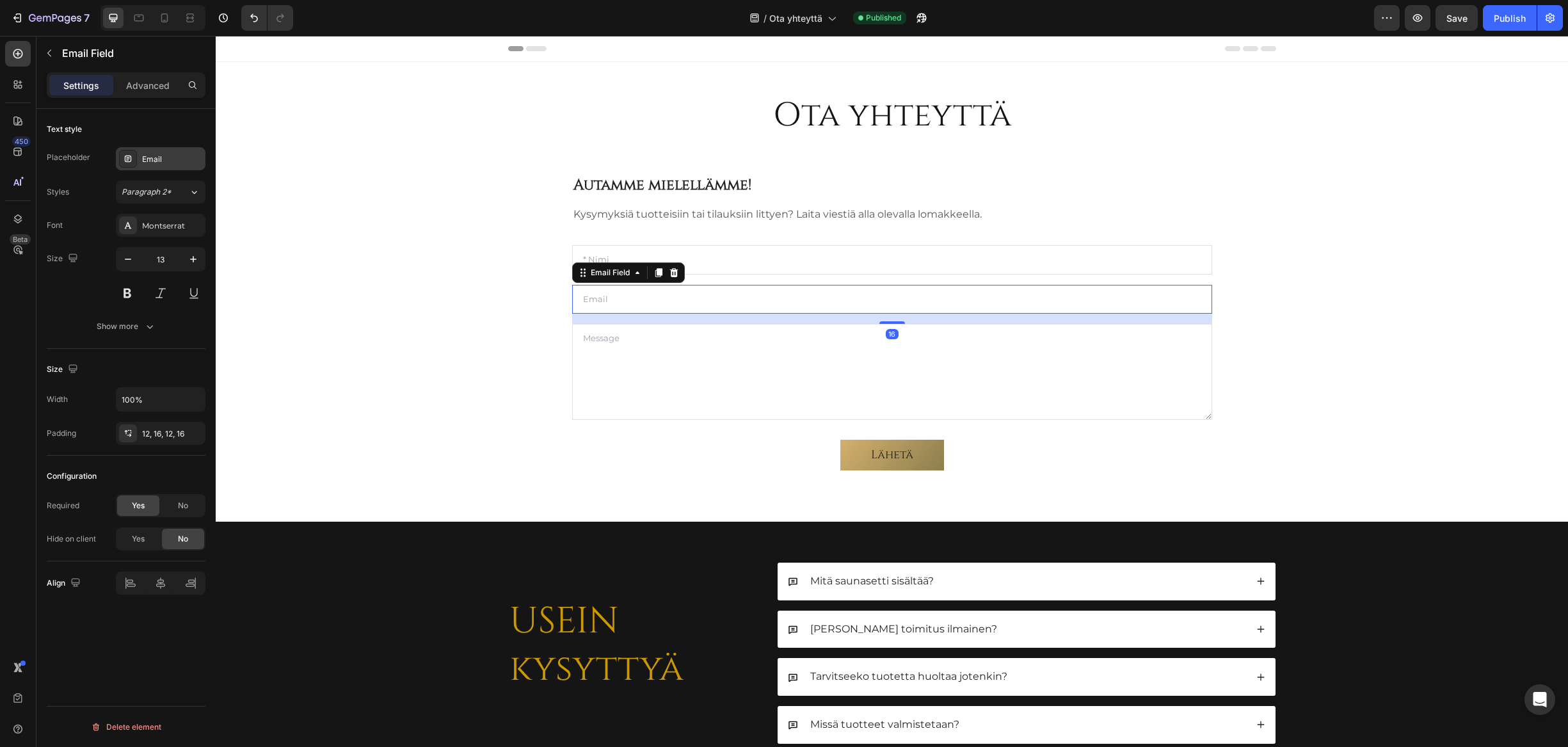
click at [154, 162] on div "Email" at bounding box center [172, 159] width 60 height 12
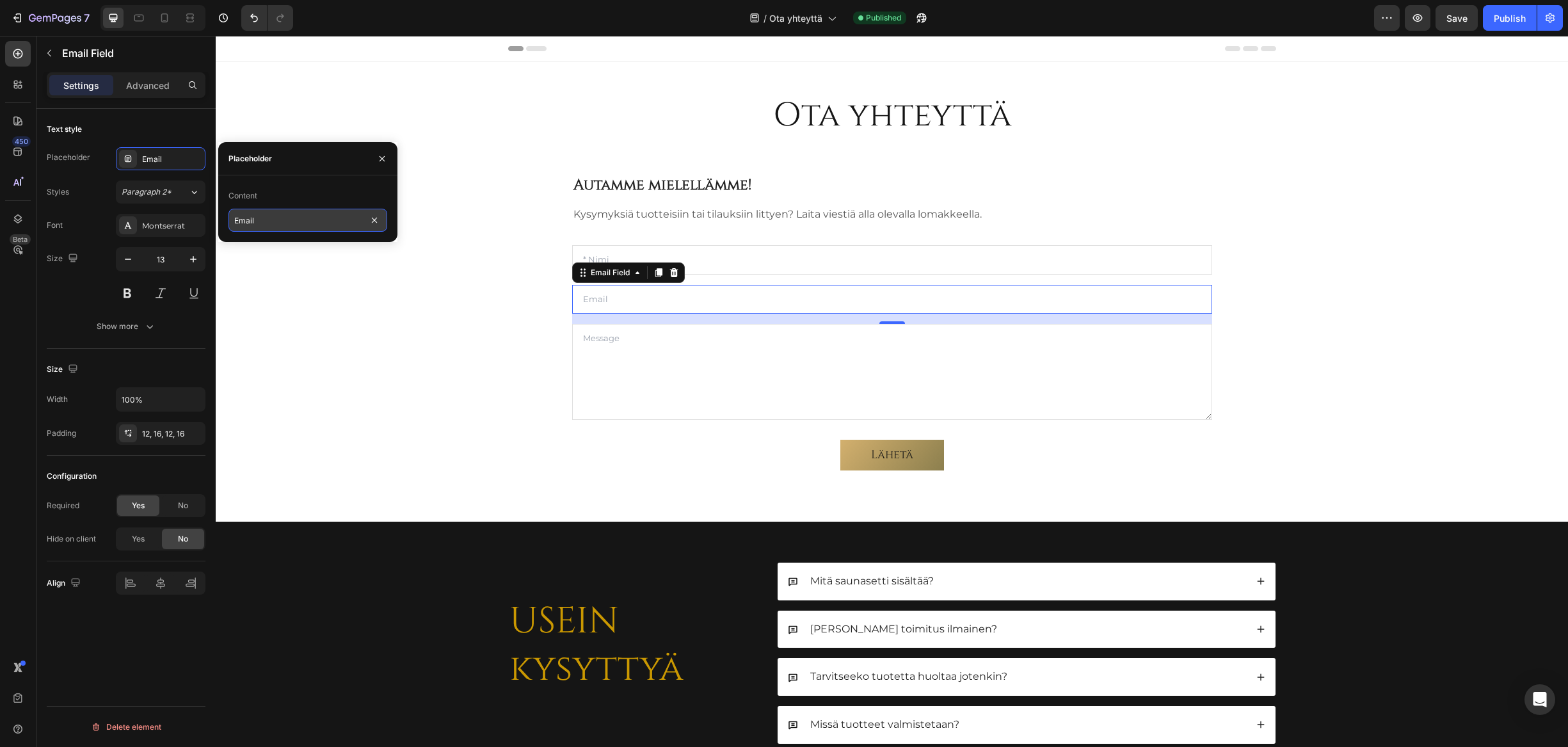
click at [280, 216] on input "Email" at bounding box center [308, 221] width 159 height 23
type input "Sähköposti"
click at [281, 166] on div "Placeholder" at bounding box center [307, 158] width 179 height 33
click at [388, 158] on button "button" at bounding box center [382, 158] width 21 height 21
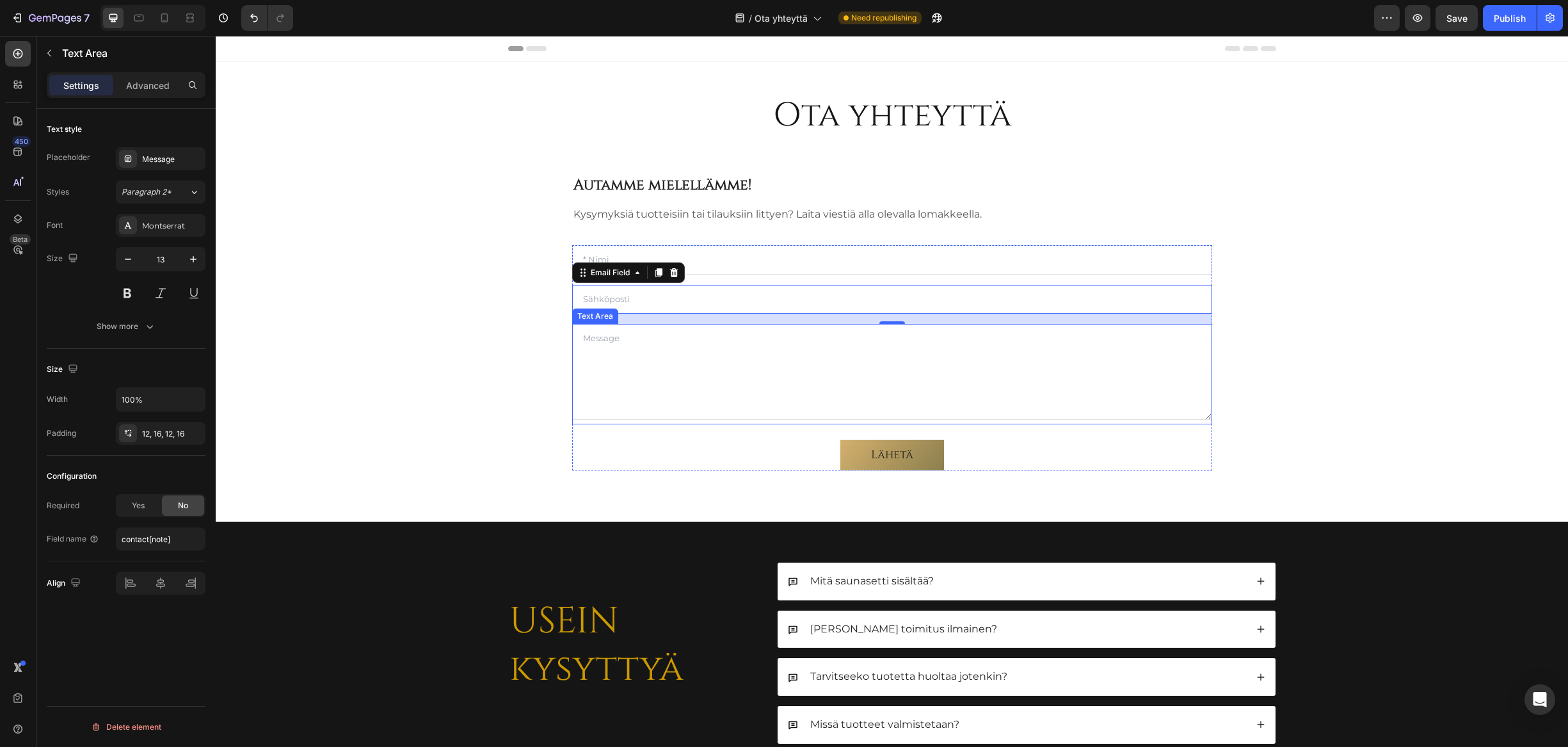
click at [615, 342] on textarea at bounding box center [893, 372] width 640 height 96
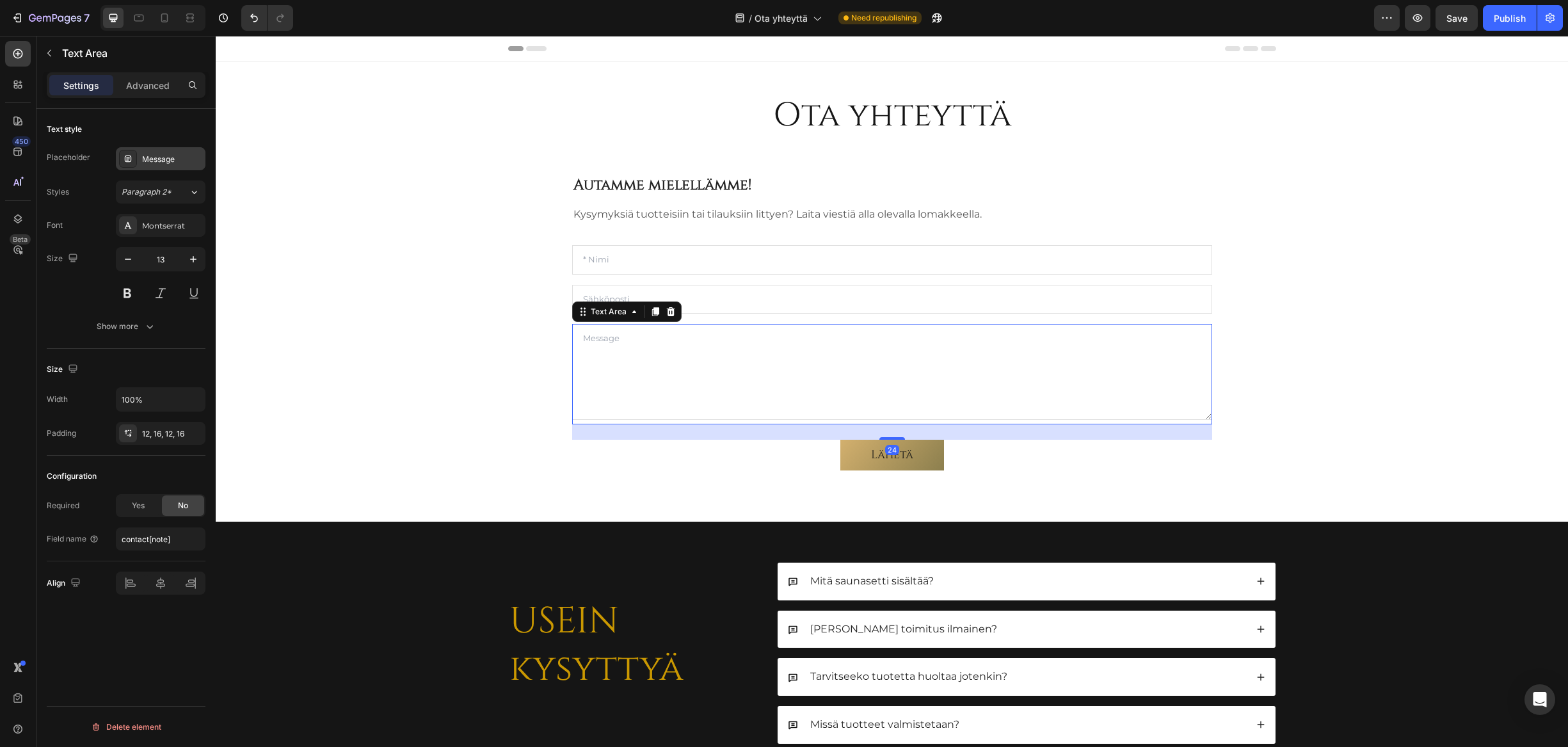
click at [161, 155] on div "Message" at bounding box center [172, 159] width 60 height 12
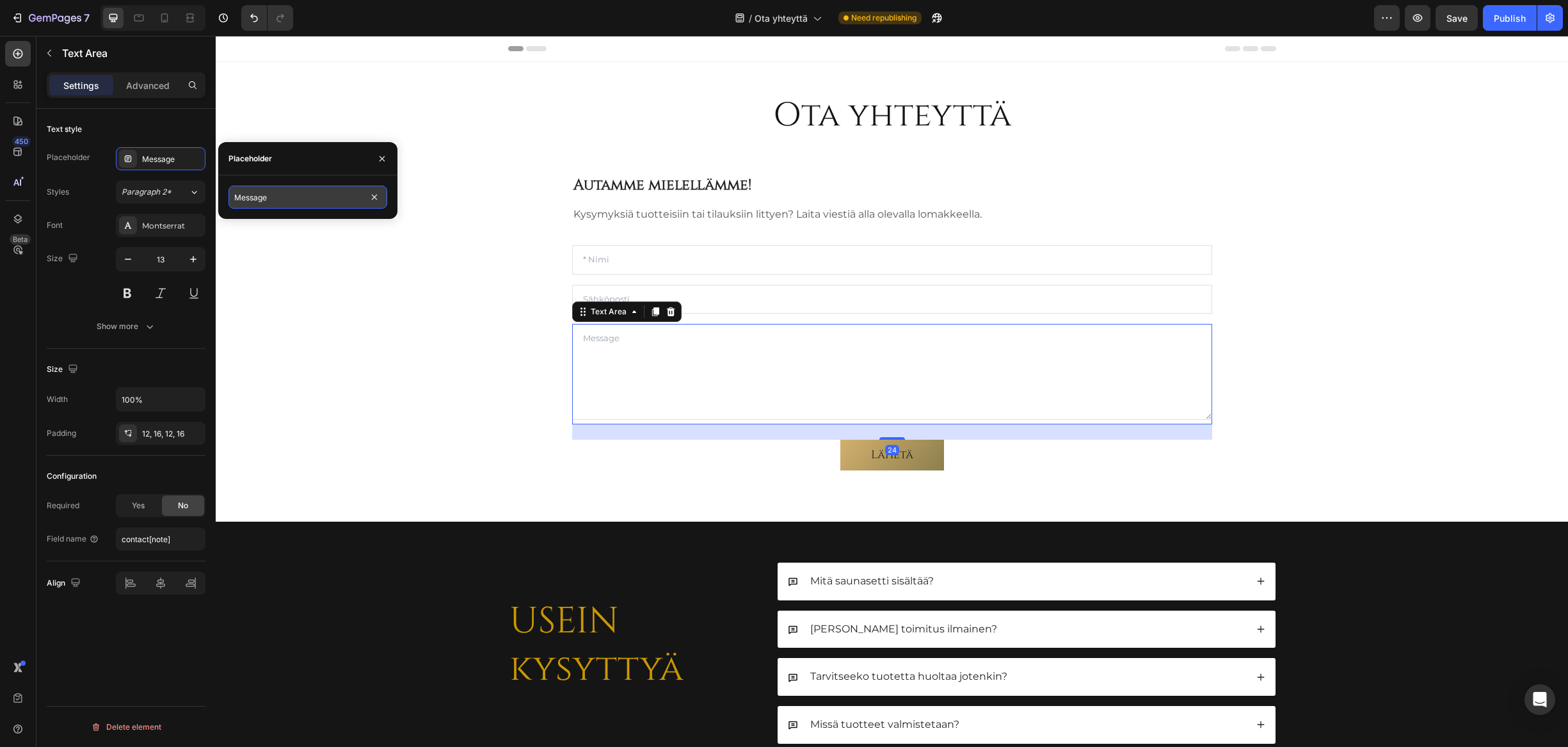
click at [302, 202] on input "Message" at bounding box center [308, 197] width 159 height 23
type input "Viesti"
click at [321, 153] on div "Placeholder" at bounding box center [307, 158] width 179 height 33
drag, startPoint x: 383, startPoint y: 157, endPoint x: 192, endPoint y: 197, distance: 195.1
click at [383, 157] on icon "button" at bounding box center [382, 158] width 10 height 10
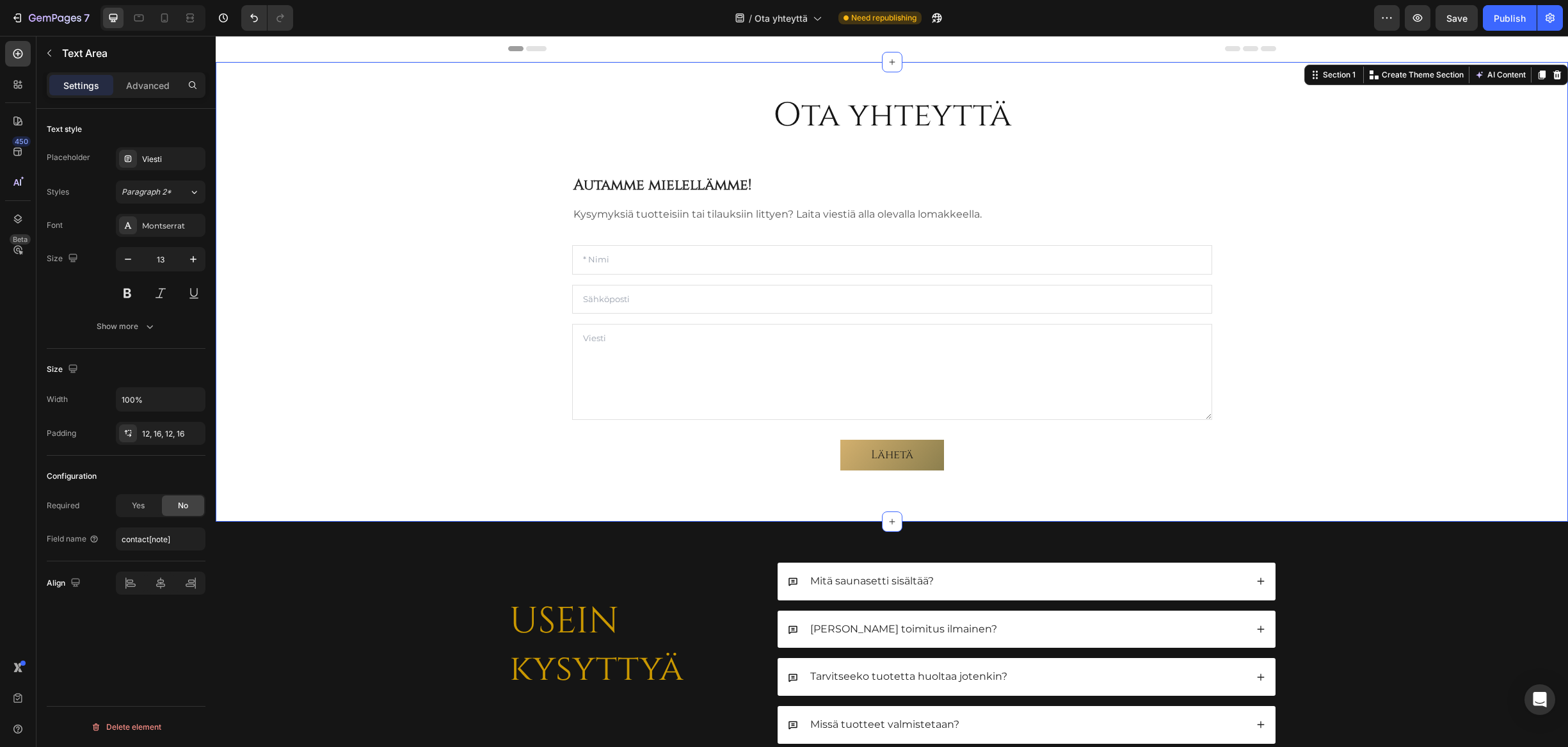
click at [416, 347] on div "Ota yhteyttä Heading Autamme mielellämme! Heading Kysymyksiä tuotteisiin tai ti…" at bounding box center [892, 292] width 1333 height 398
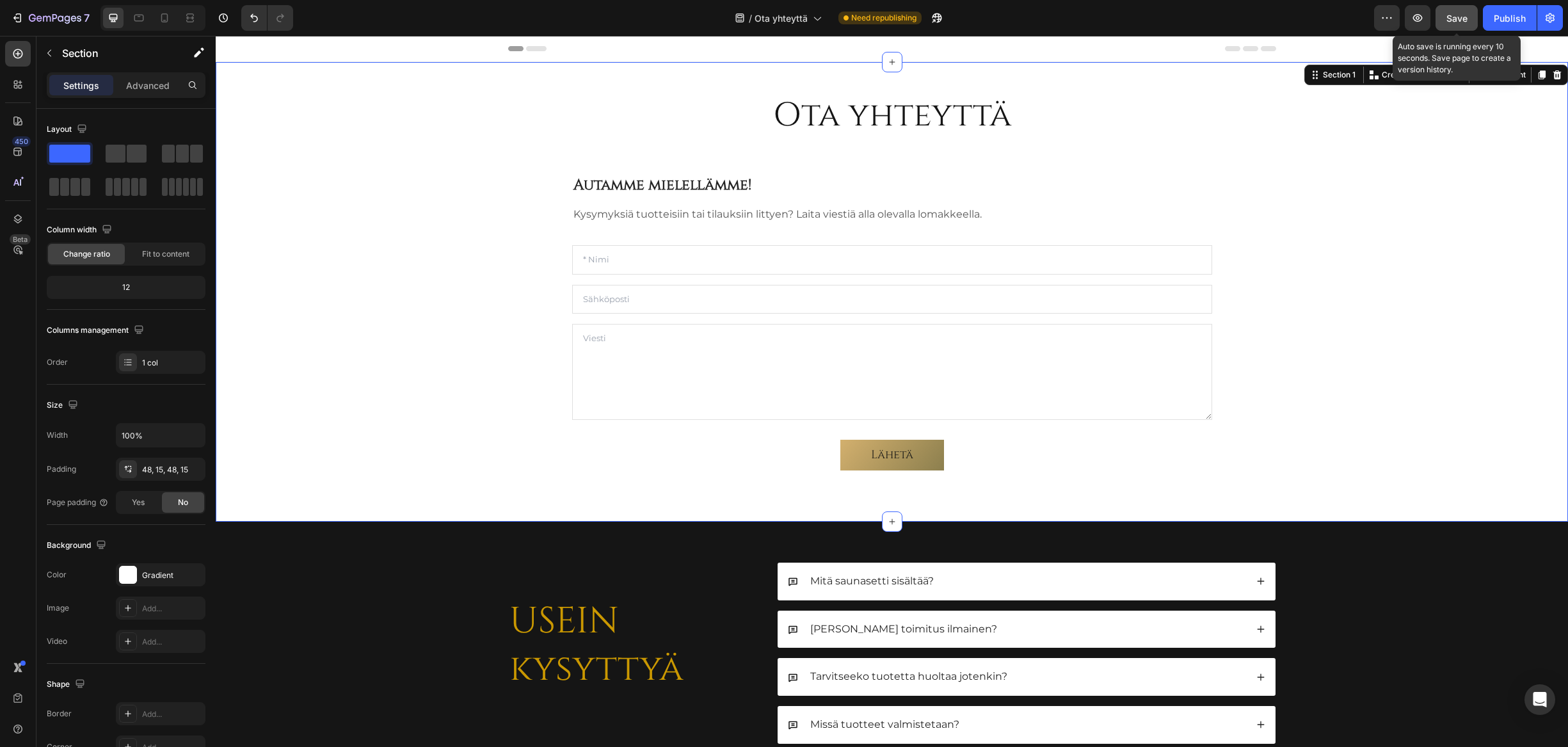
click at [1464, 16] on span "Save" at bounding box center [1457, 17] width 21 height 11
click at [1498, 14] on div "Publish" at bounding box center [1510, 18] width 32 height 13
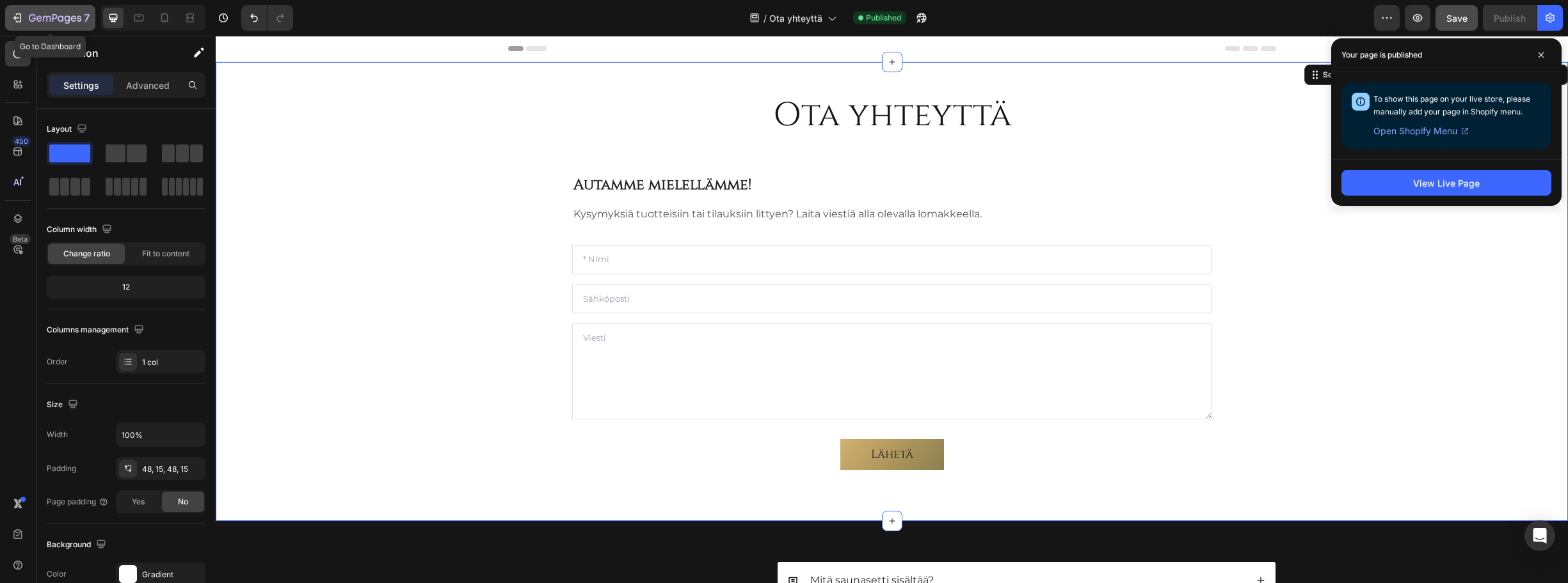
click at [66, 15] on icon "button" at bounding box center [55, 18] width 52 height 11
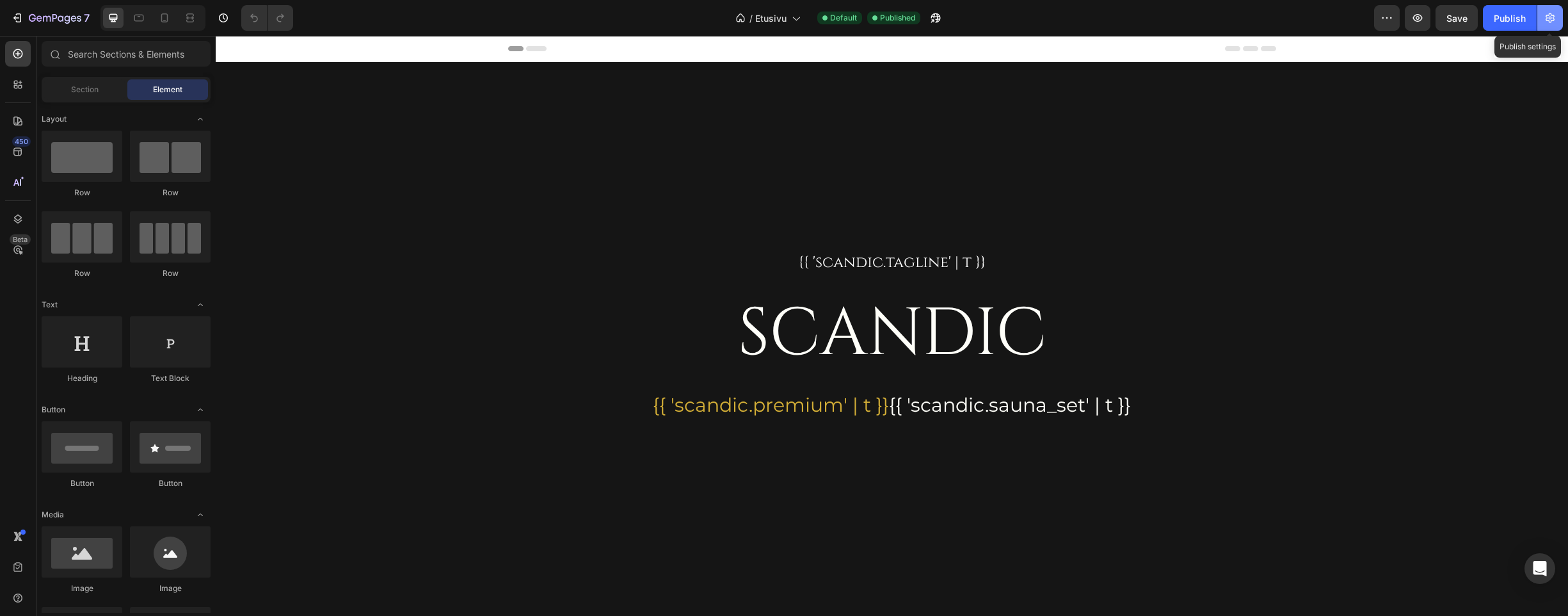
click at [1550, 16] on icon "button" at bounding box center [1550, 17] width 12 height 12
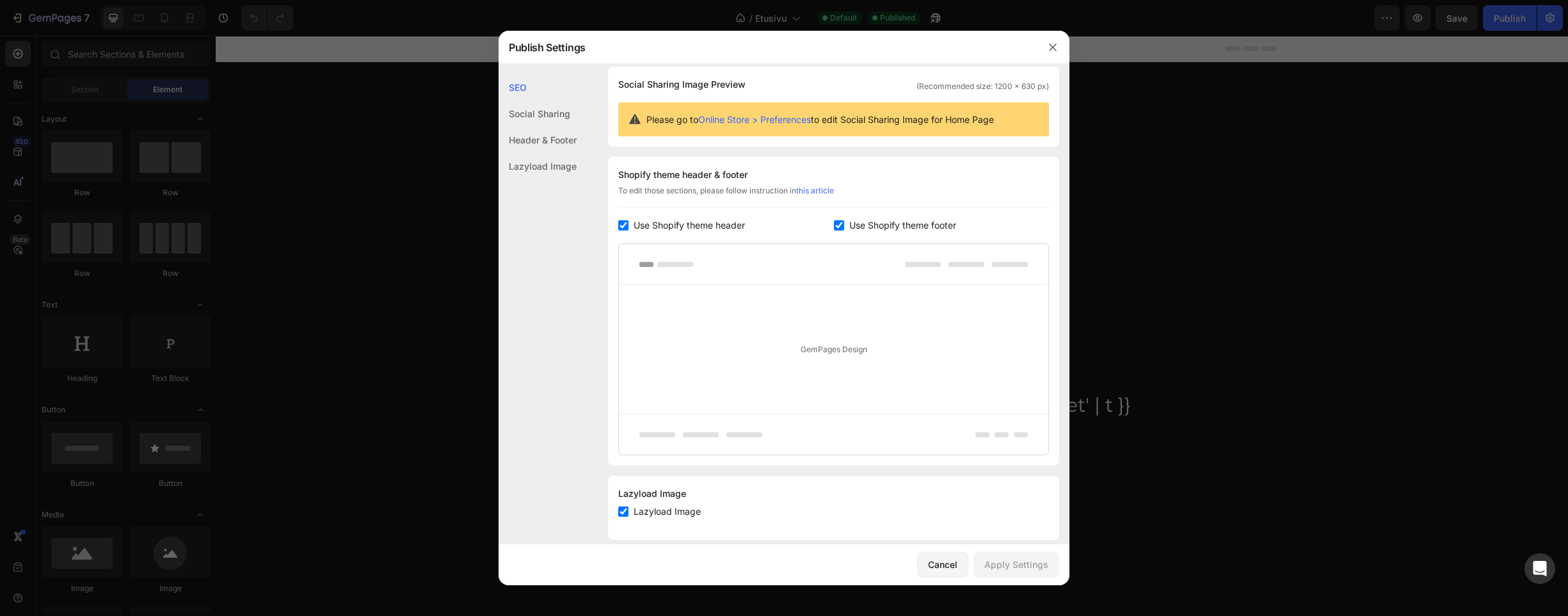
scroll to position [109, 0]
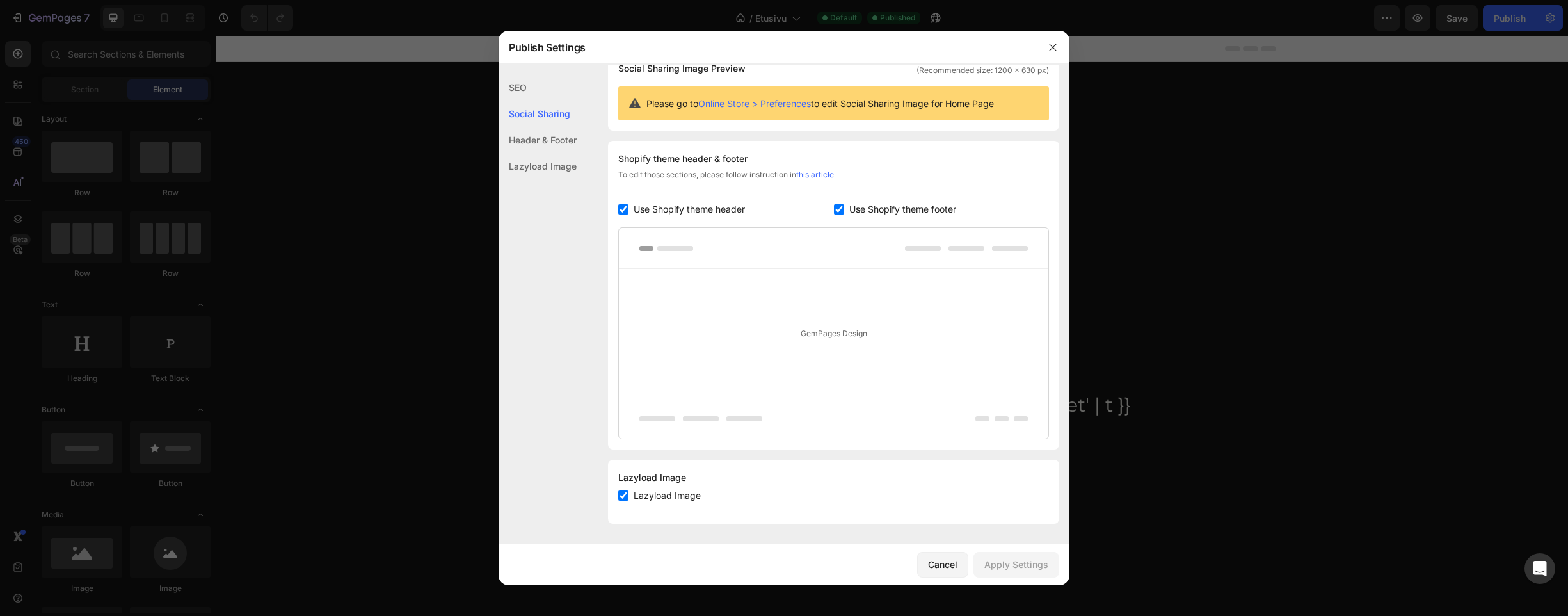
click at [822, 333] on div "GemPages Design" at bounding box center [834, 332] width 429 height 129
click at [855, 339] on div "GemPages Design" at bounding box center [834, 332] width 429 height 129
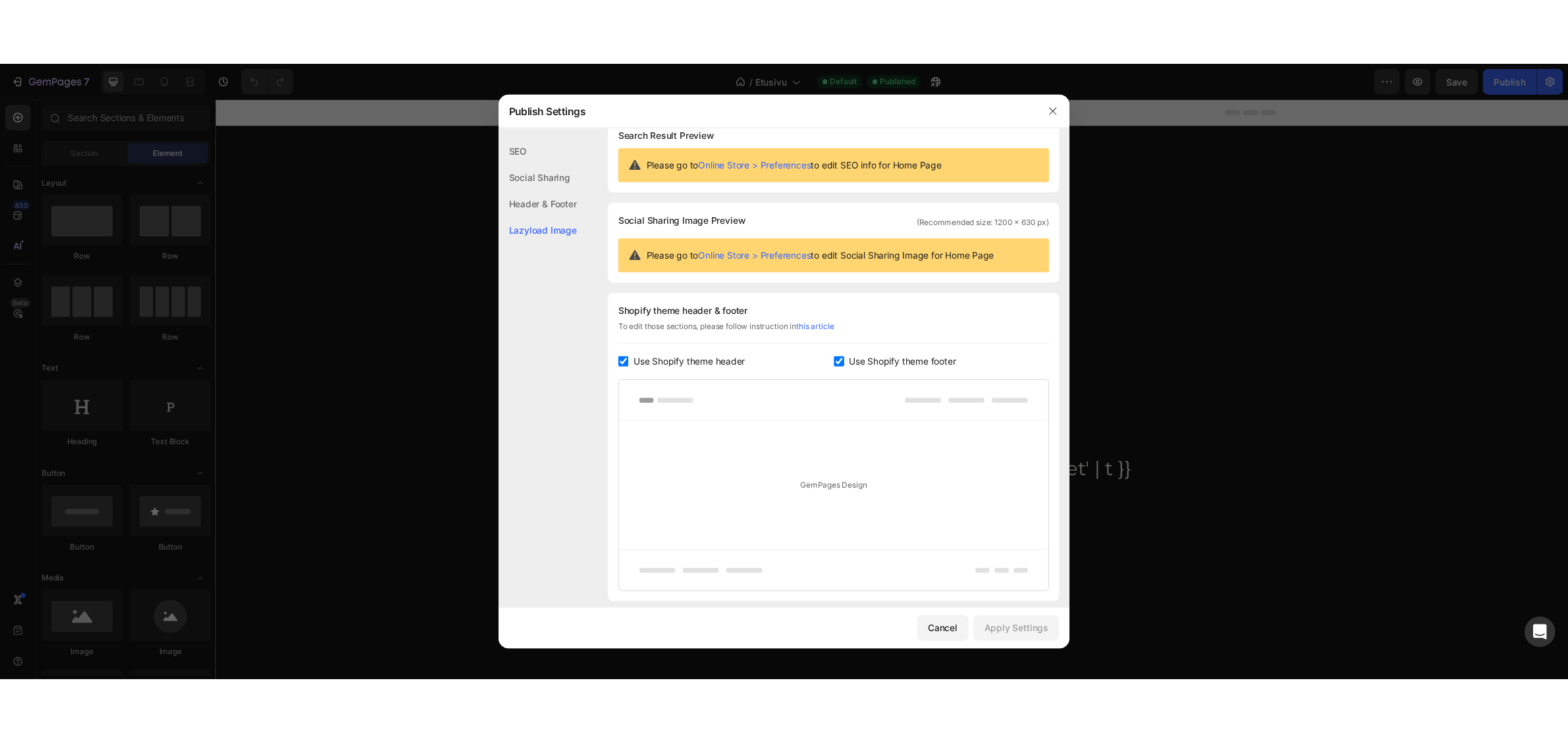
scroll to position [0, 0]
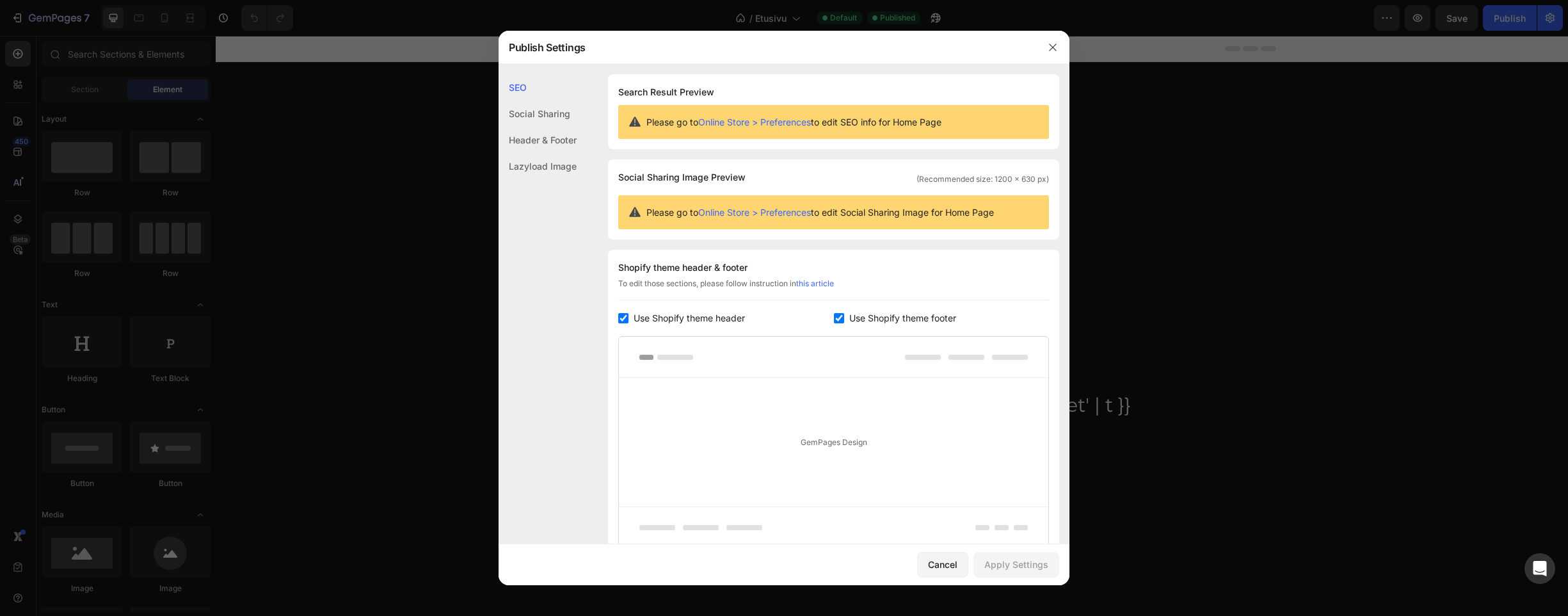
click at [796, 212] on link "Online Store > Preferences" at bounding box center [755, 211] width 113 height 11
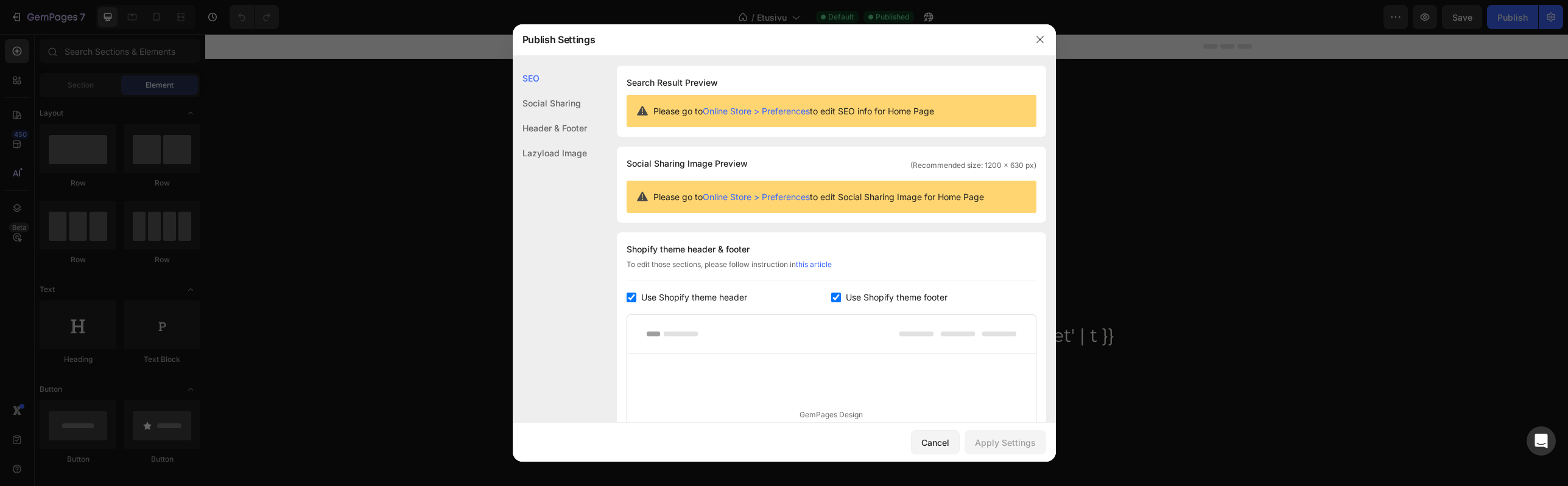
click at [791, 111] on link "Online Store > Preferences" at bounding box center [756, 110] width 107 height 10
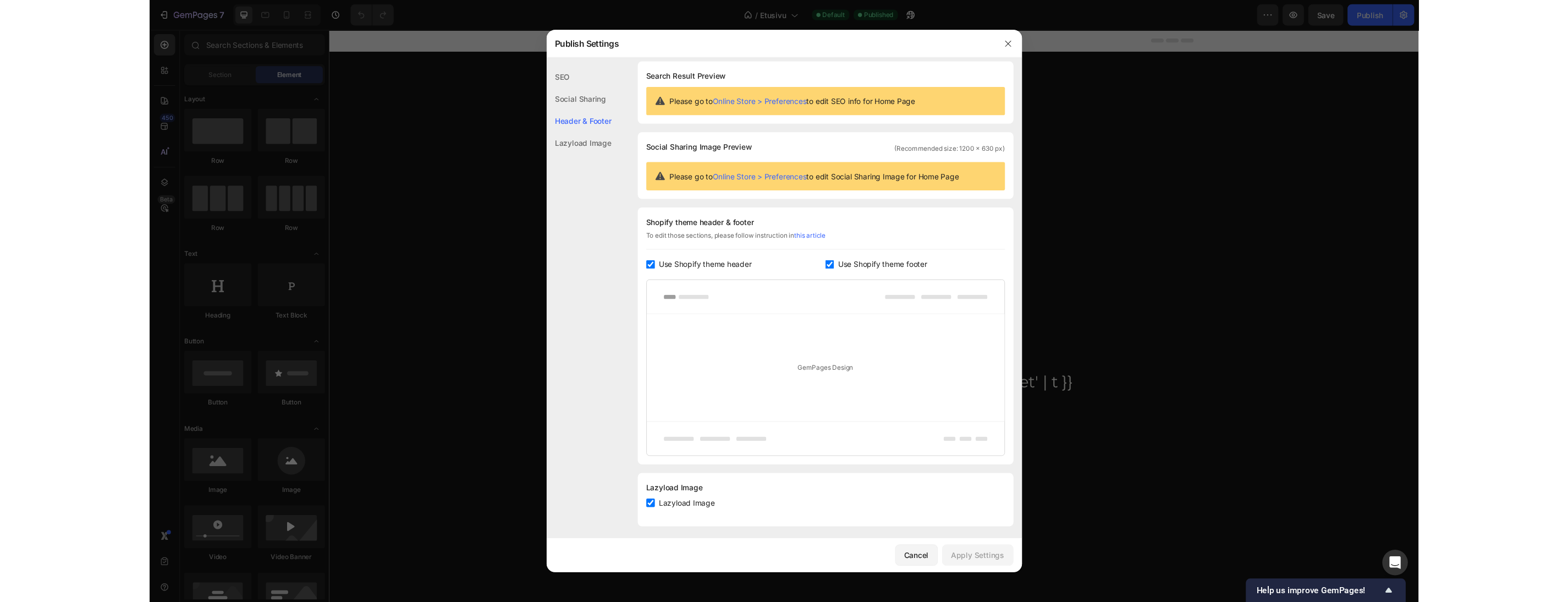
scroll to position [11, 0]
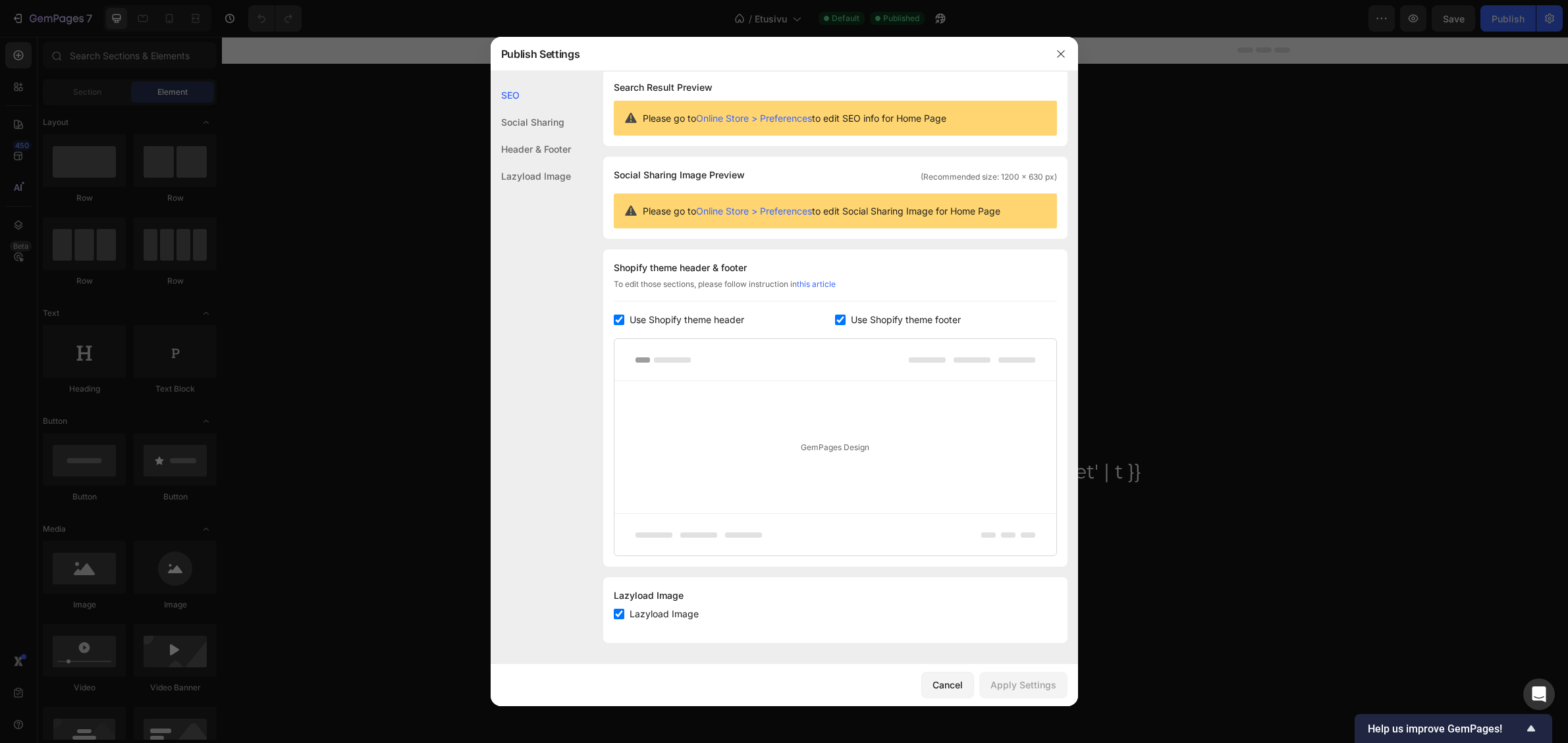
click at [1213, 246] on div at bounding box center [784, 372] width 1568 height 743
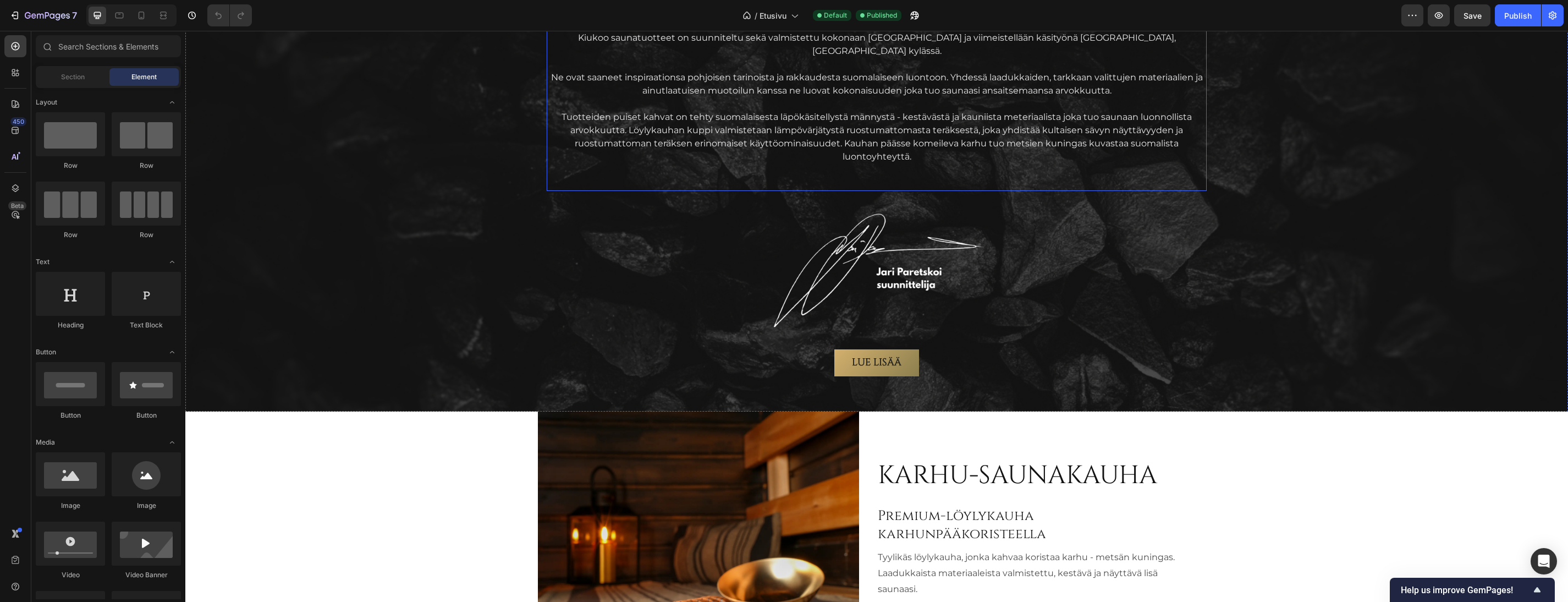
scroll to position [1596, 0]
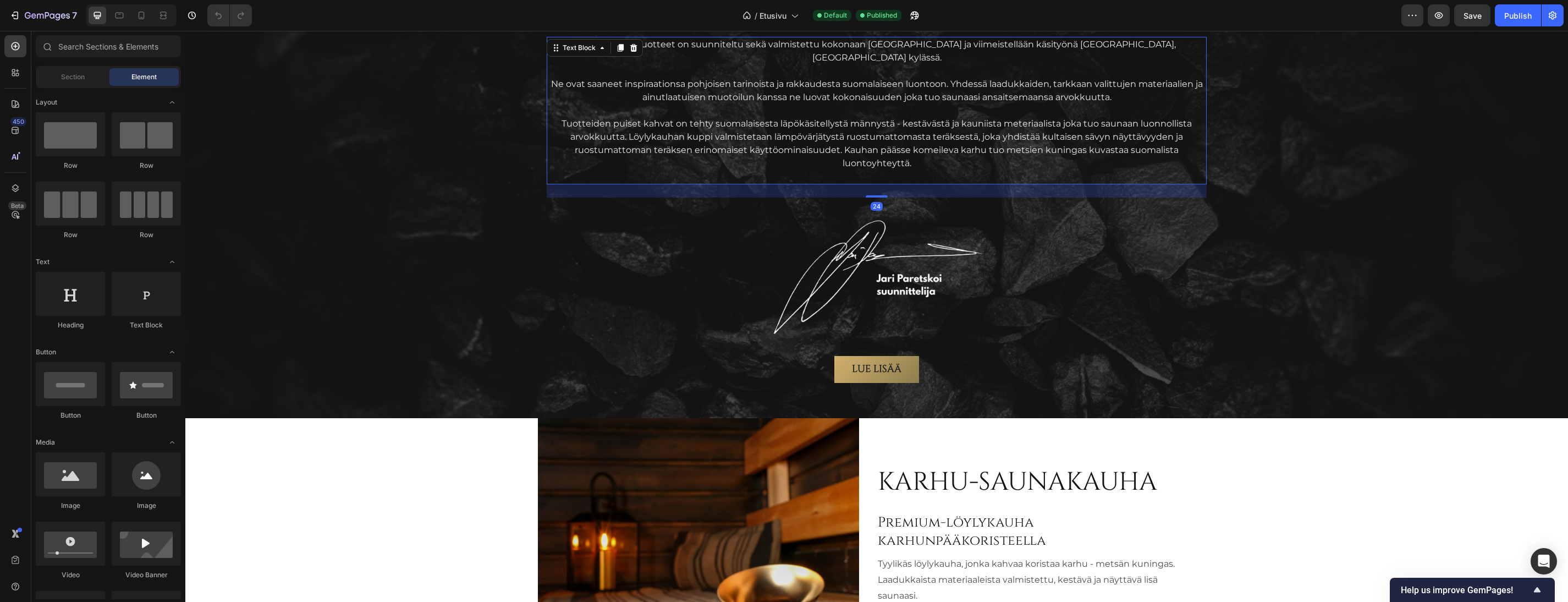
click at [924, 154] on p "Tuotteiden puiset kahvat on tehty suomalaisesta läpökäsitellystä männystä - kes…" at bounding box center [877, 144] width 658 height 53
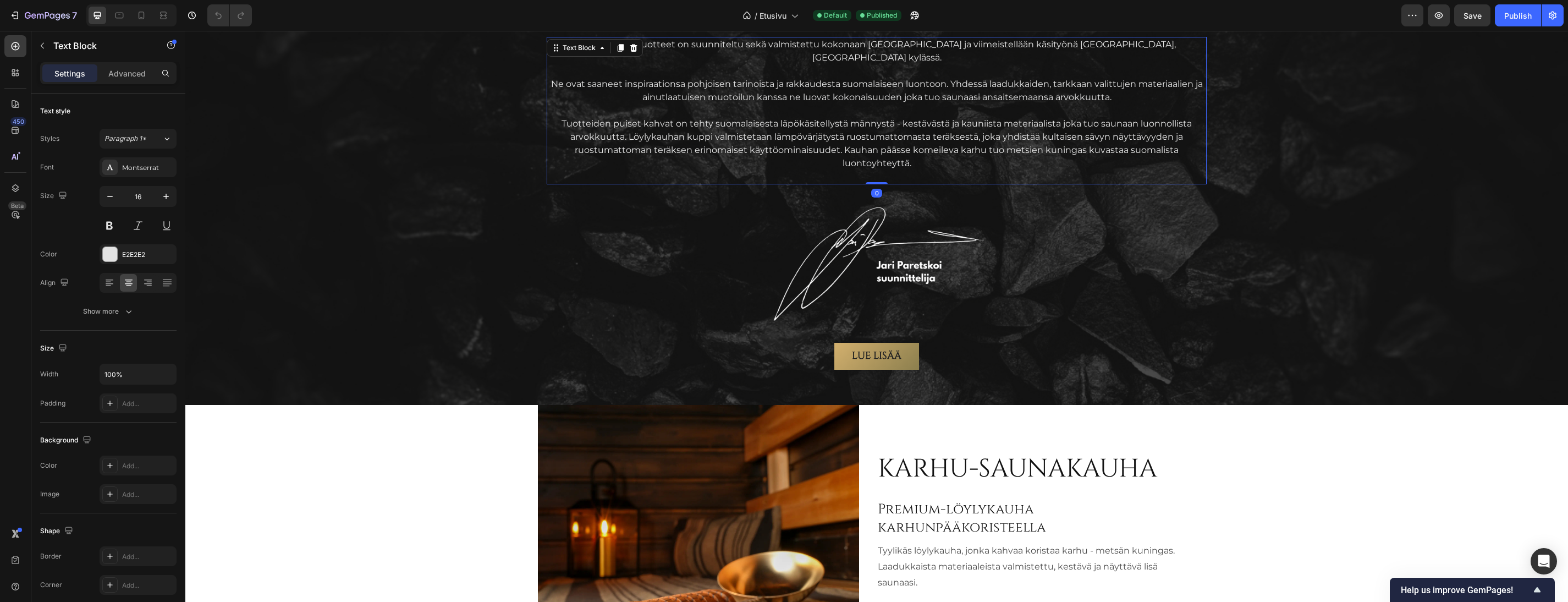
drag, startPoint x: 874, startPoint y: 185, endPoint x: 888, endPoint y: 165, distance: 24.4
click at [886, 165] on div "Kiukoo saunatuotteet on suunniteltu sekä valmistettu kokonaan Suomessa ja viime…" at bounding box center [877, 110] width 660 height 147
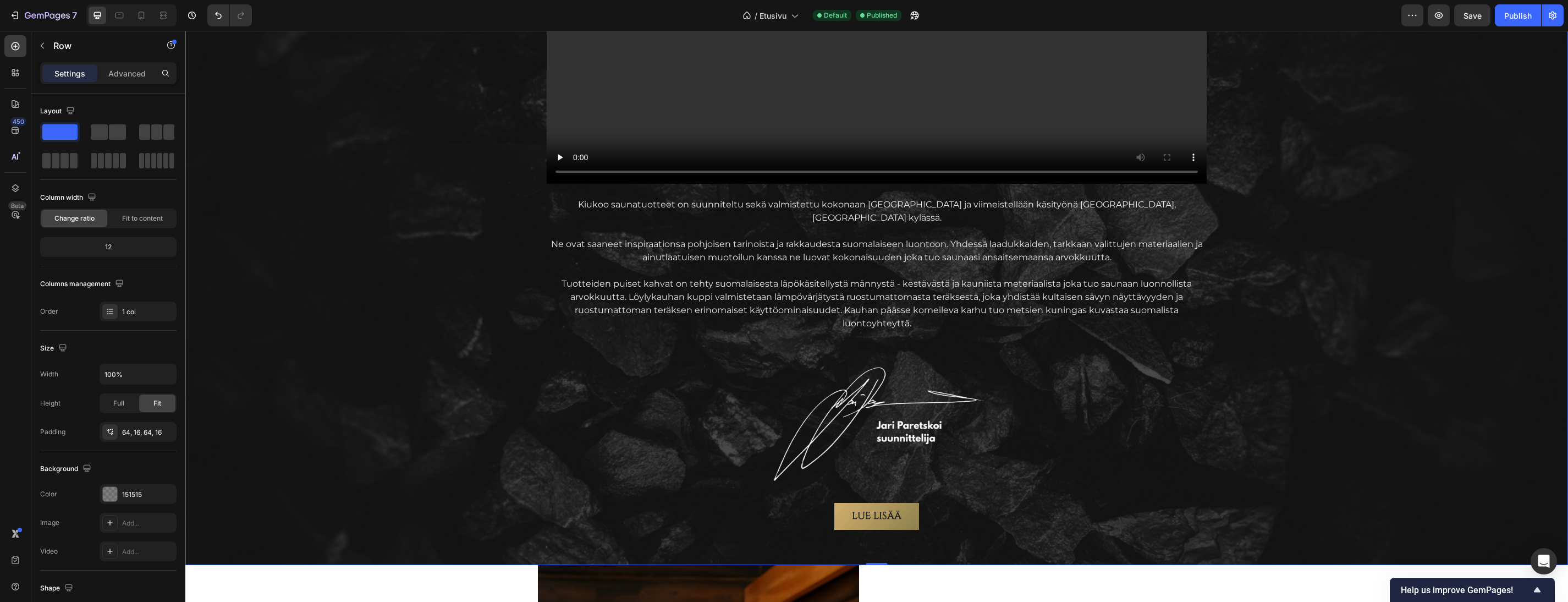
scroll to position [1431, 0]
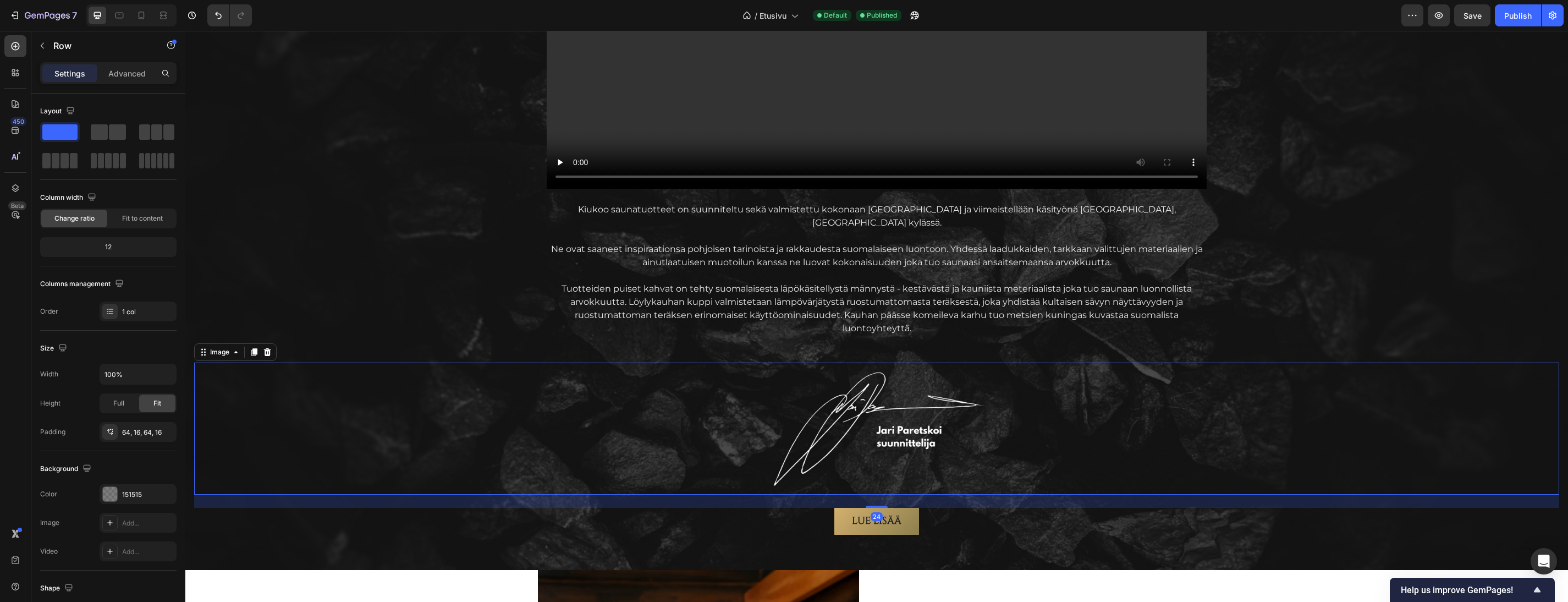
click at [955, 430] on img at bounding box center [877, 428] width 220 height 132
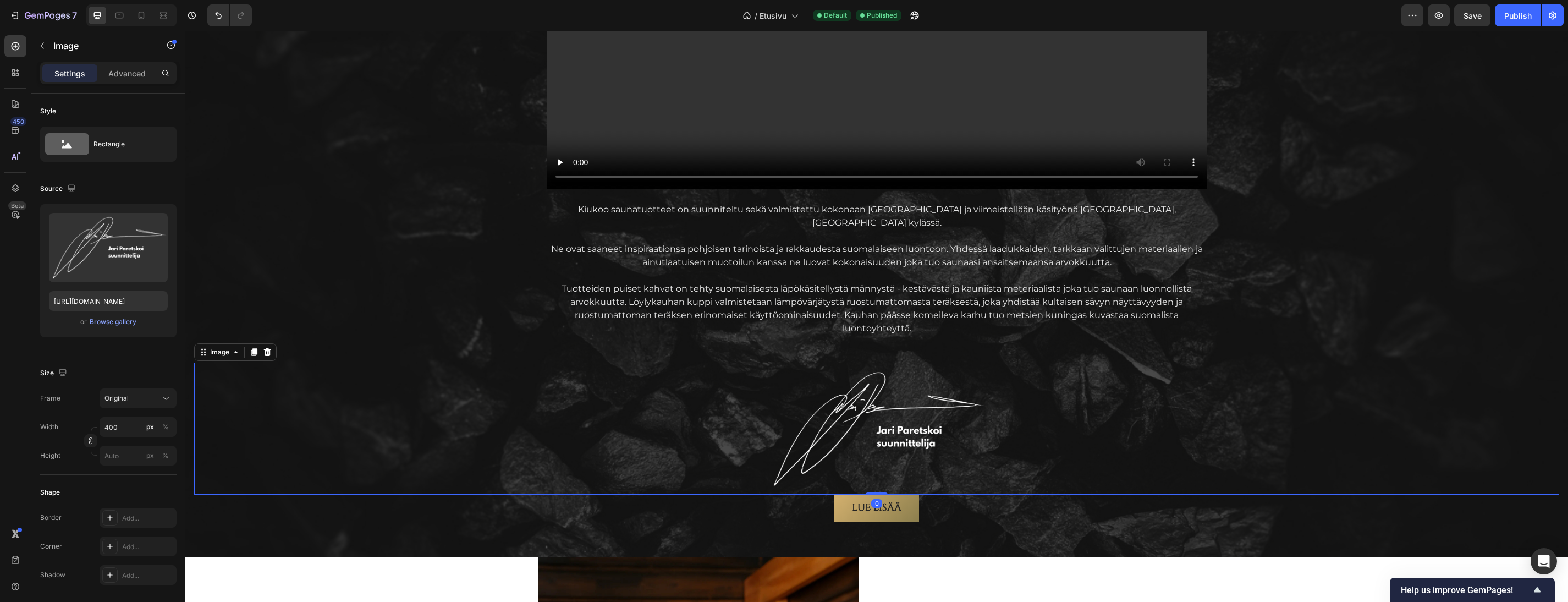
drag, startPoint x: 881, startPoint y: 494, endPoint x: 891, endPoint y: 472, distance: 24.2
click at [891, 472] on div "Image 0" at bounding box center [877, 428] width 1365 height 132
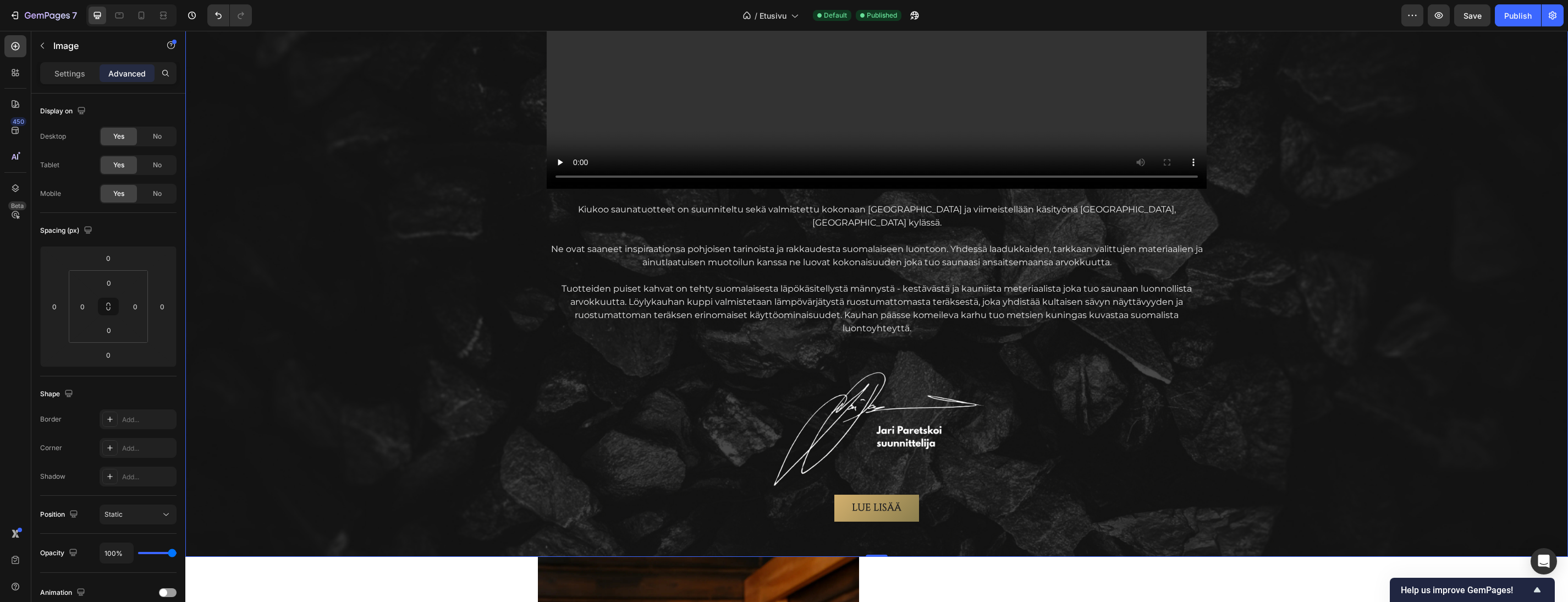
click at [1307, 238] on div "AITOA Suomalaista laatua Text Block Vain parhaista materiaaleista Heading Video…" at bounding box center [877, 134] width 1365 height 775
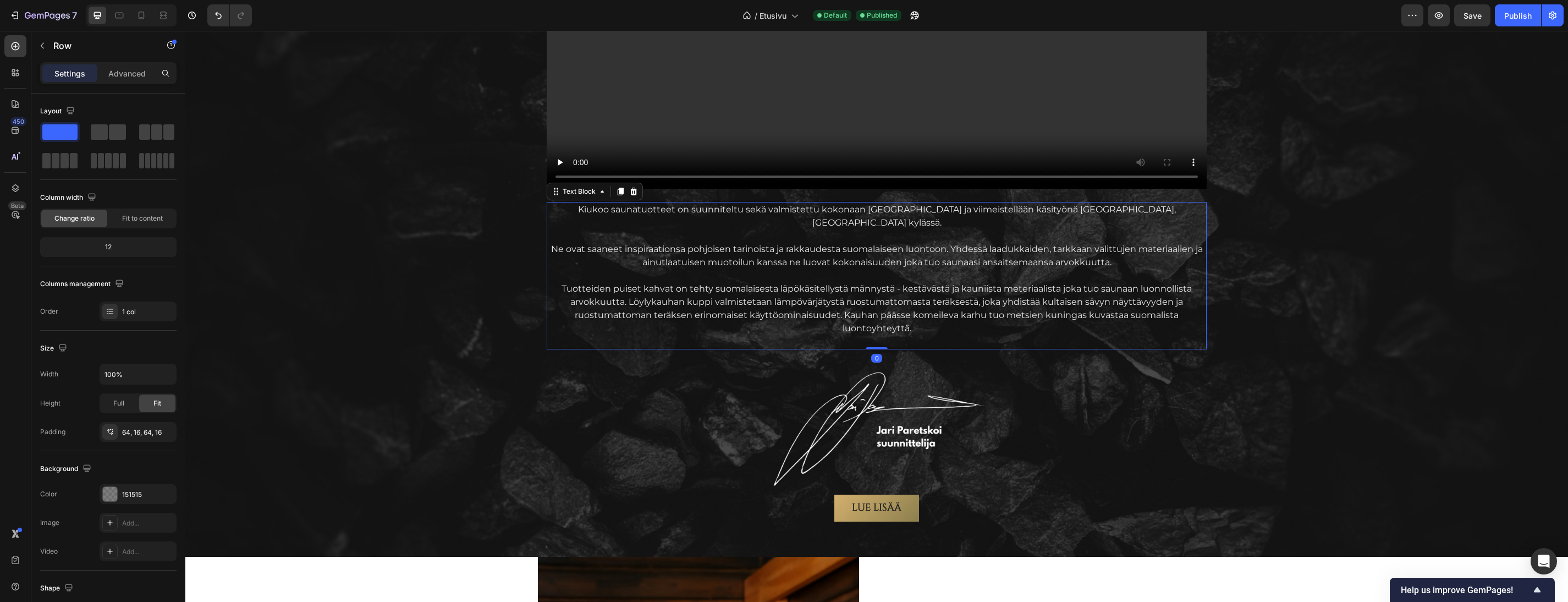
click at [908, 293] on p "Tuotteiden puiset kahvat on tehty suomalaisesta läpökäsitellystä männystä - kes…" at bounding box center [877, 308] width 658 height 53
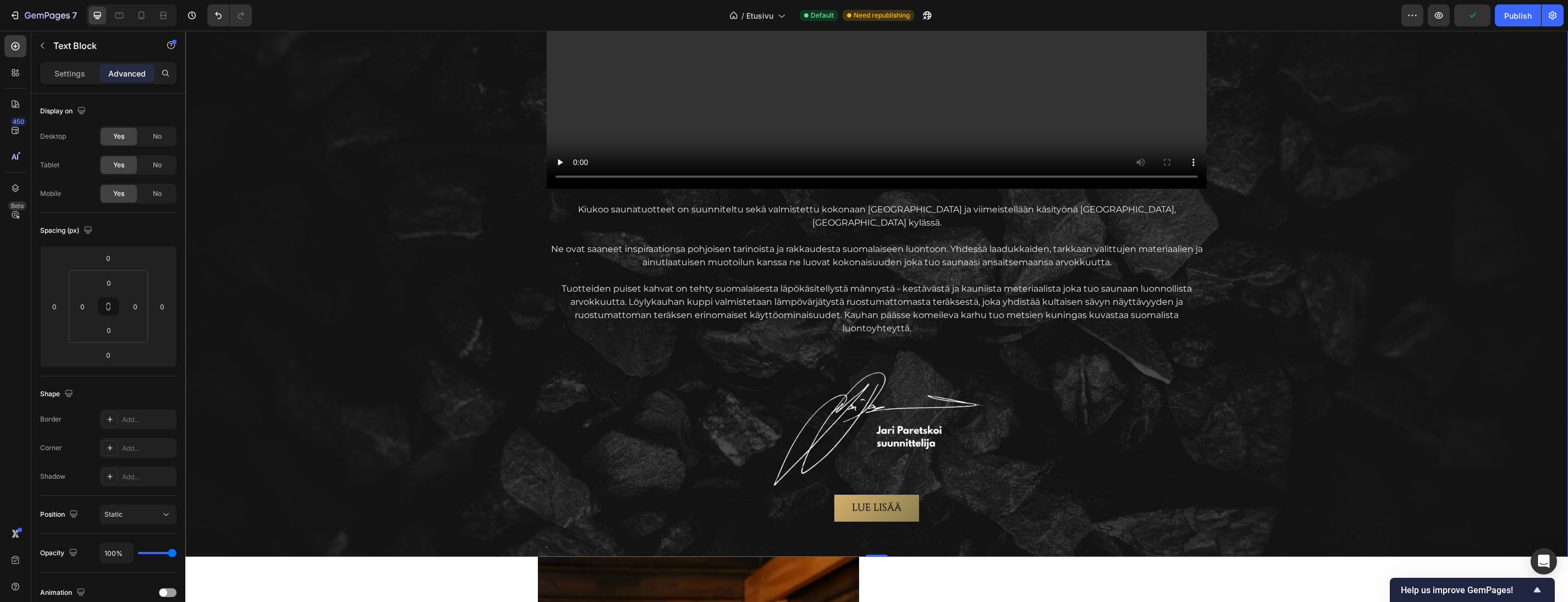
click at [1290, 297] on div "AITOA Suomalaista laatua Text Block Vain parhaista materiaaleista Heading Video…" at bounding box center [877, 134] width 1365 height 775
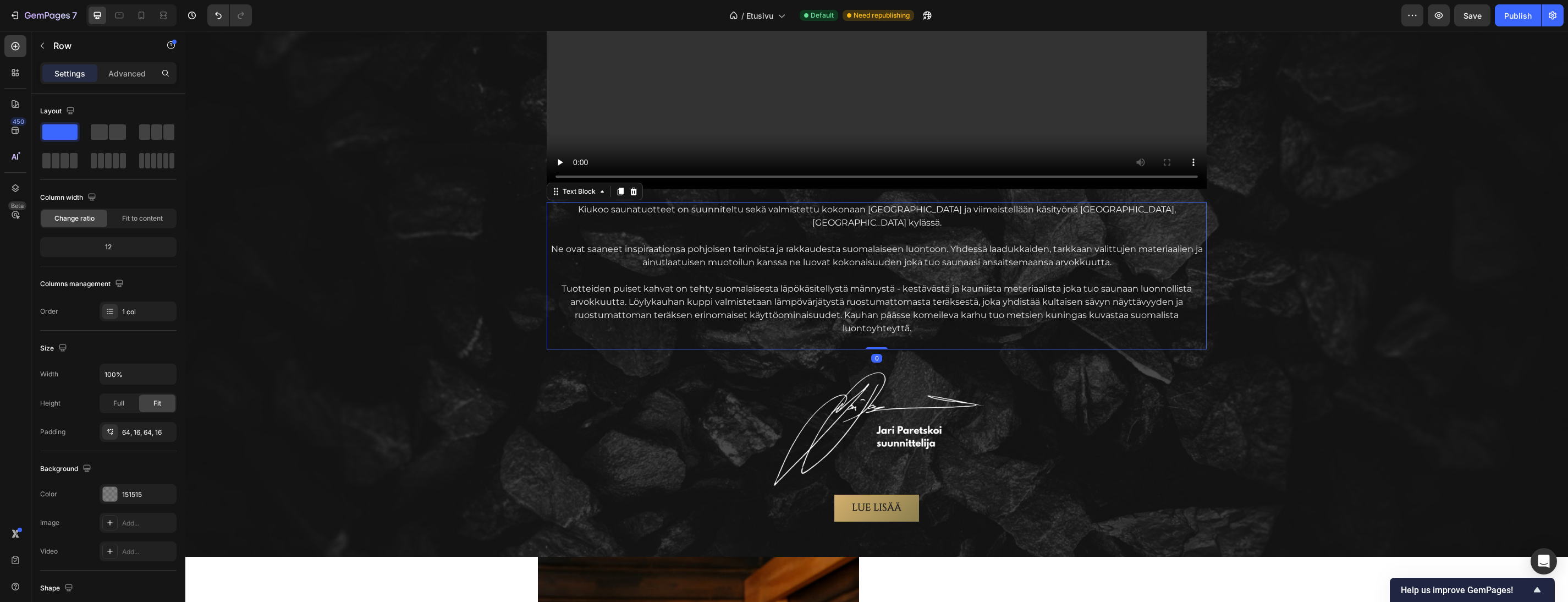
click at [944, 304] on p "Tuotteiden puiset kahvat on tehty suomalaisesta läpökäsitellystä männystä - kes…" at bounding box center [877, 308] width 658 height 53
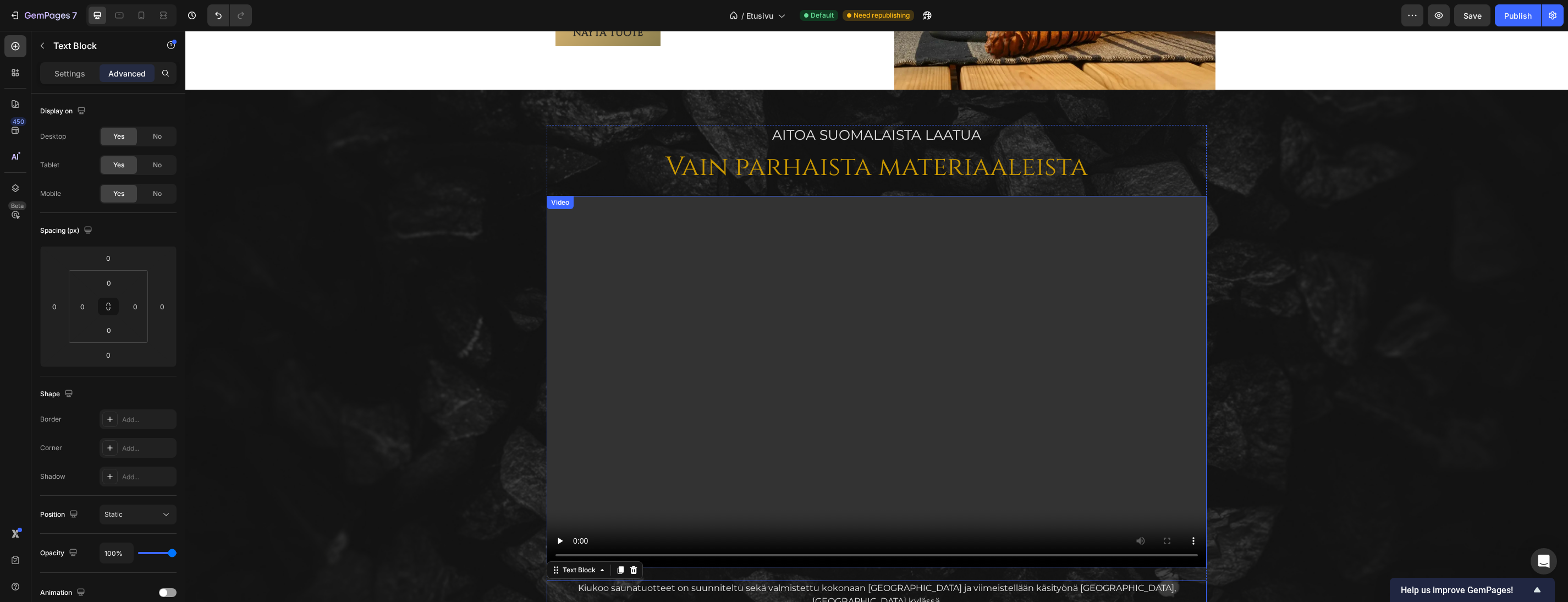
scroll to position [1046, 0]
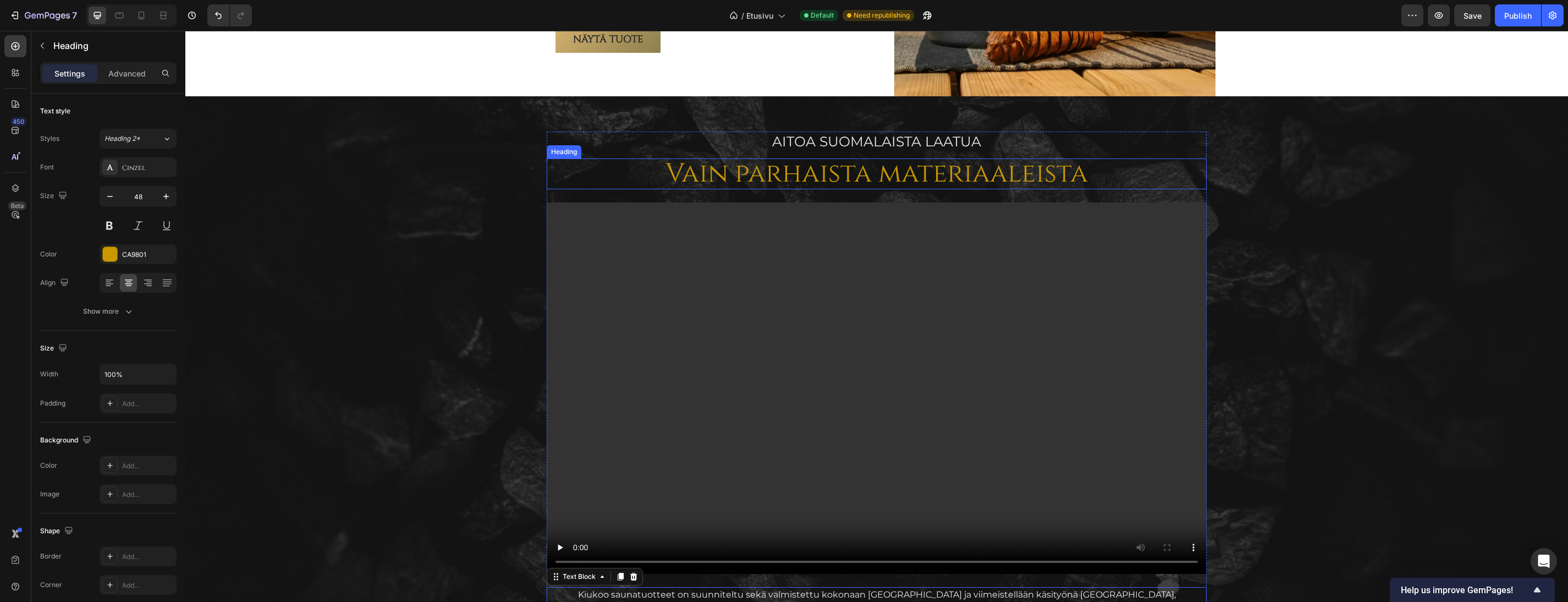
click at [1112, 175] on h2 "Vain parhaista materiaaleista" at bounding box center [877, 174] width 660 height 31
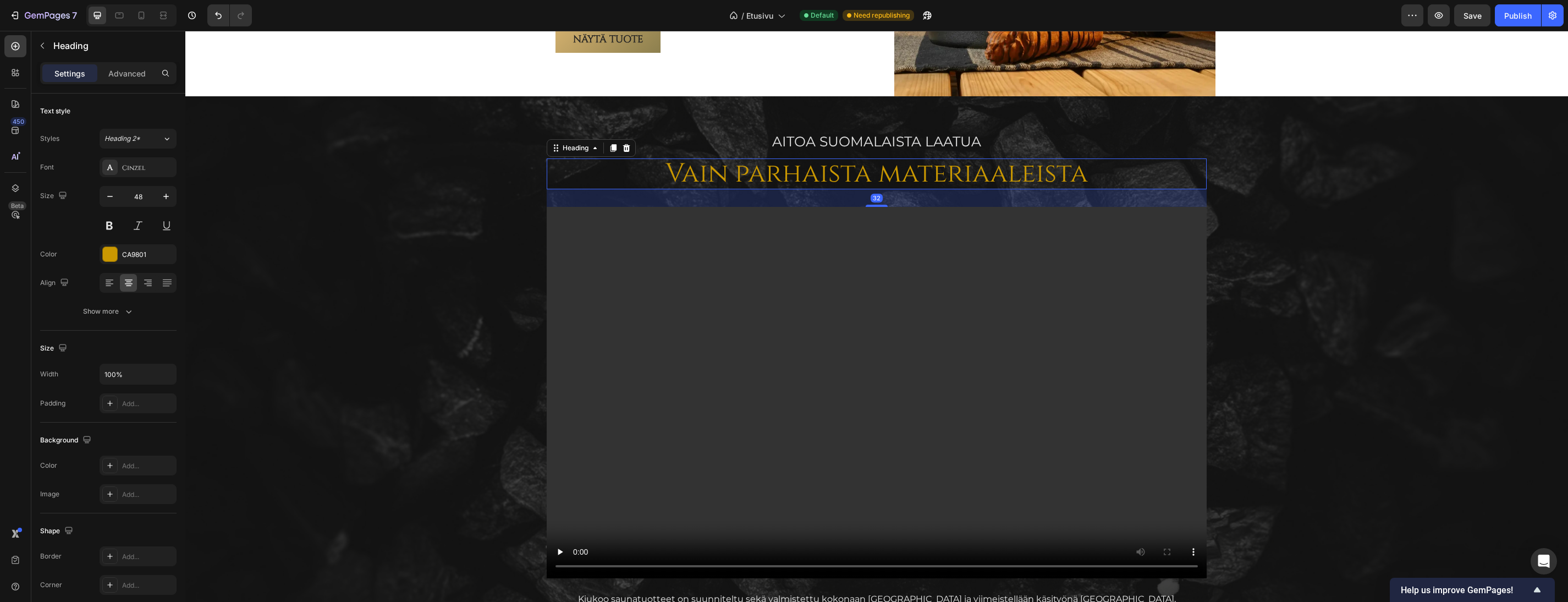
drag, startPoint x: 879, startPoint y: 202, endPoint x: 884, endPoint y: 206, distance: 6.4
click at [884, 190] on div "32" at bounding box center [877, 190] width 660 height 0
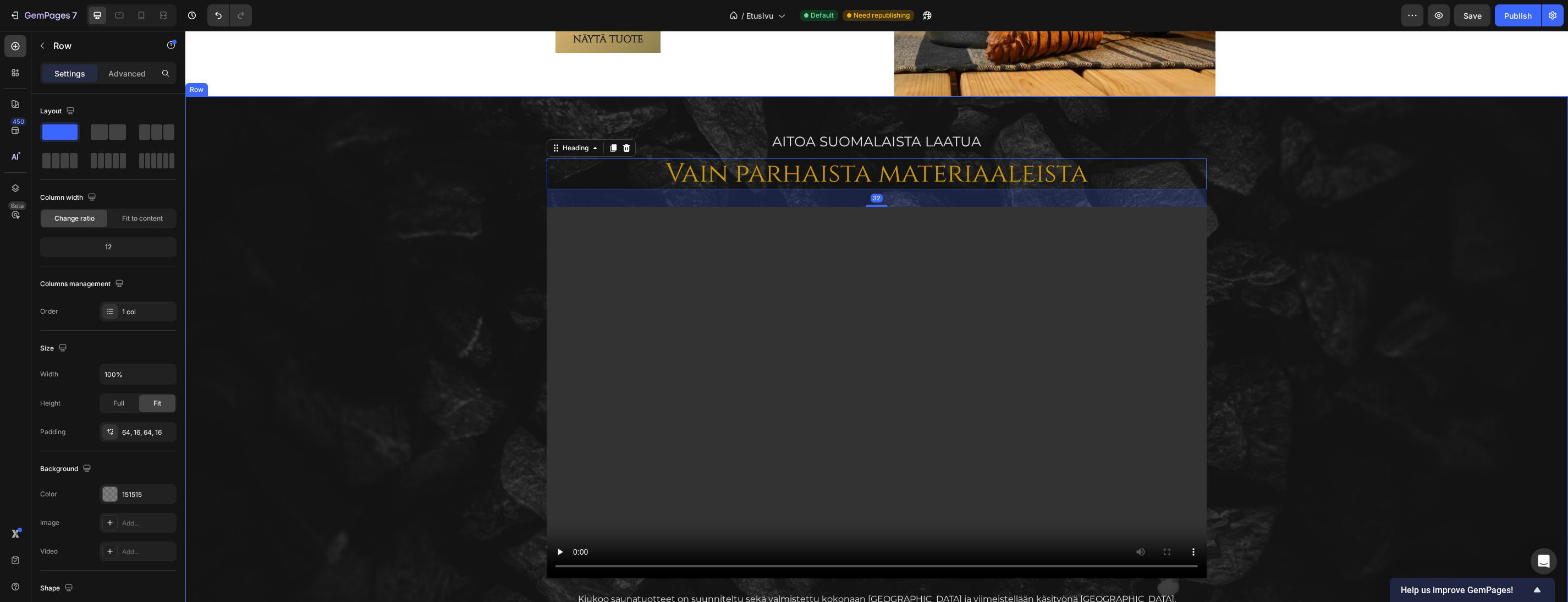
click at [1340, 175] on div "AITOA Suomalaista laatua Text Block Vain parhaista materiaaleista Heading 32 Vi…" at bounding box center [877, 521] width 1365 height 780
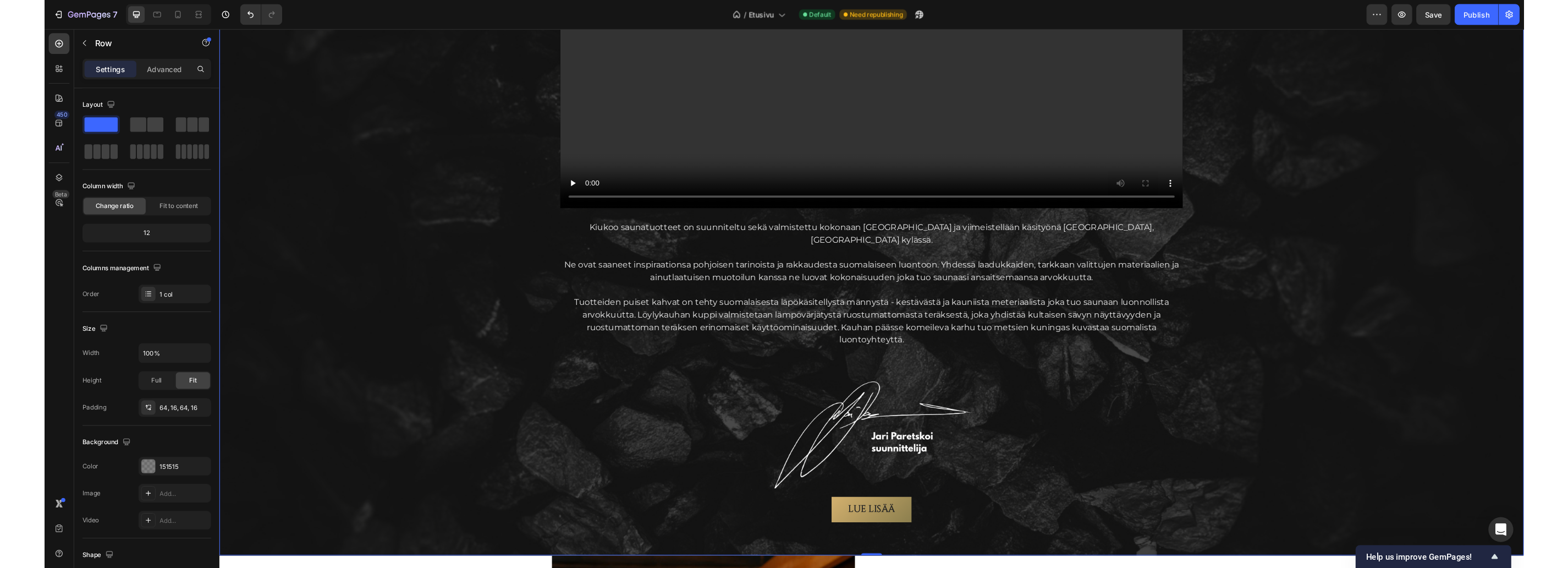
scroll to position [1376, 0]
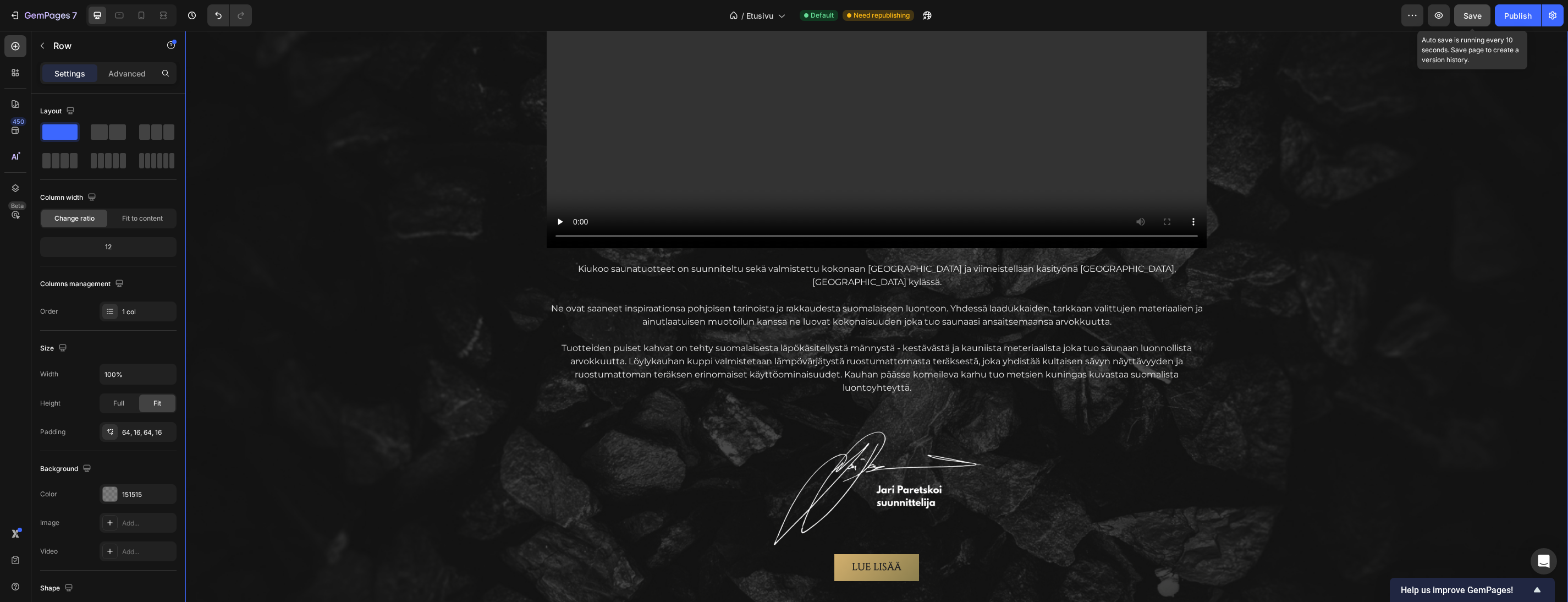
click at [1347, 11] on span "Save" at bounding box center [1472, 15] width 18 height 9
click at [1347, 11] on div "Publish" at bounding box center [1518, 16] width 28 height 11
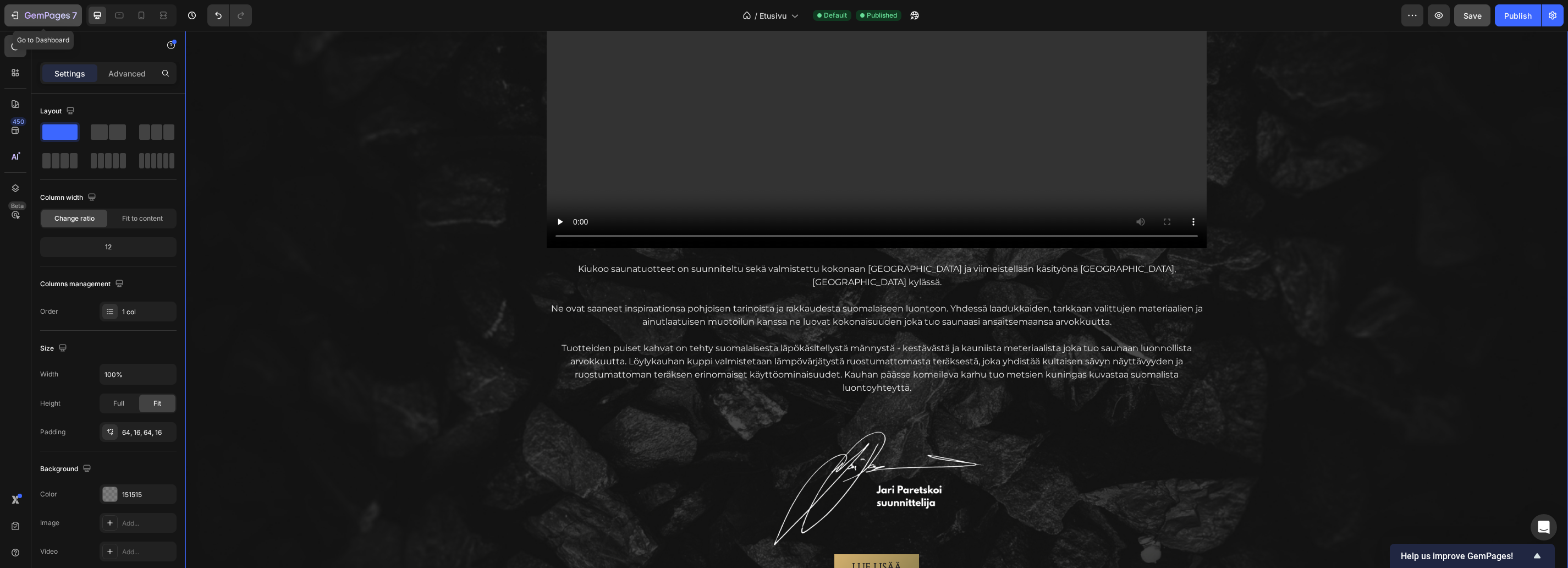
click at [50, 14] on icon "button" at bounding box center [47, 16] width 45 height 9
